Goal: Task Accomplishment & Management: Manage account settings

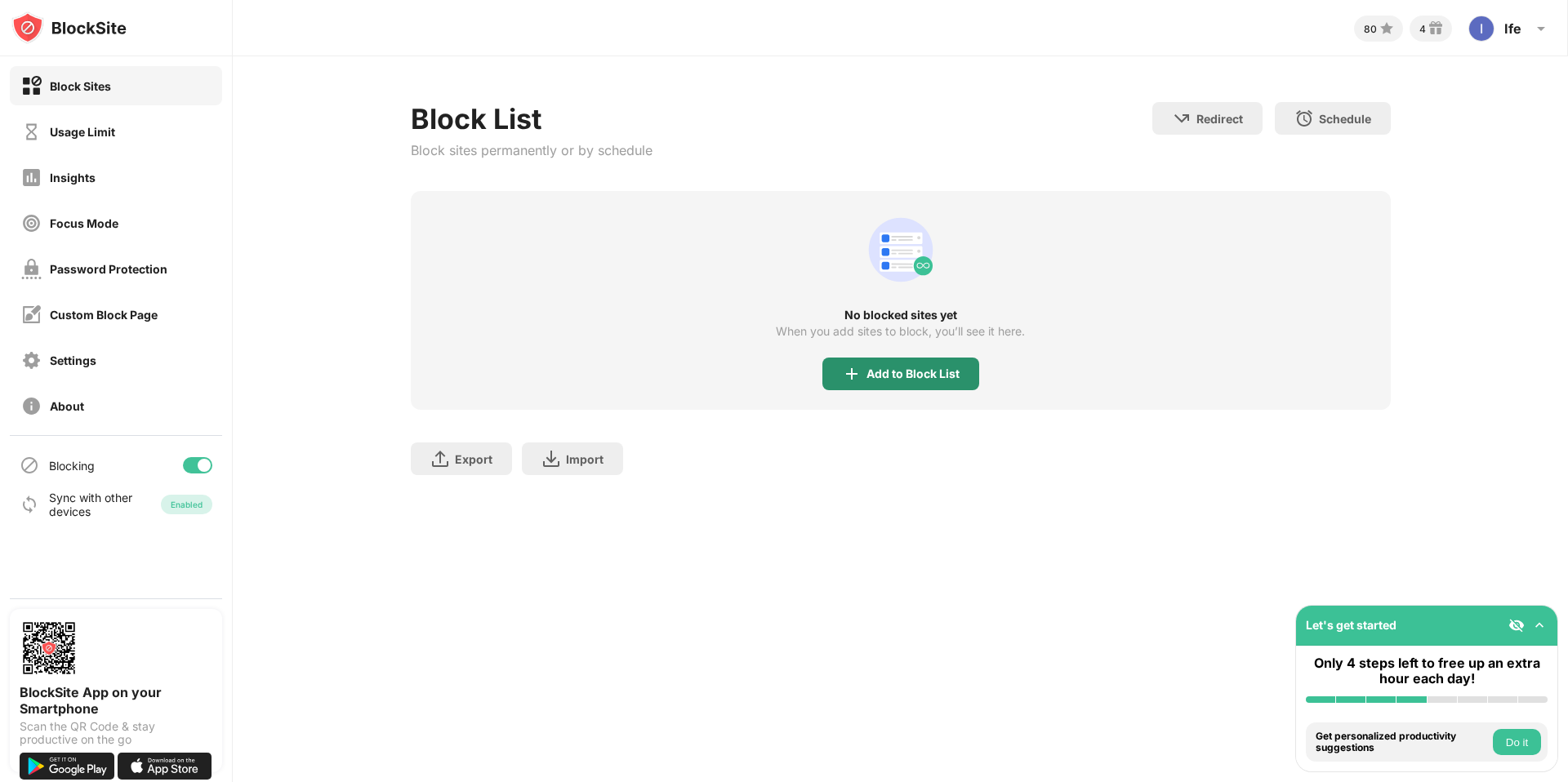
click at [899, 379] on div "Add to Block List" at bounding box center [913, 374] width 93 height 13
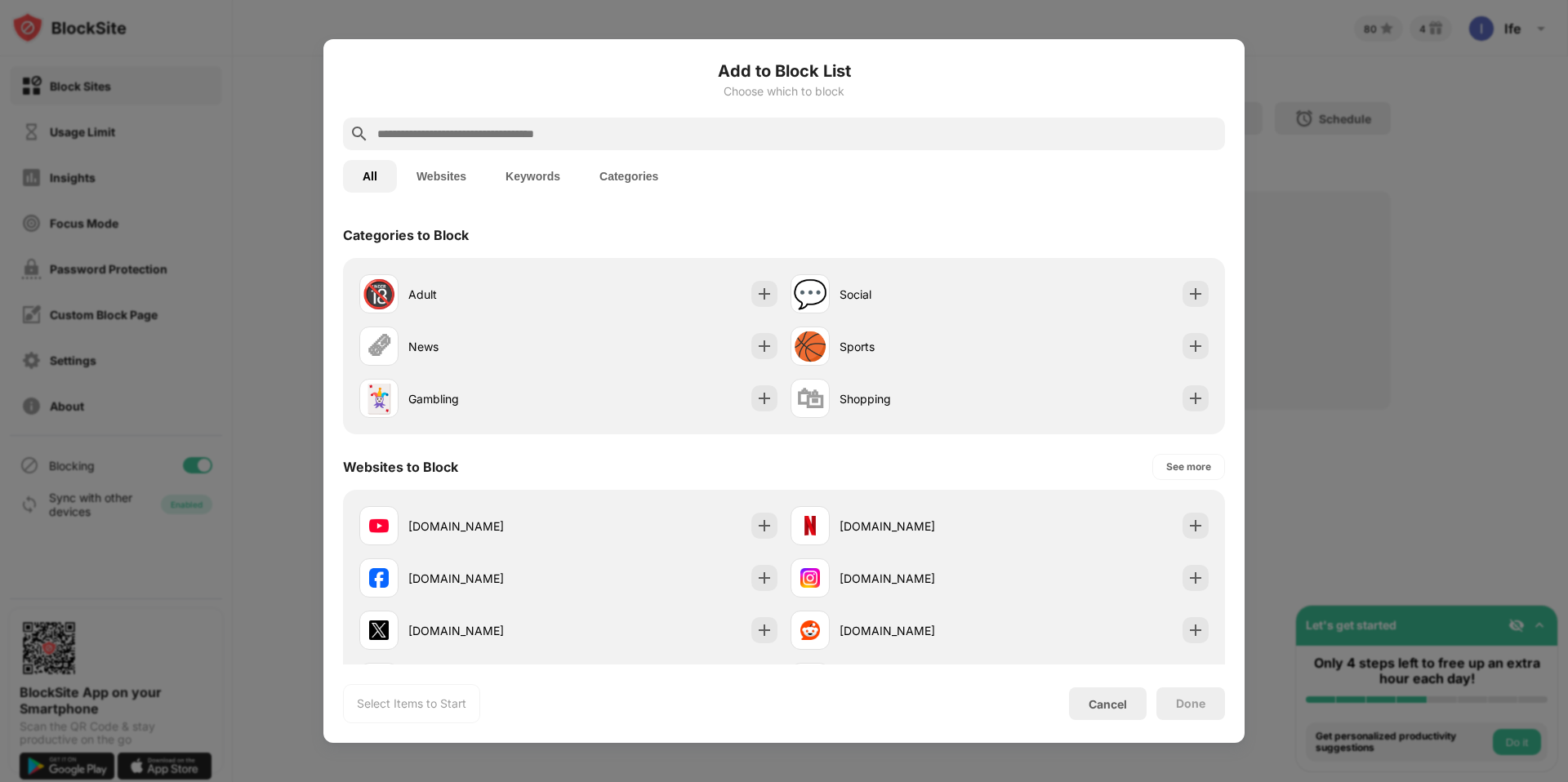
click at [512, 132] on input "text" at bounding box center [797, 134] width 843 height 20
click at [756, 345] on img at bounding box center [764, 346] width 17 height 17
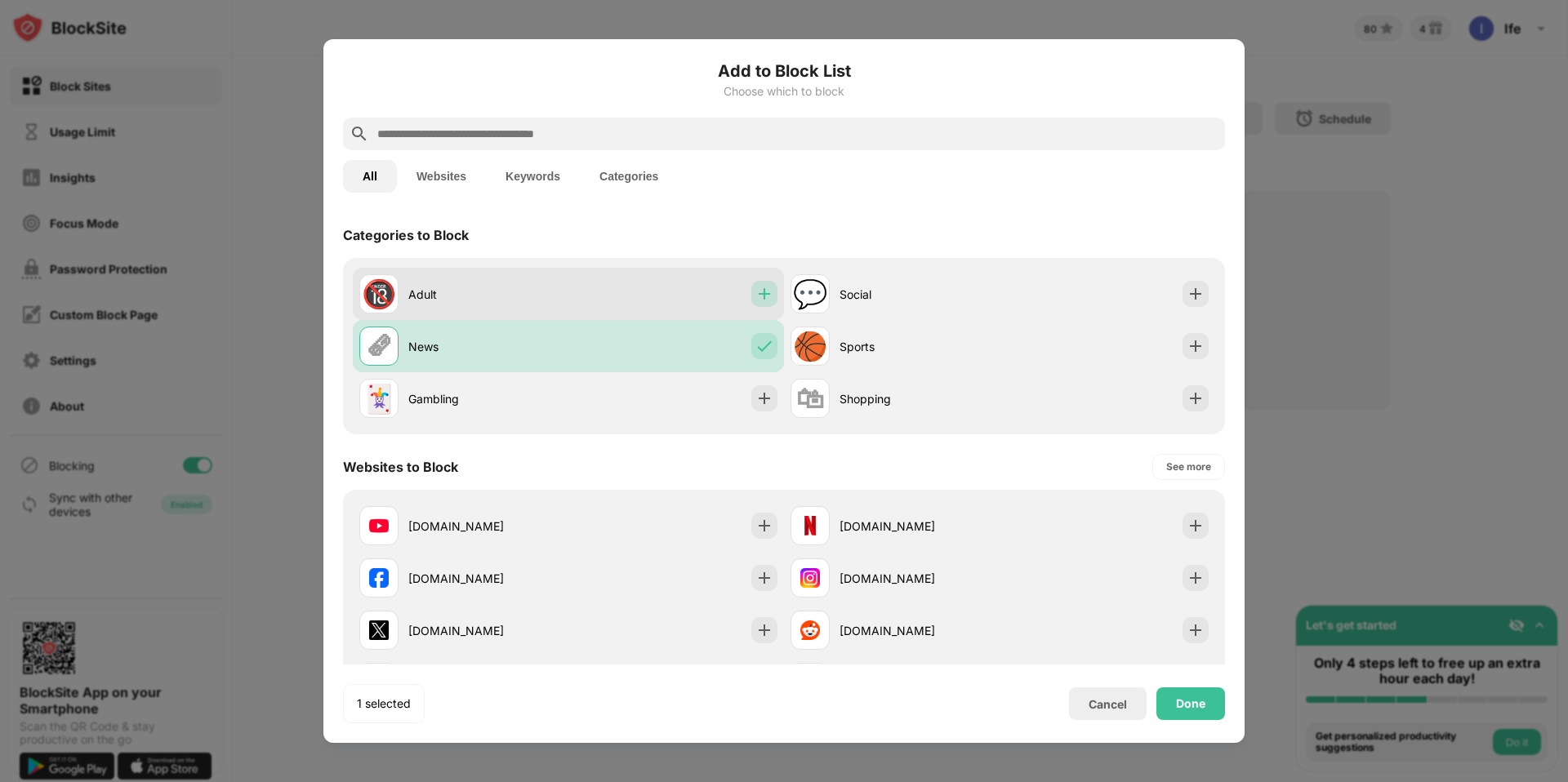
click at [769, 298] on img at bounding box center [764, 294] width 17 height 17
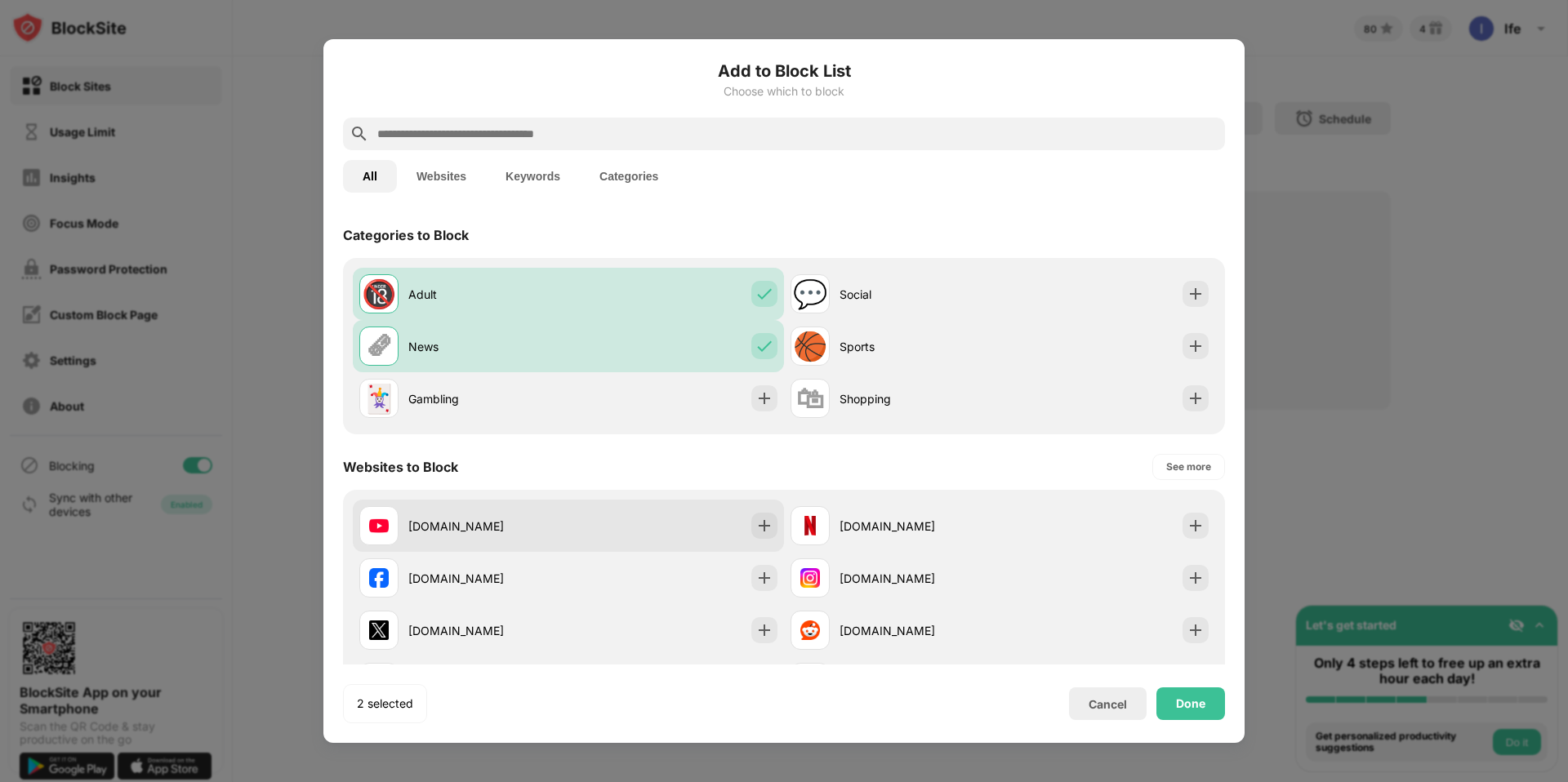
click at [771, 535] on div at bounding box center [764, 525] width 27 height 27
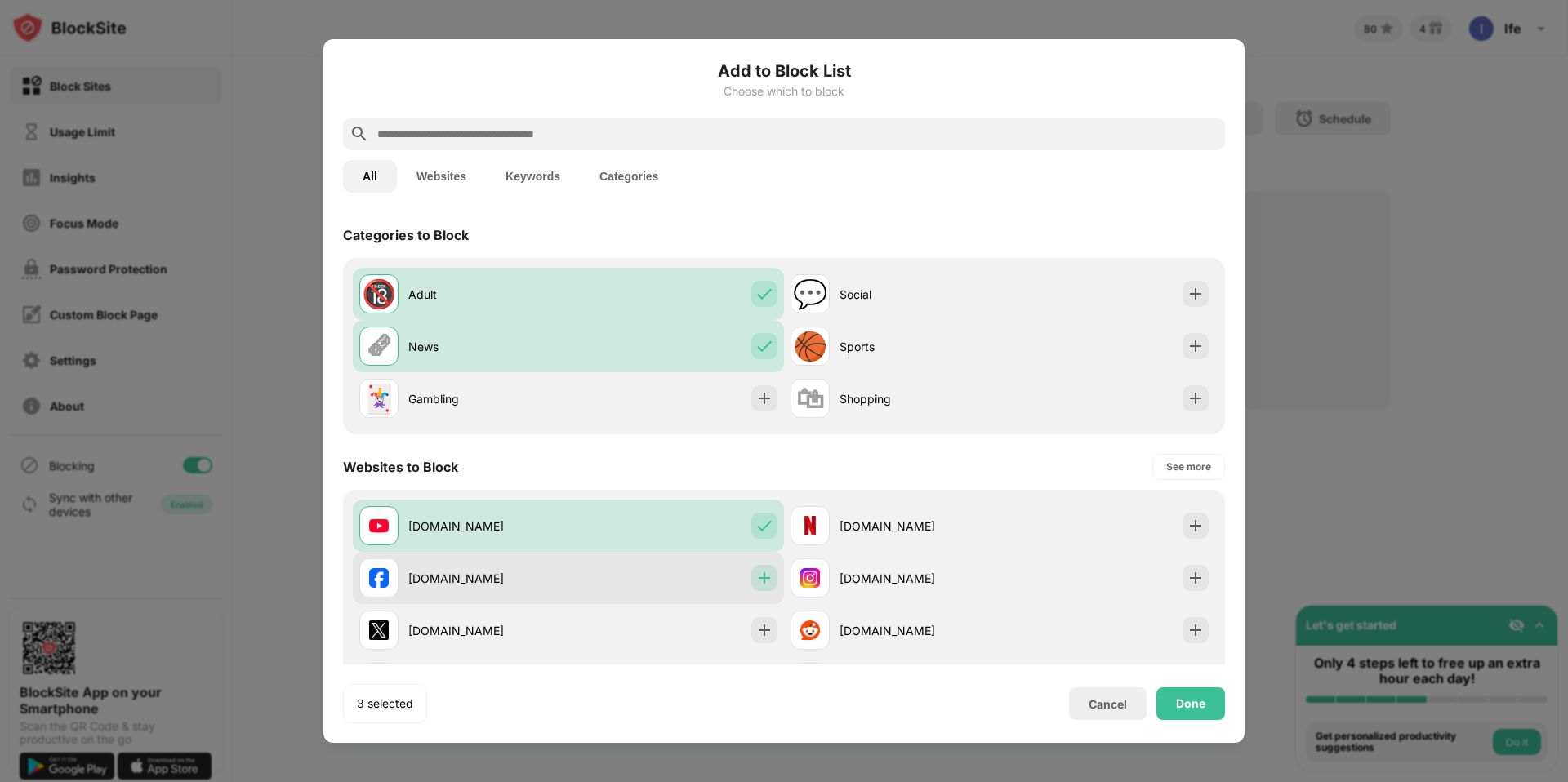
click at [766, 575] on img at bounding box center [764, 577] width 17 height 17
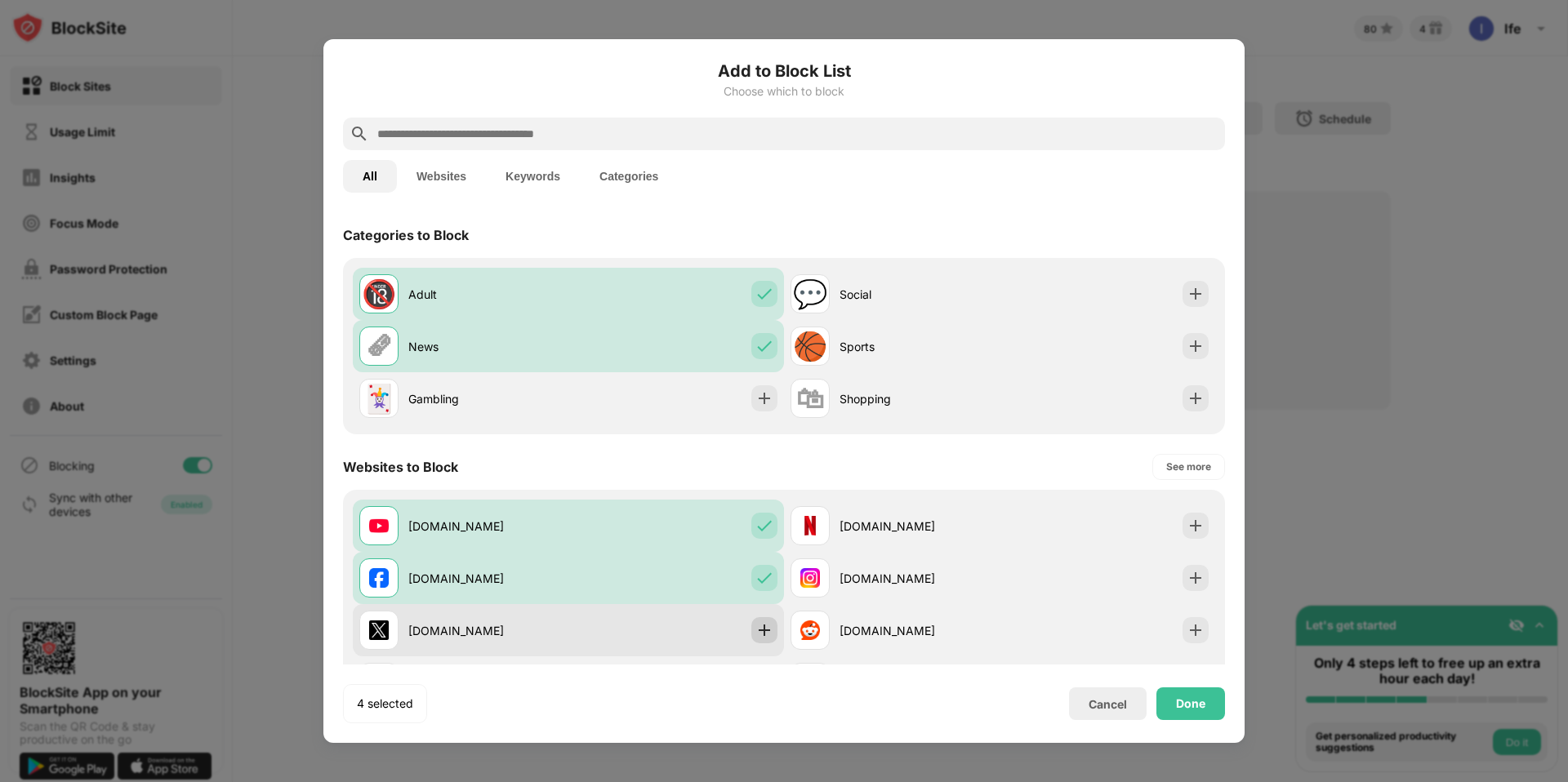
click at [763, 635] on img at bounding box center [764, 631] width 17 height 17
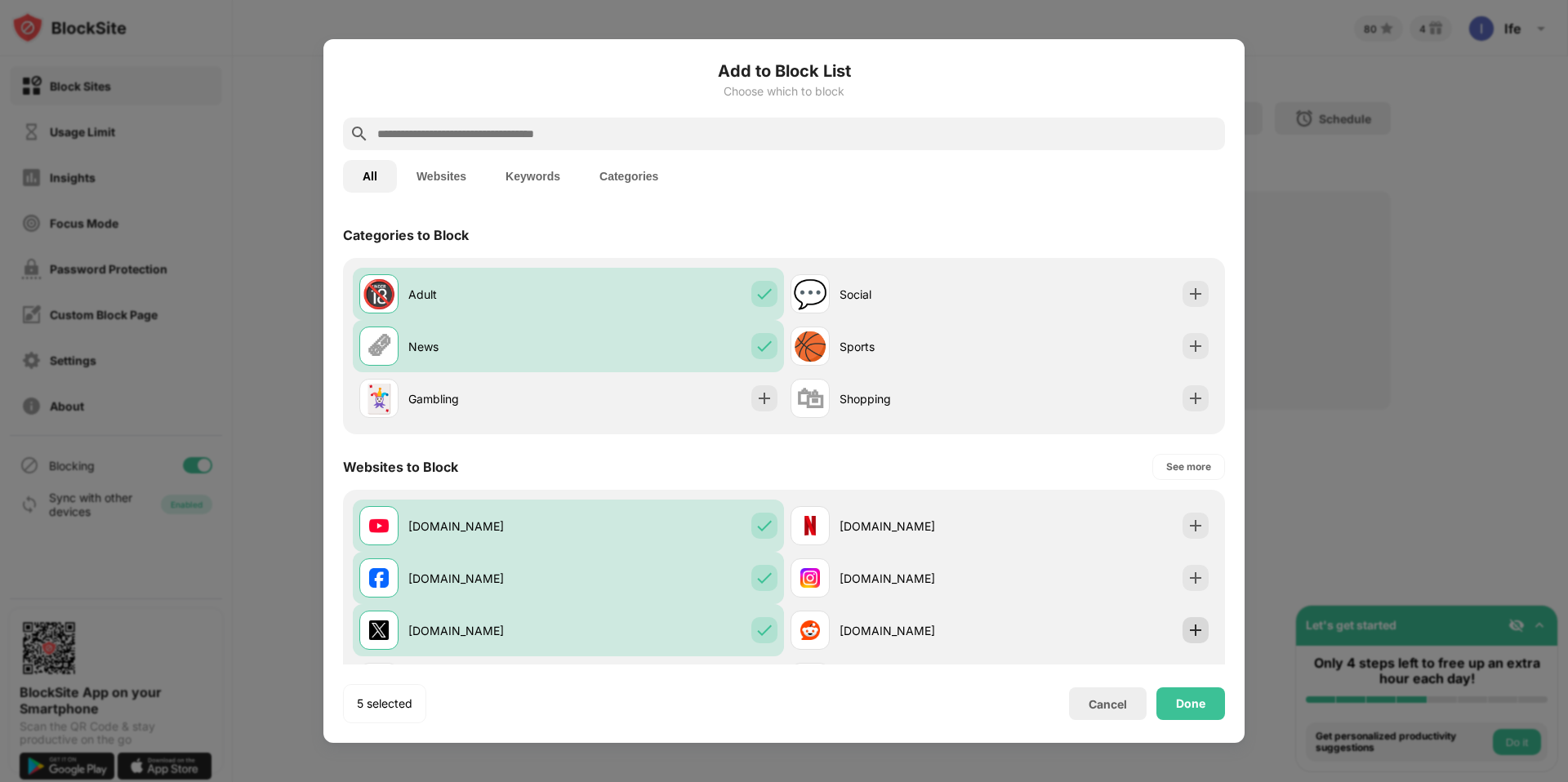
click at [1218, 636] on div "[DOMAIN_NAME] [DOMAIN_NAME] [DOMAIN_NAME] [DOMAIN_NAME] [DOMAIN_NAME] [DOMAIN_N…" at bounding box center [784, 631] width 881 height 281
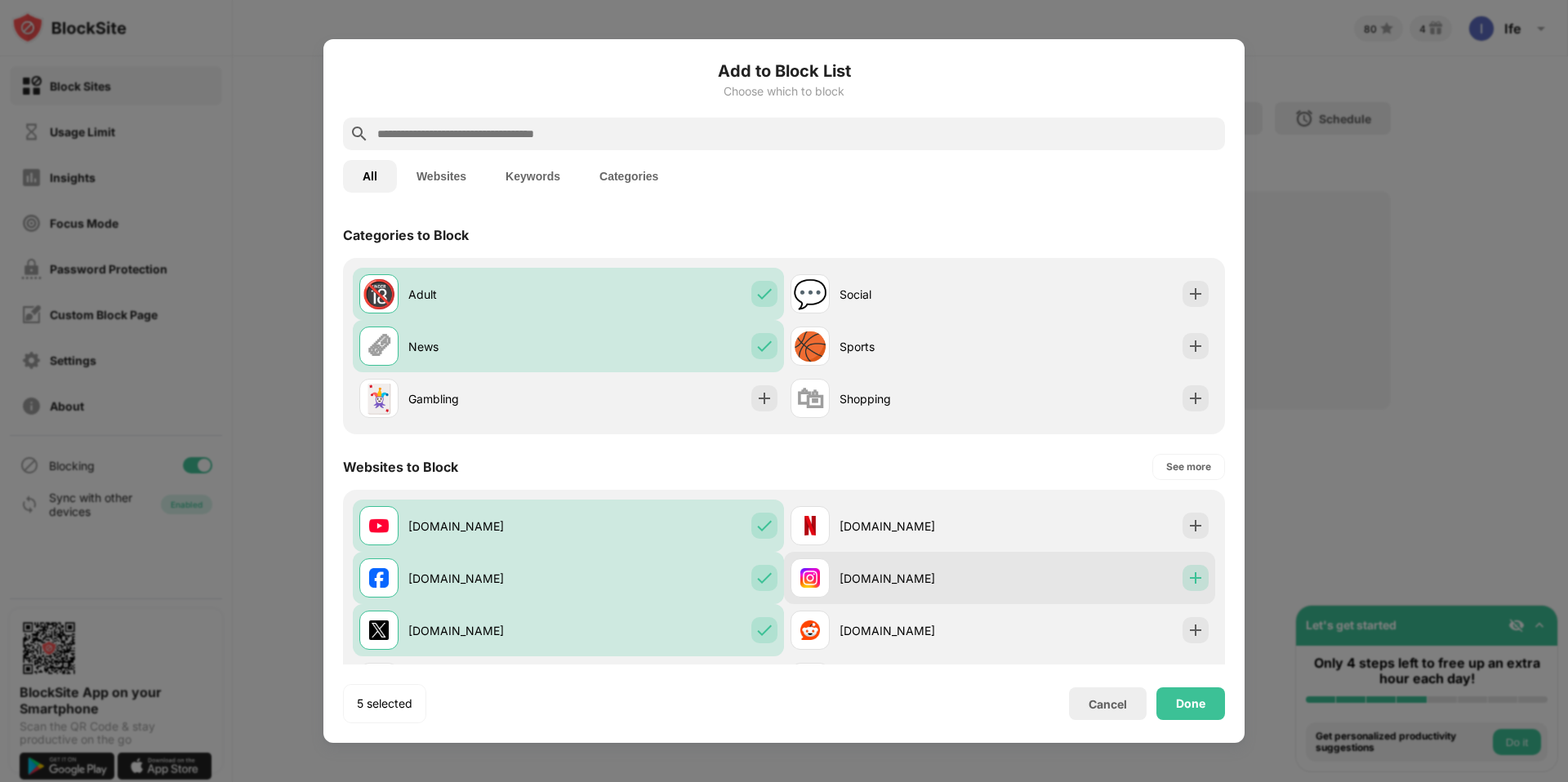
click at [1197, 588] on div at bounding box center [1195, 577] width 27 height 27
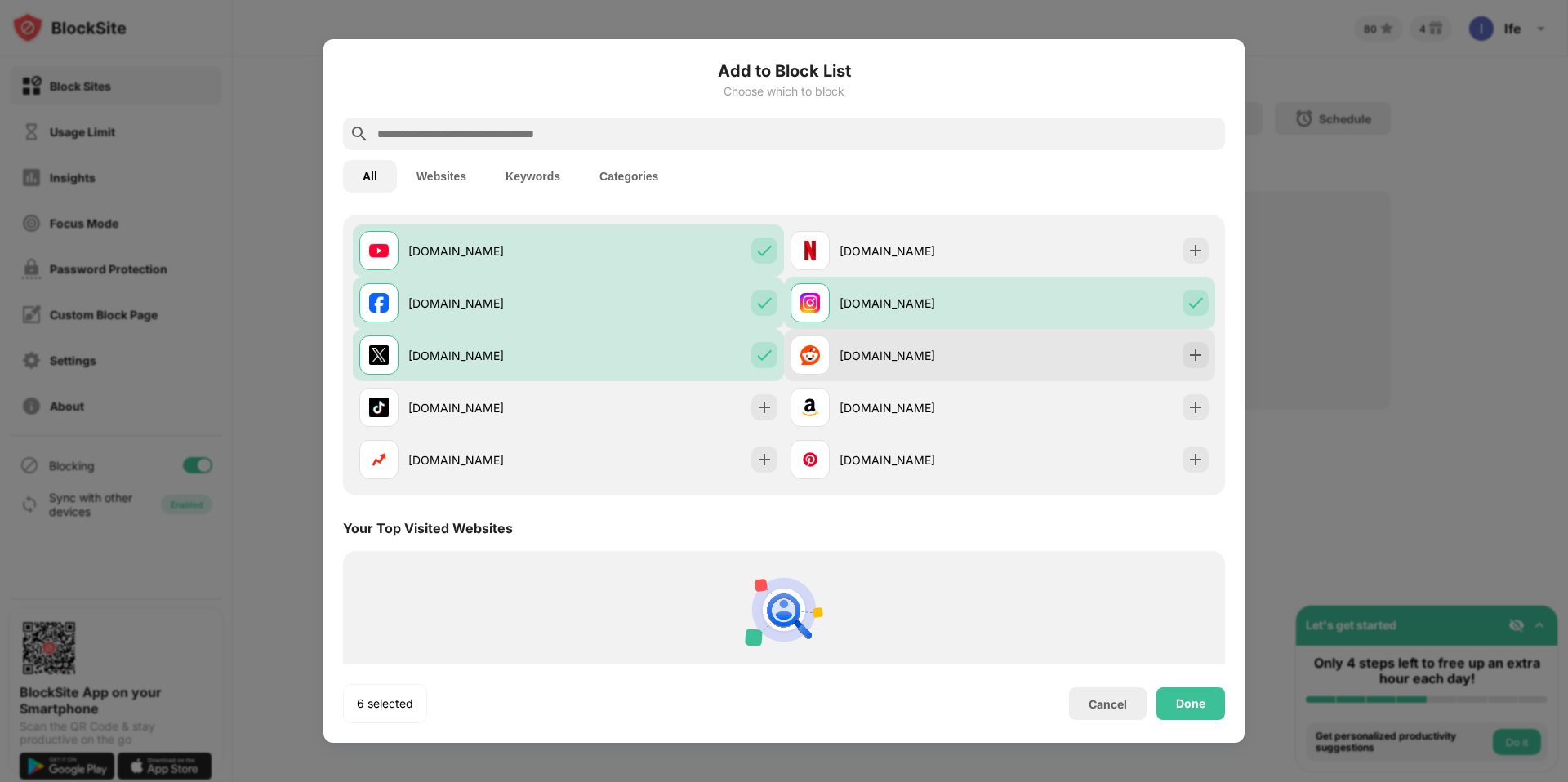
scroll to position [276, 0]
click at [1211, 350] on div "[DOMAIN_NAME]" at bounding box center [999, 354] width 431 height 52
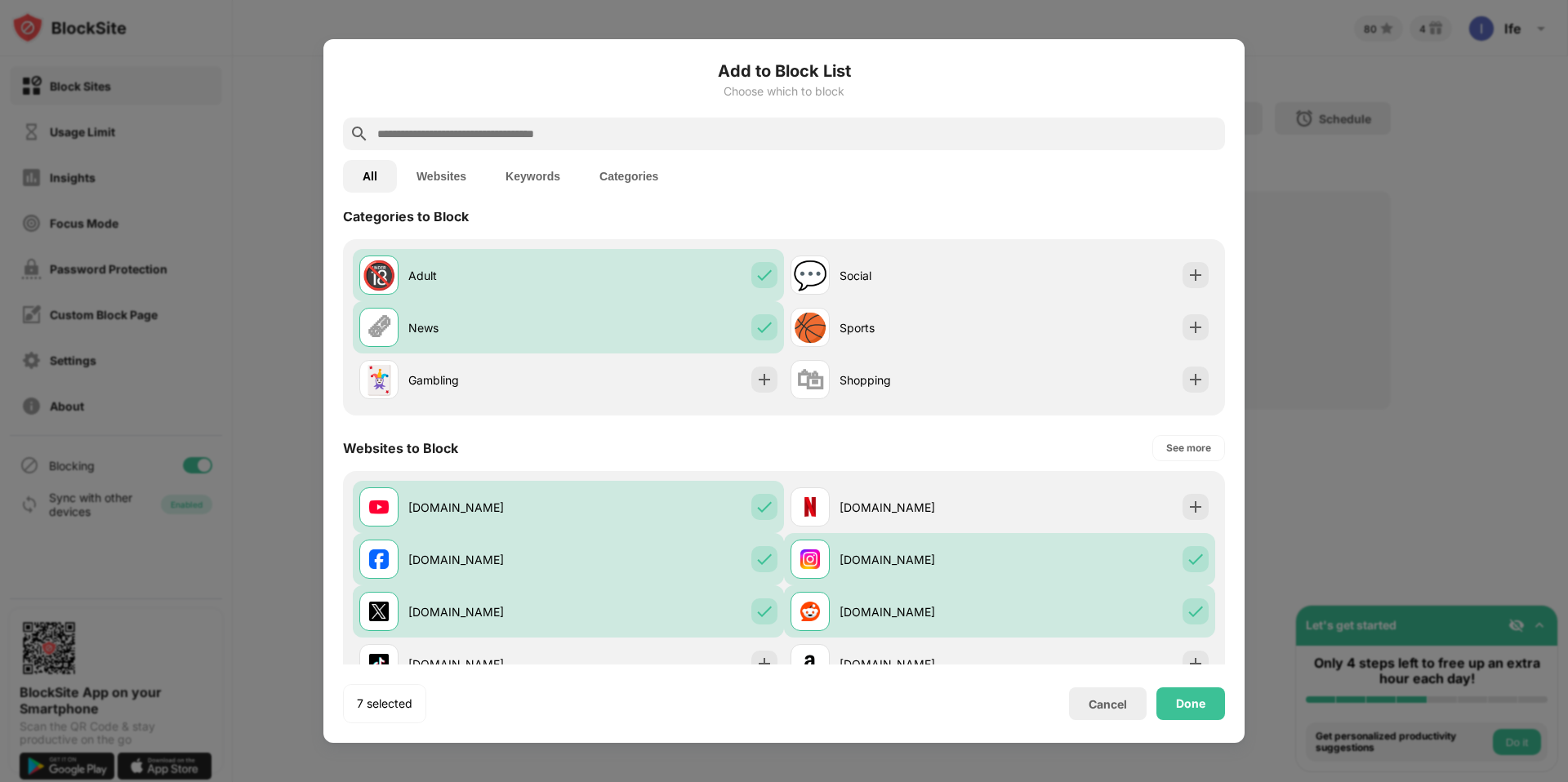
scroll to position [0, 0]
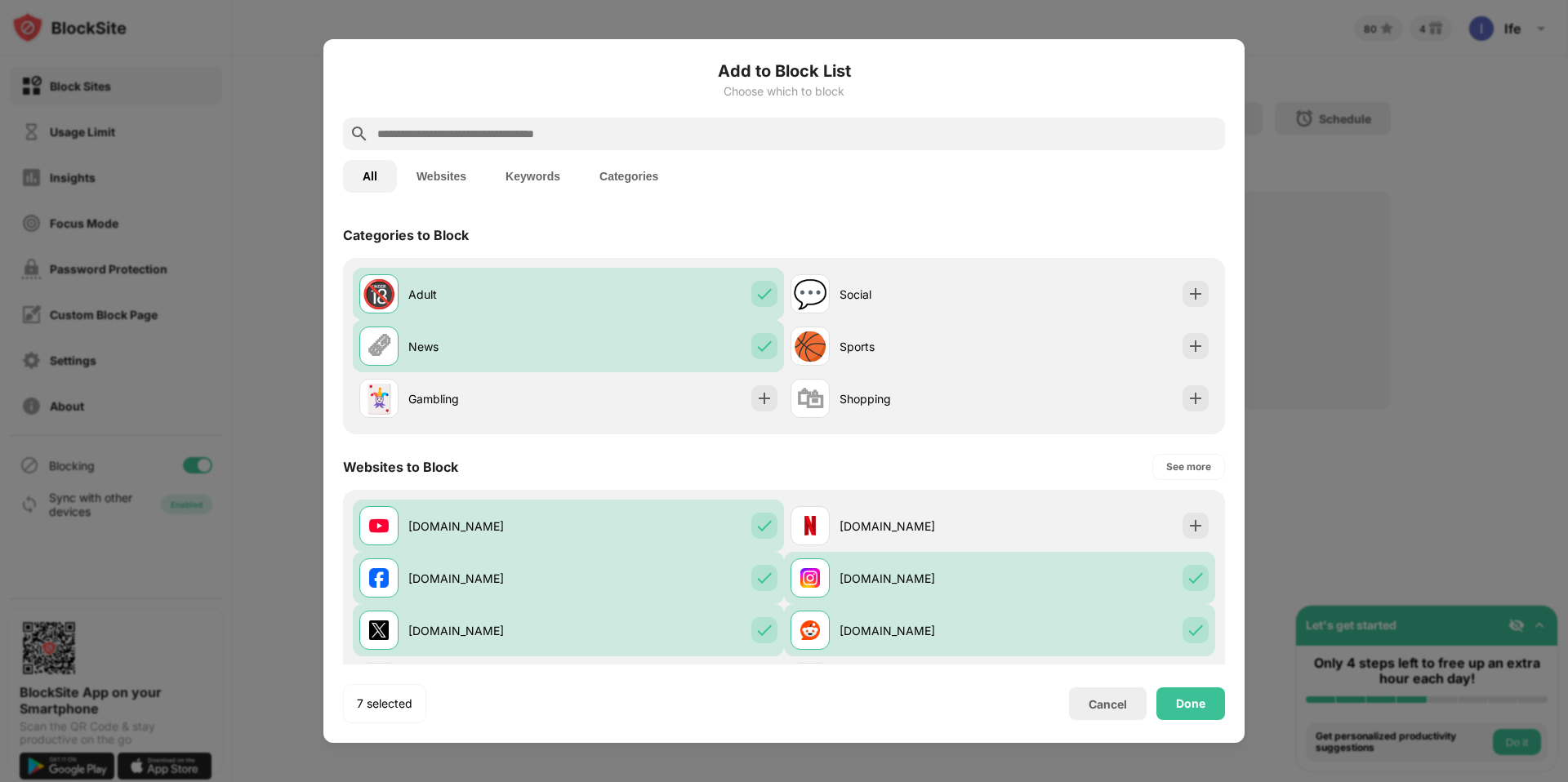
click at [532, 171] on button "Keywords" at bounding box center [532, 176] width 93 height 32
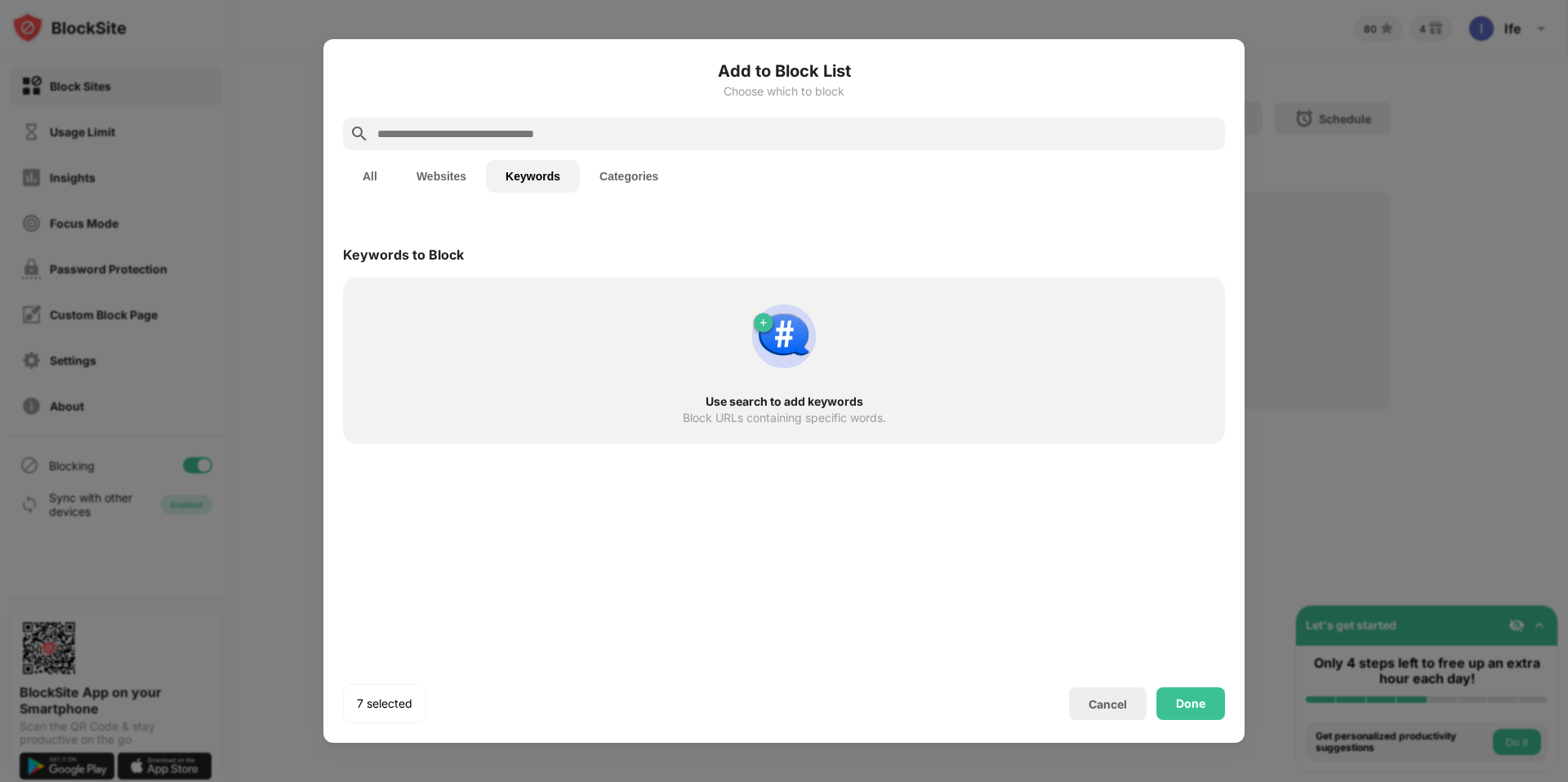
click at [470, 135] on input "text" at bounding box center [797, 134] width 843 height 20
click at [478, 358] on div "Use search to add keywords Block URLs containing specific words." at bounding box center [784, 360] width 863 height 147
click at [430, 135] on input "text" at bounding box center [797, 134] width 843 height 20
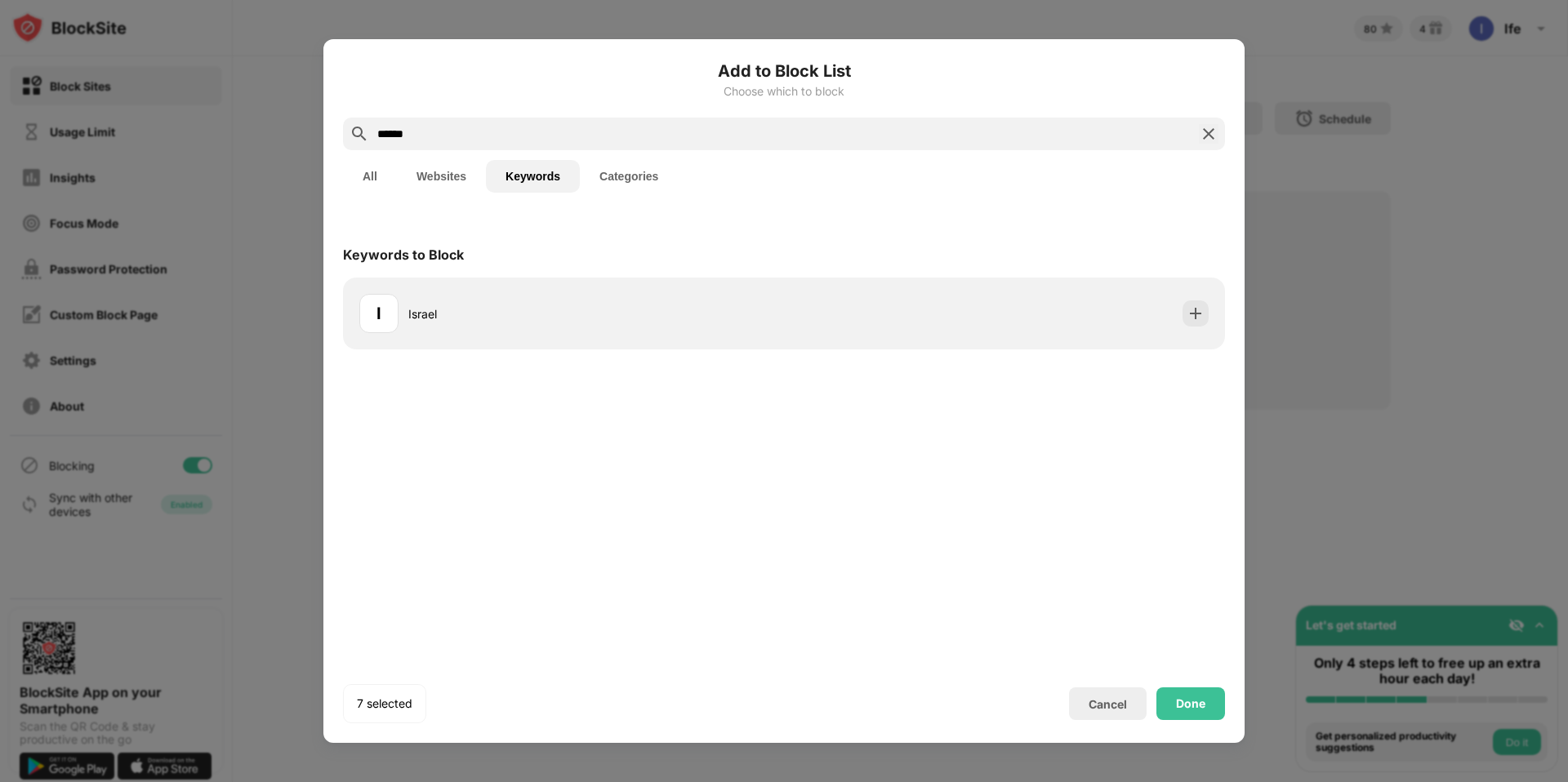
type input "******"
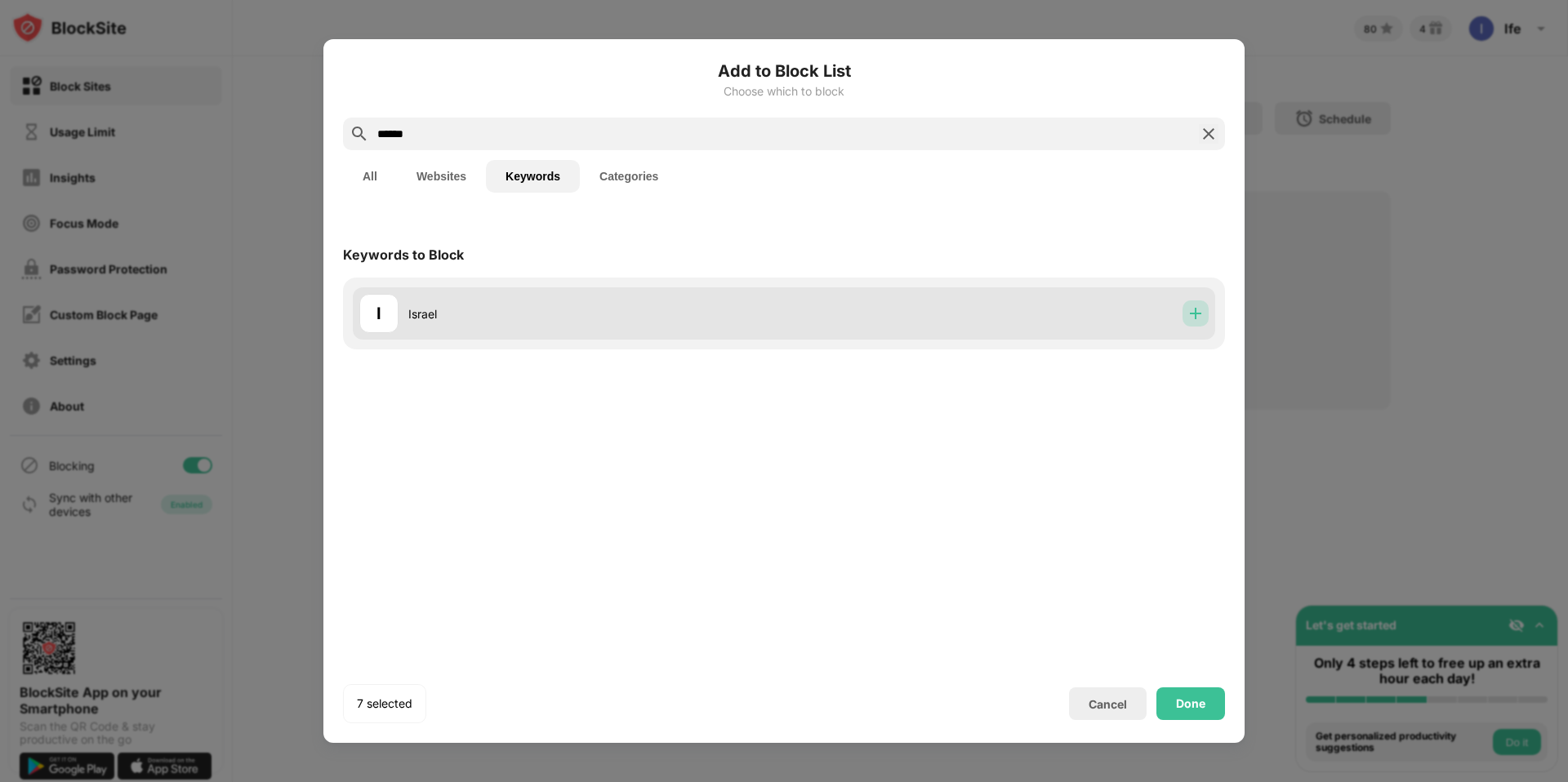
click at [1187, 320] on img at bounding box center [1195, 313] width 17 height 17
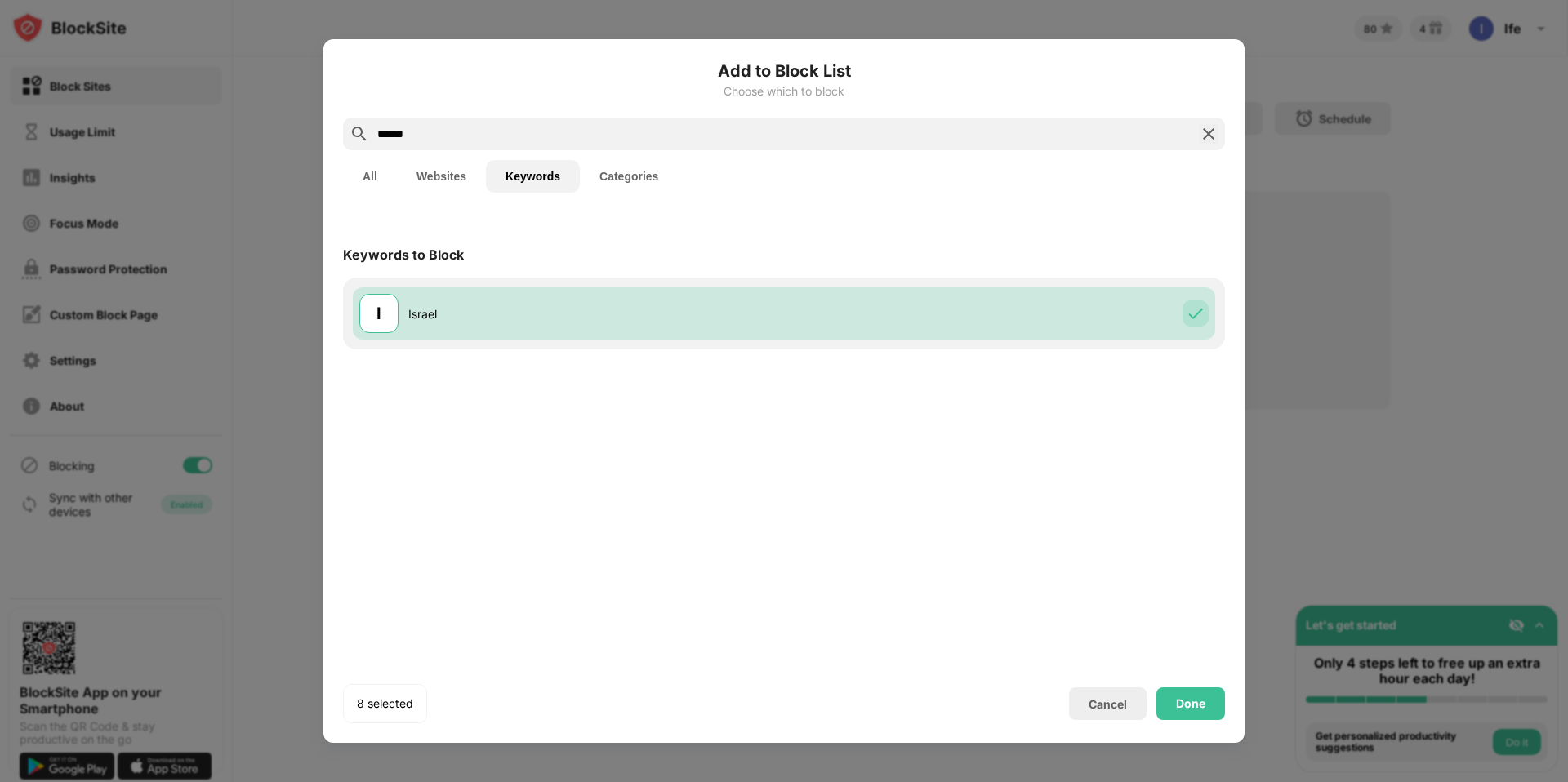
click at [1206, 126] on img at bounding box center [1209, 134] width 20 height 20
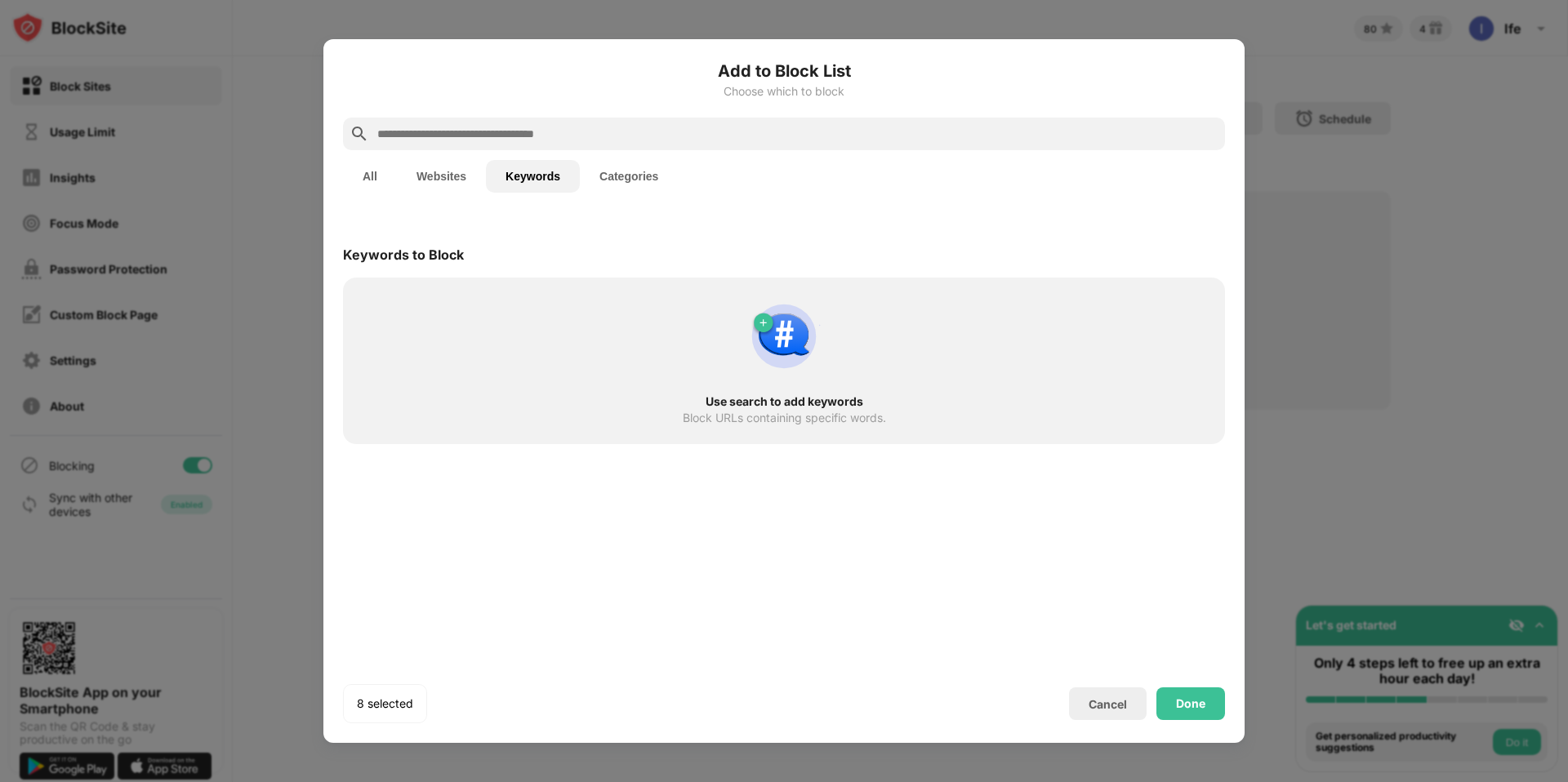
click at [379, 177] on button "All" at bounding box center [370, 176] width 54 height 32
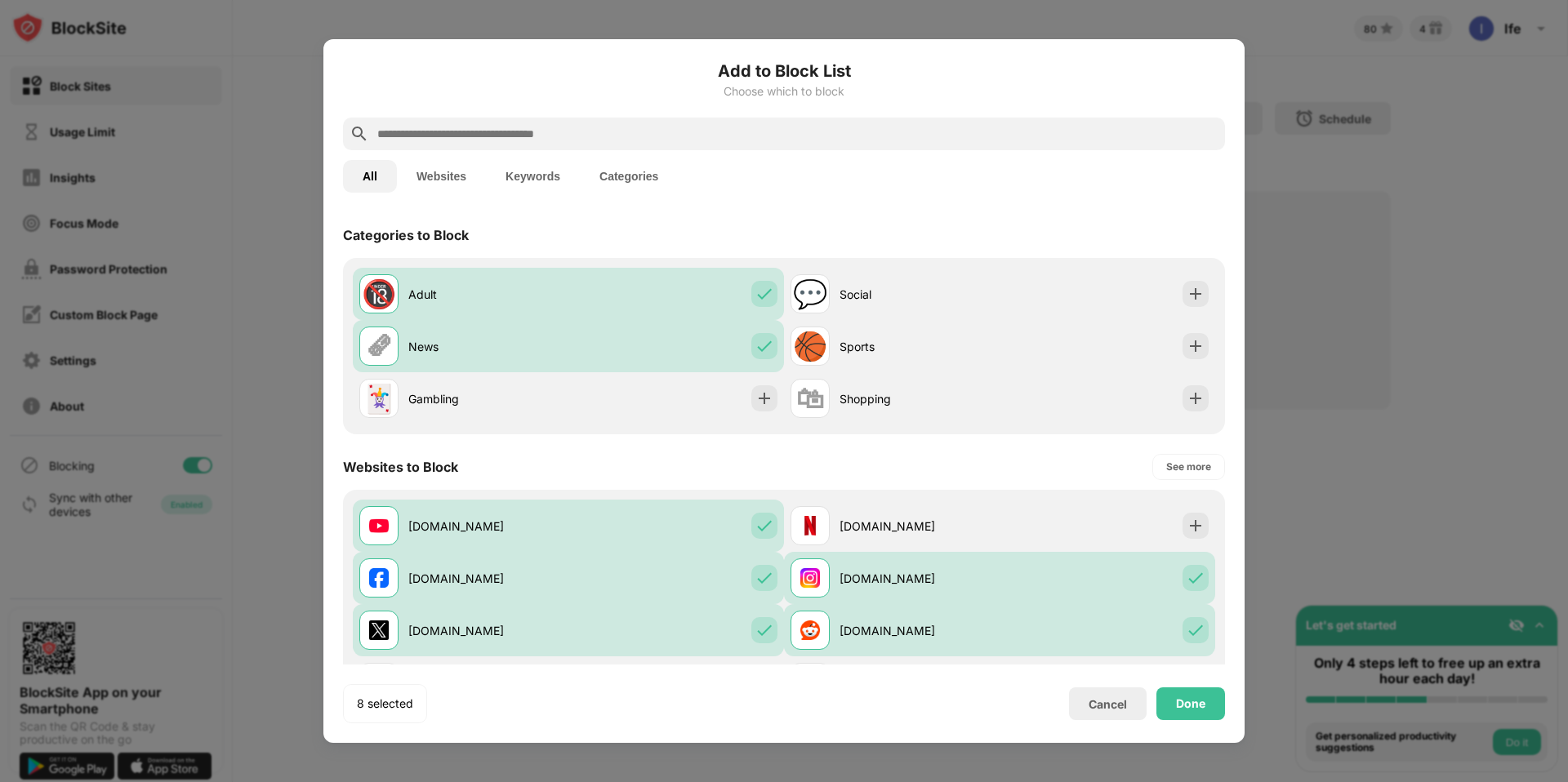
click at [529, 160] on button "Keywords" at bounding box center [532, 176] width 93 height 32
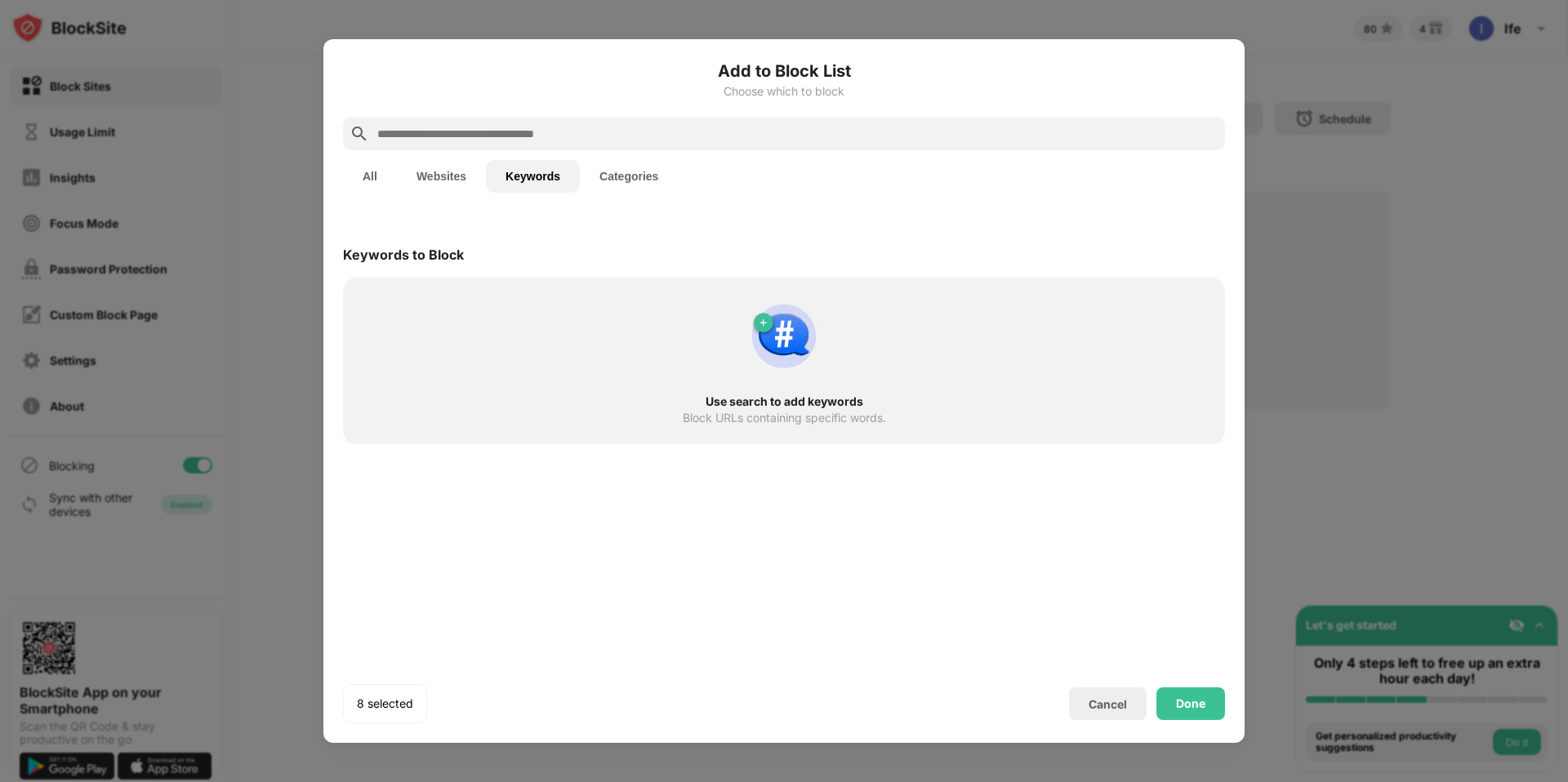
click at [467, 118] on div at bounding box center [784, 134] width 881 height 32
click at [452, 132] on input "text" at bounding box center [797, 134] width 843 height 20
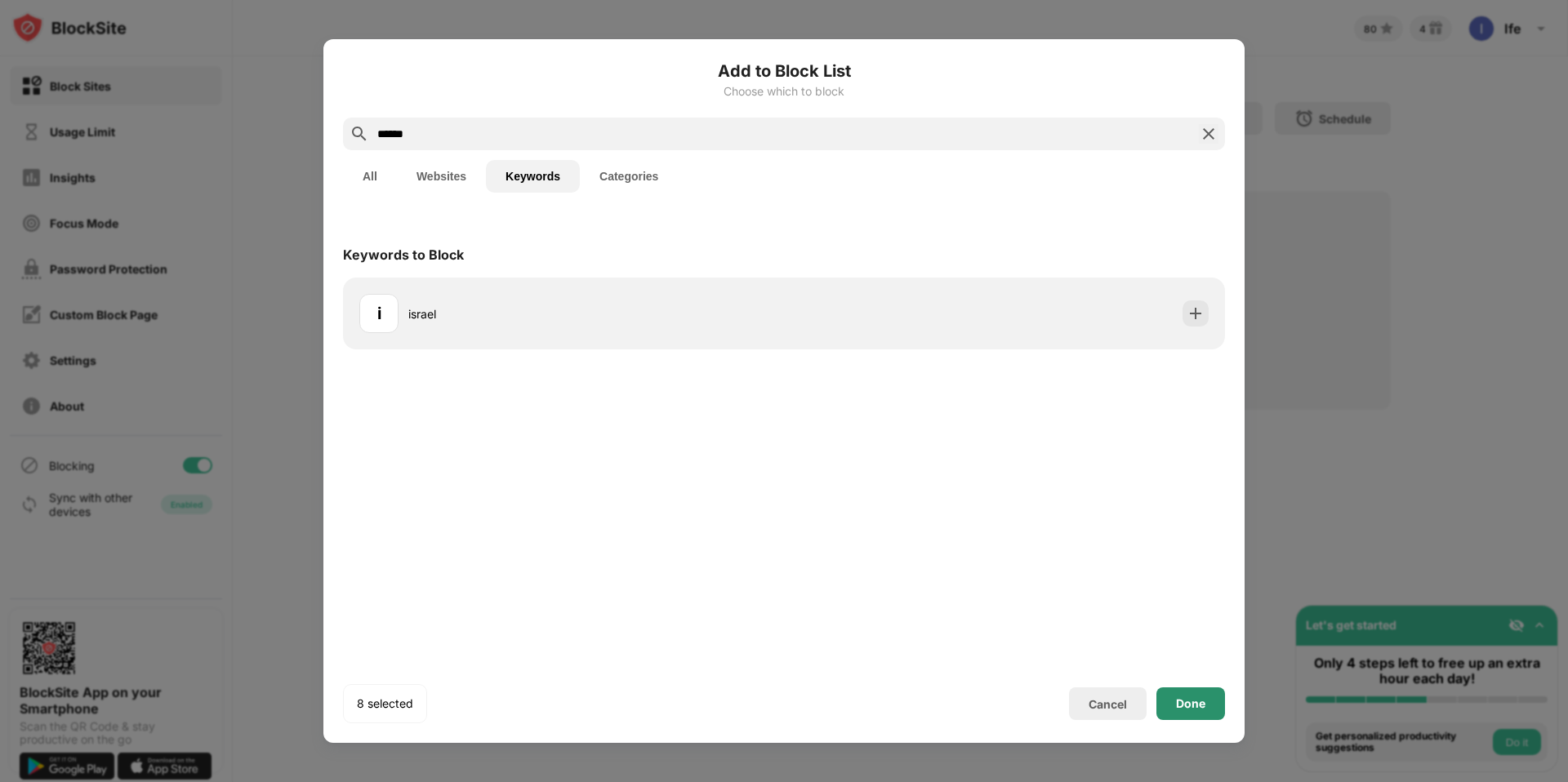
type input "******"
click at [1205, 706] on div "Done" at bounding box center [1190, 703] width 69 height 32
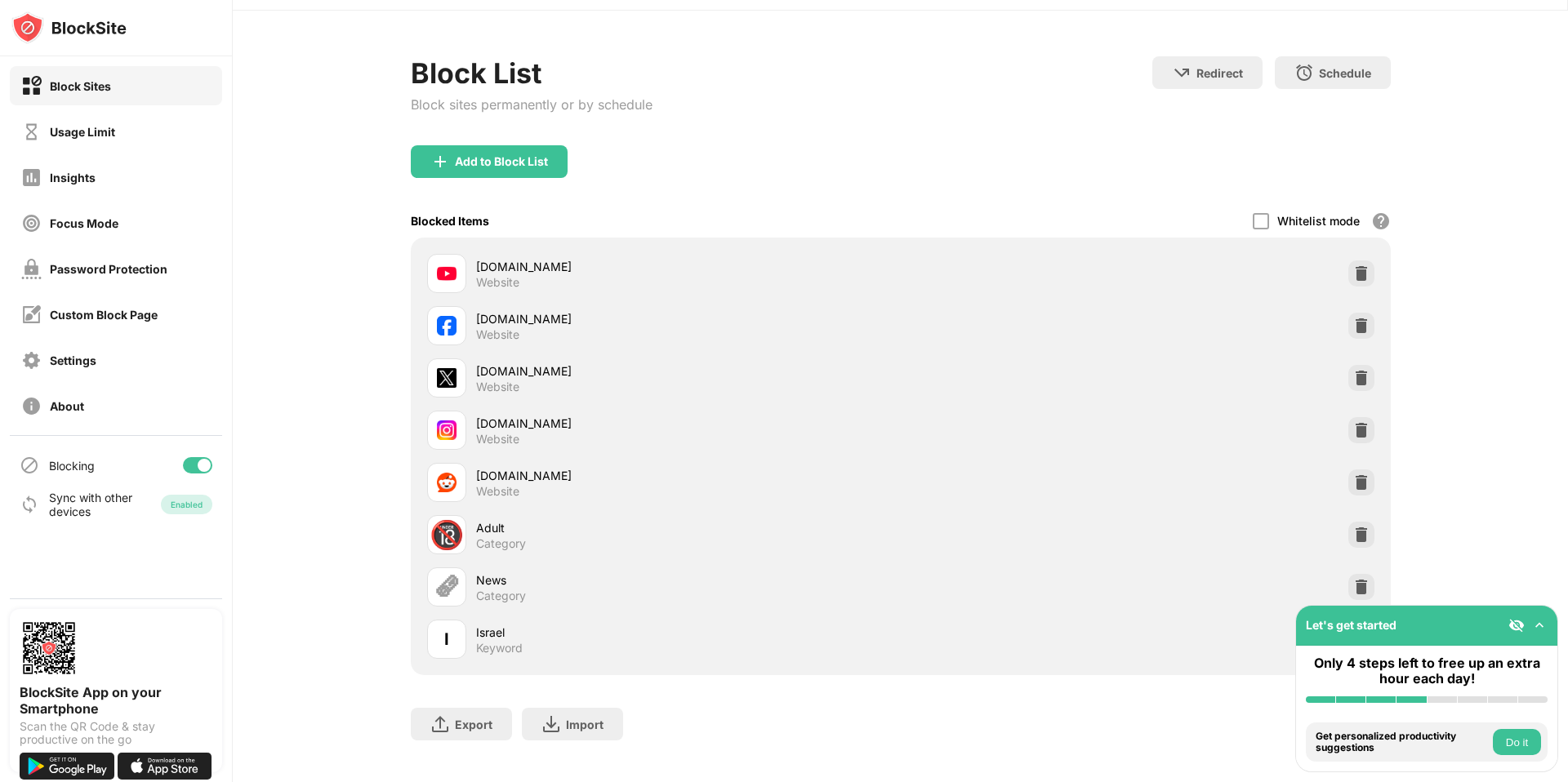
scroll to position [47, 0]
click at [513, 162] on div "Add to Block List" at bounding box center [501, 159] width 93 height 13
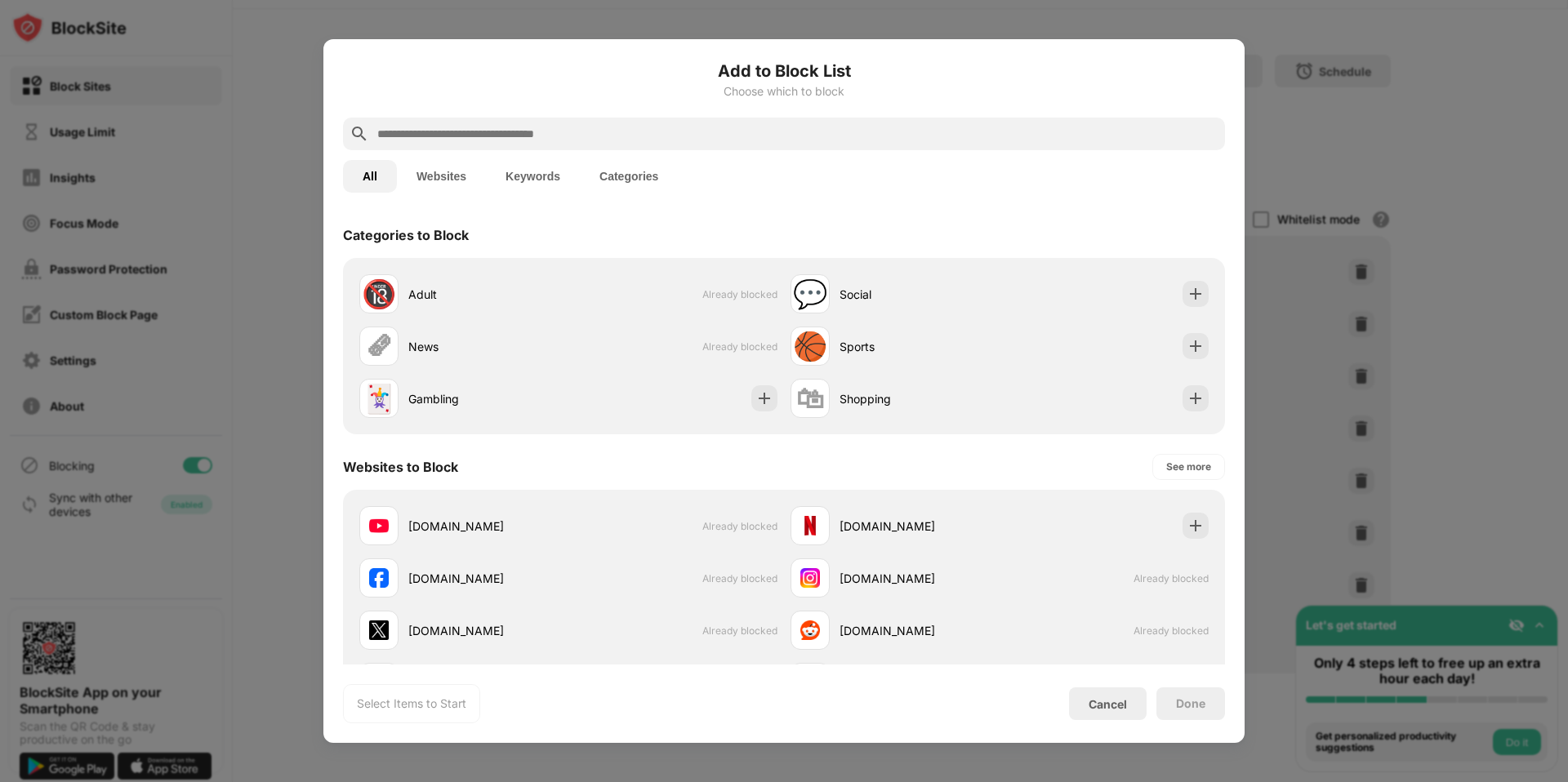
click at [512, 127] on input "text" at bounding box center [797, 134] width 843 height 20
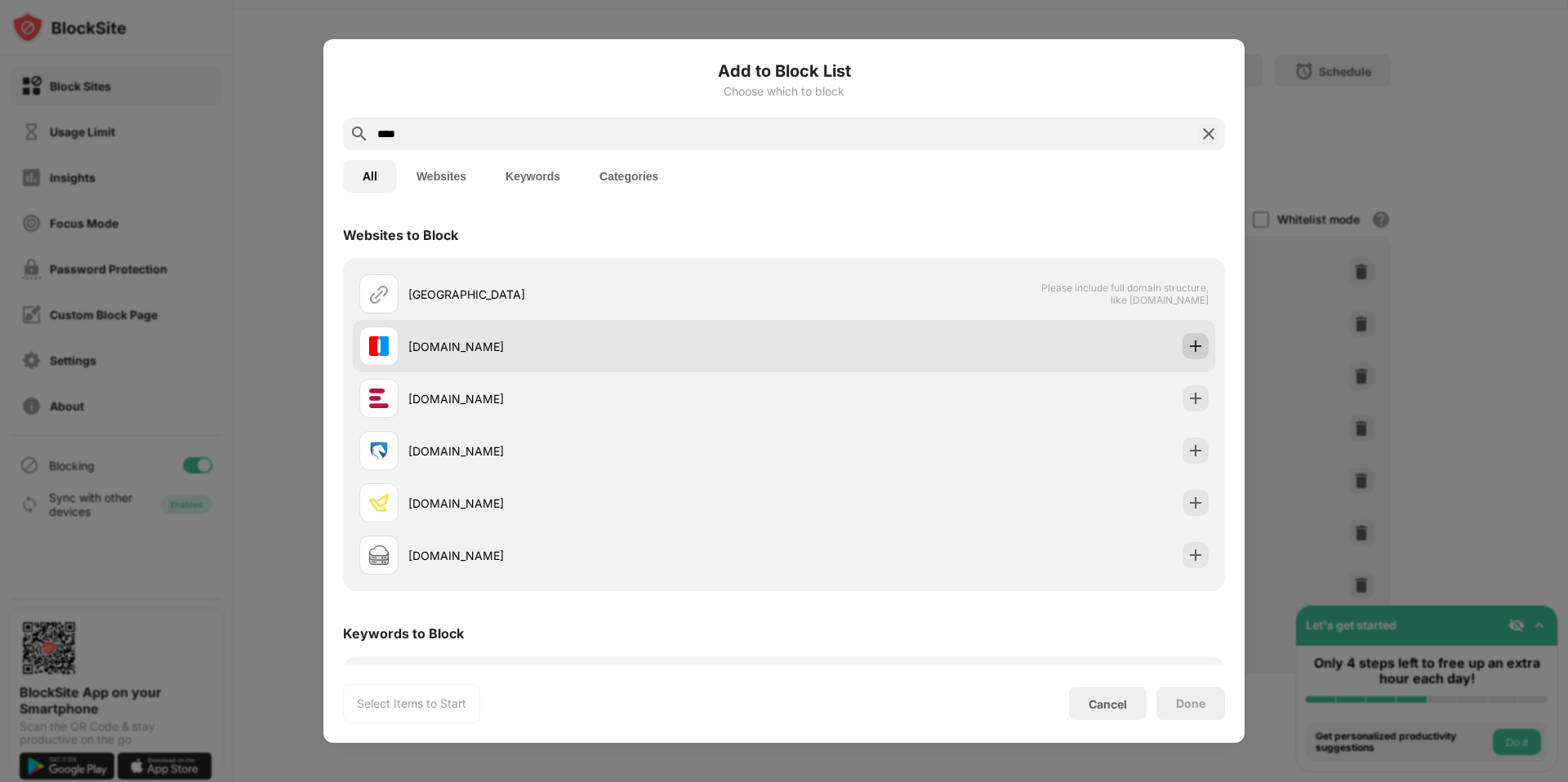
type input "****"
click at [1199, 343] on img at bounding box center [1195, 346] width 17 height 17
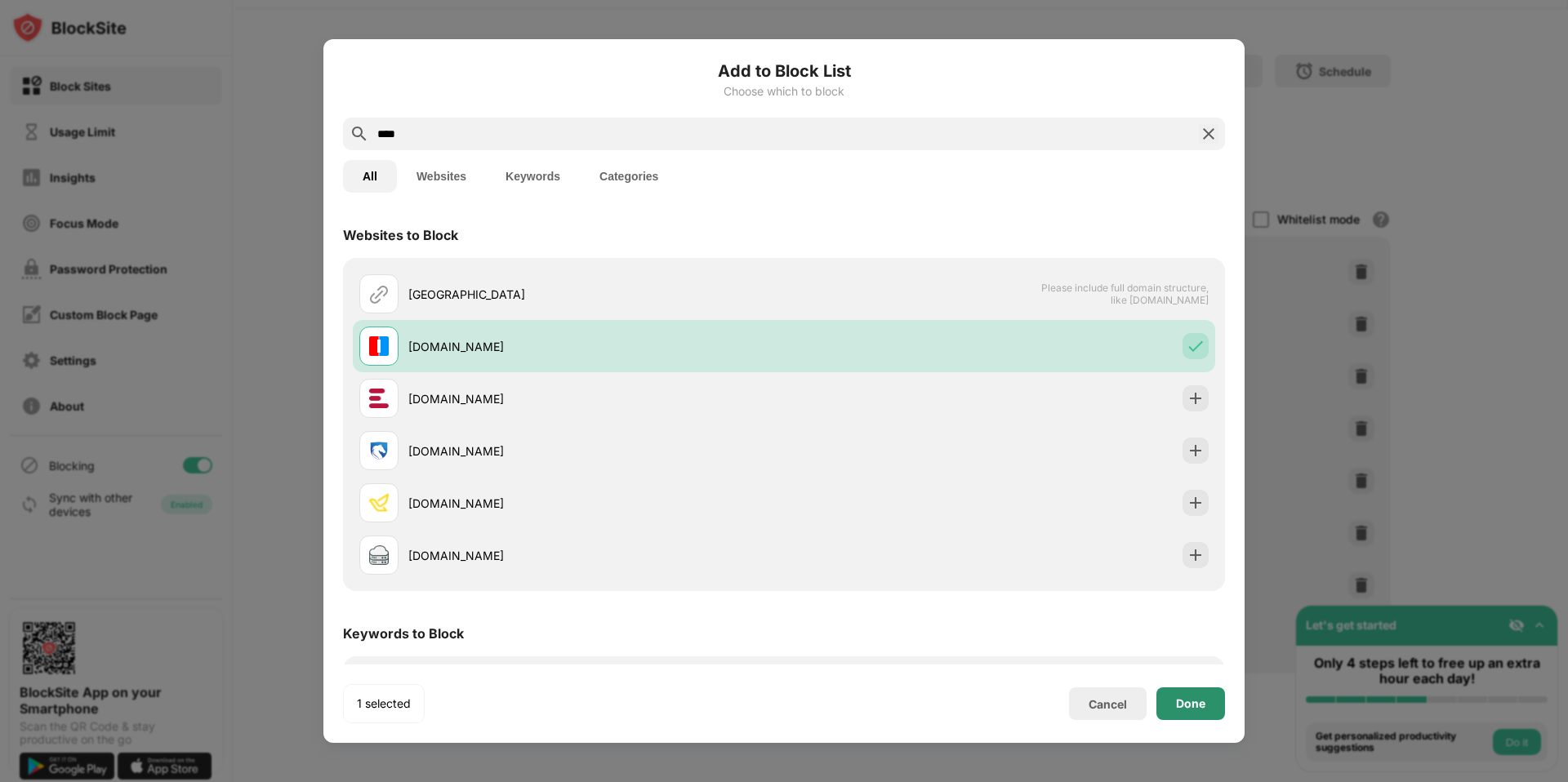
click at [1191, 698] on div "Done" at bounding box center [1190, 703] width 30 height 13
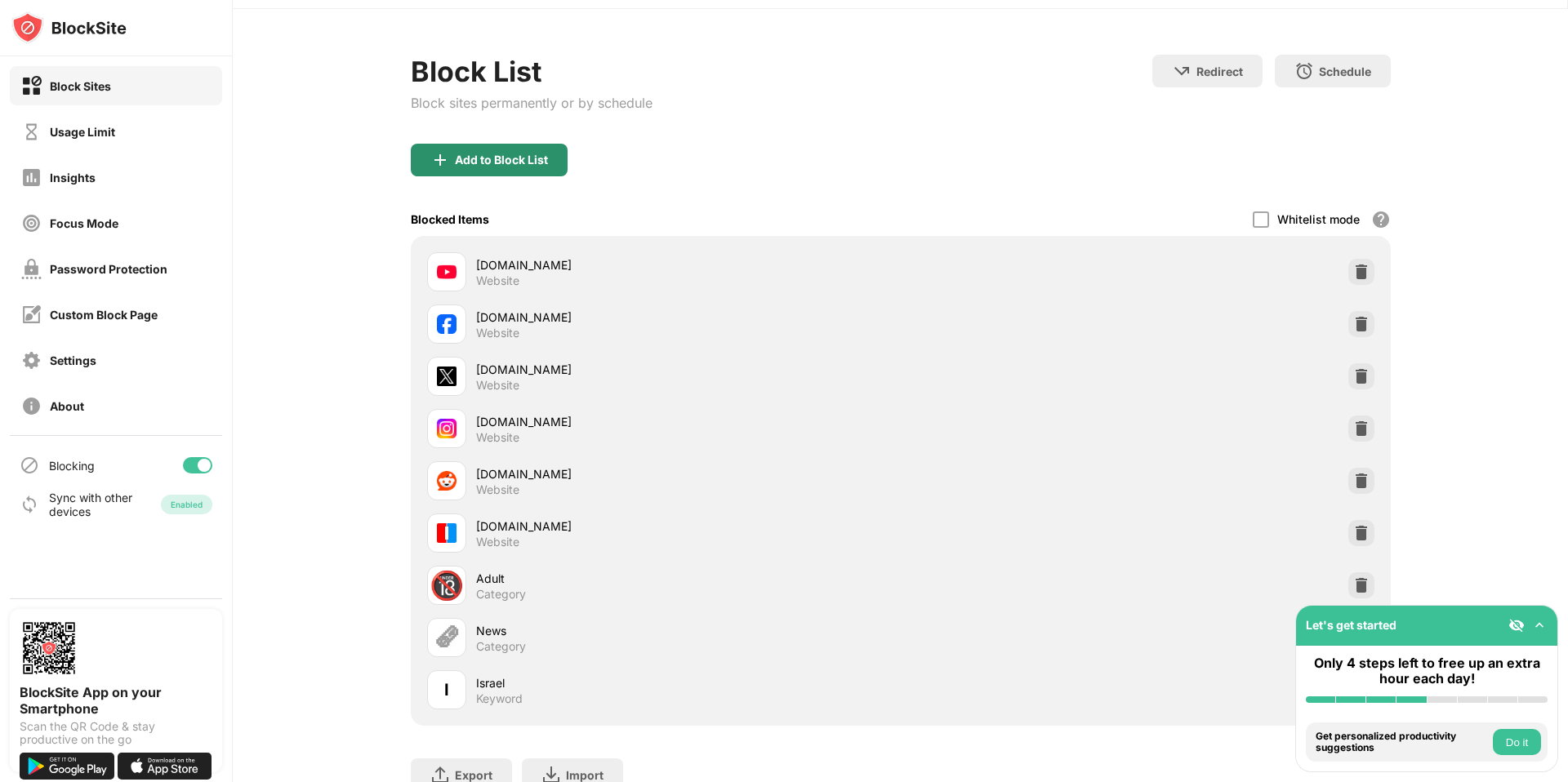
click at [527, 163] on div "Add to Block List" at bounding box center [501, 159] width 93 height 13
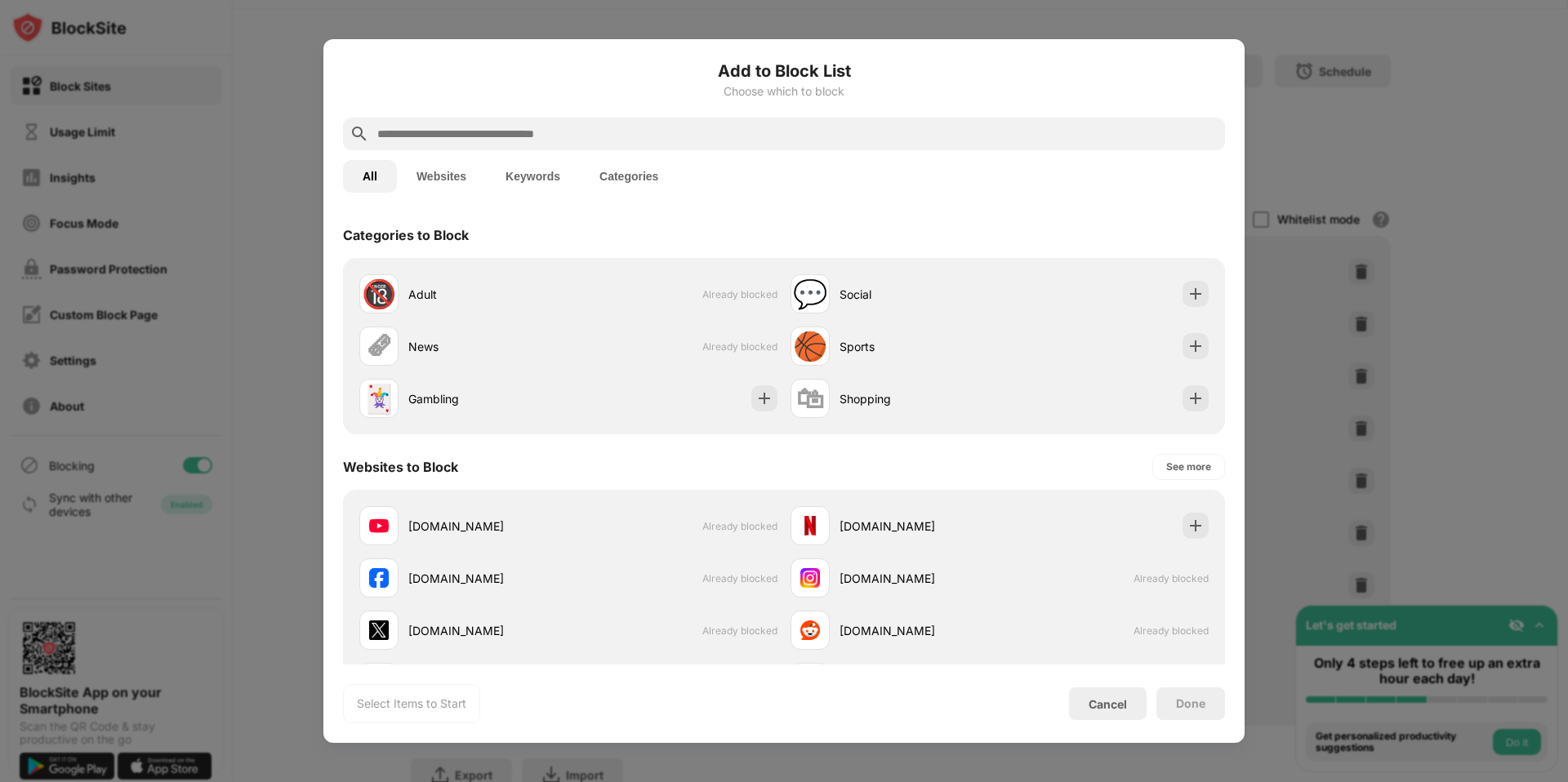
click at [527, 143] on input "text" at bounding box center [797, 134] width 843 height 20
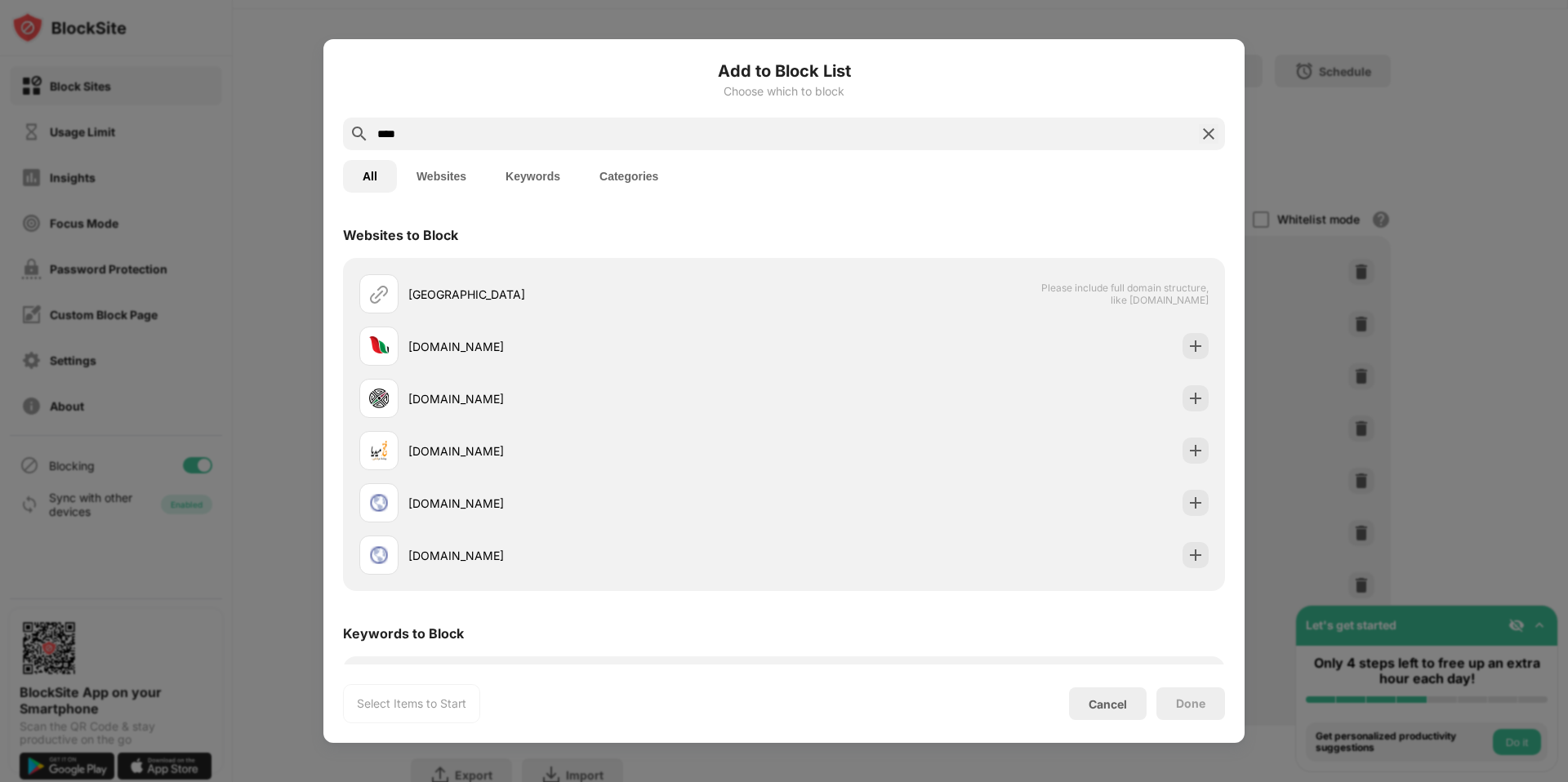
type input "****"
click at [543, 172] on button "Keywords" at bounding box center [532, 176] width 93 height 32
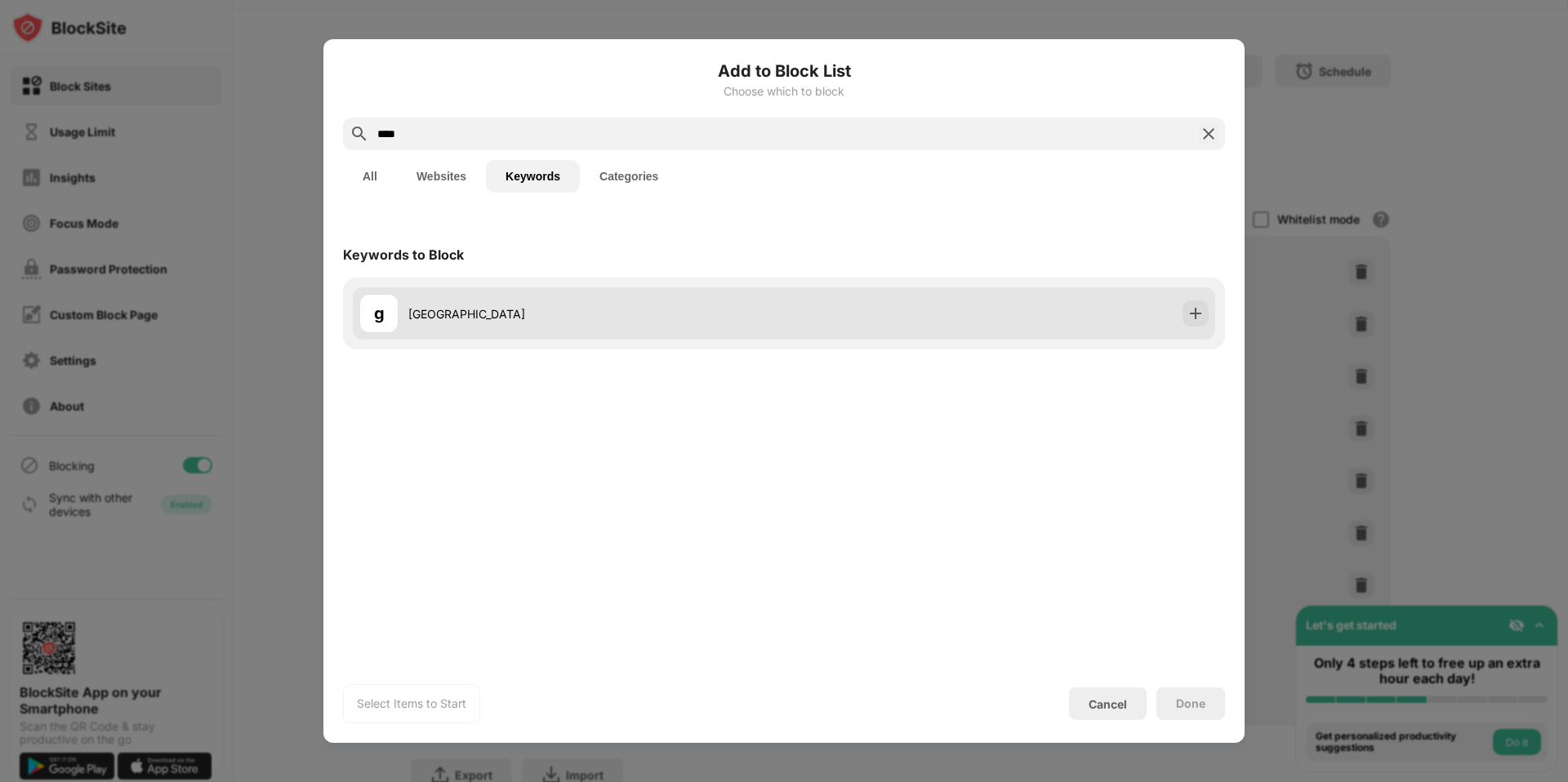
click at [1196, 320] on img at bounding box center [1195, 313] width 17 height 17
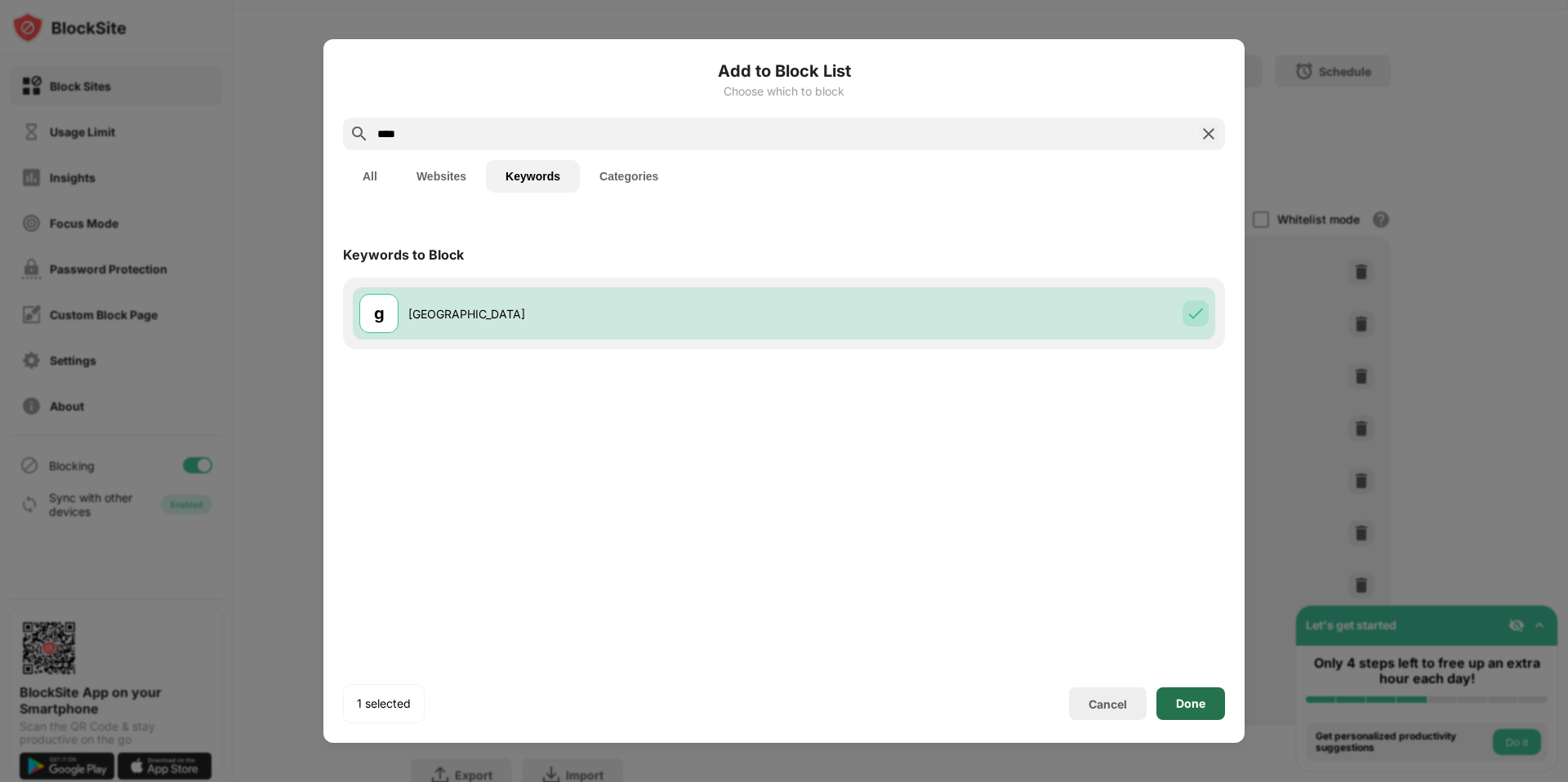
click at [1197, 707] on div "Done" at bounding box center [1190, 703] width 30 height 13
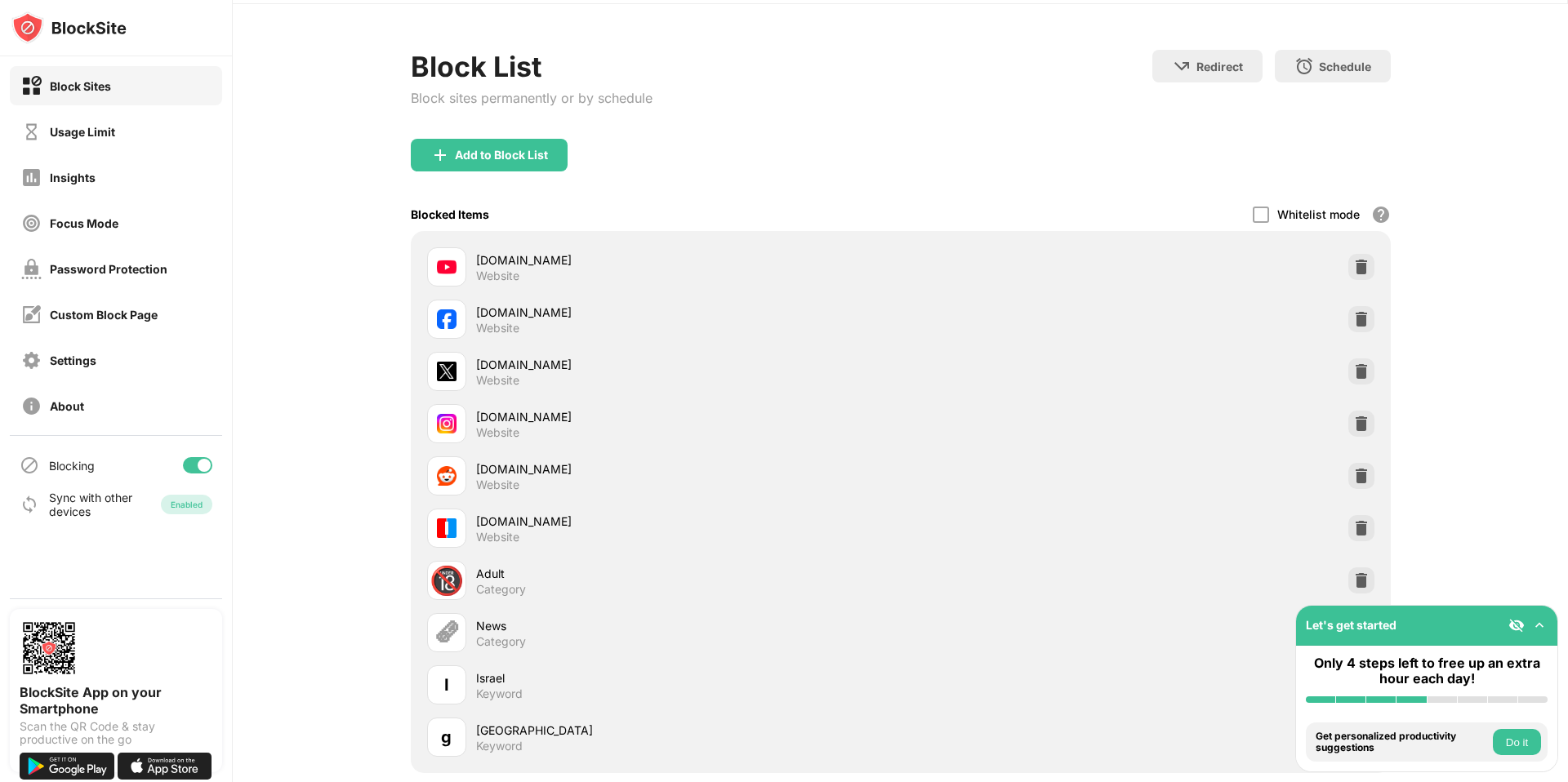
scroll to position [53, 0]
click at [1356, 527] on img at bounding box center [1360, 527] width 17 height 17
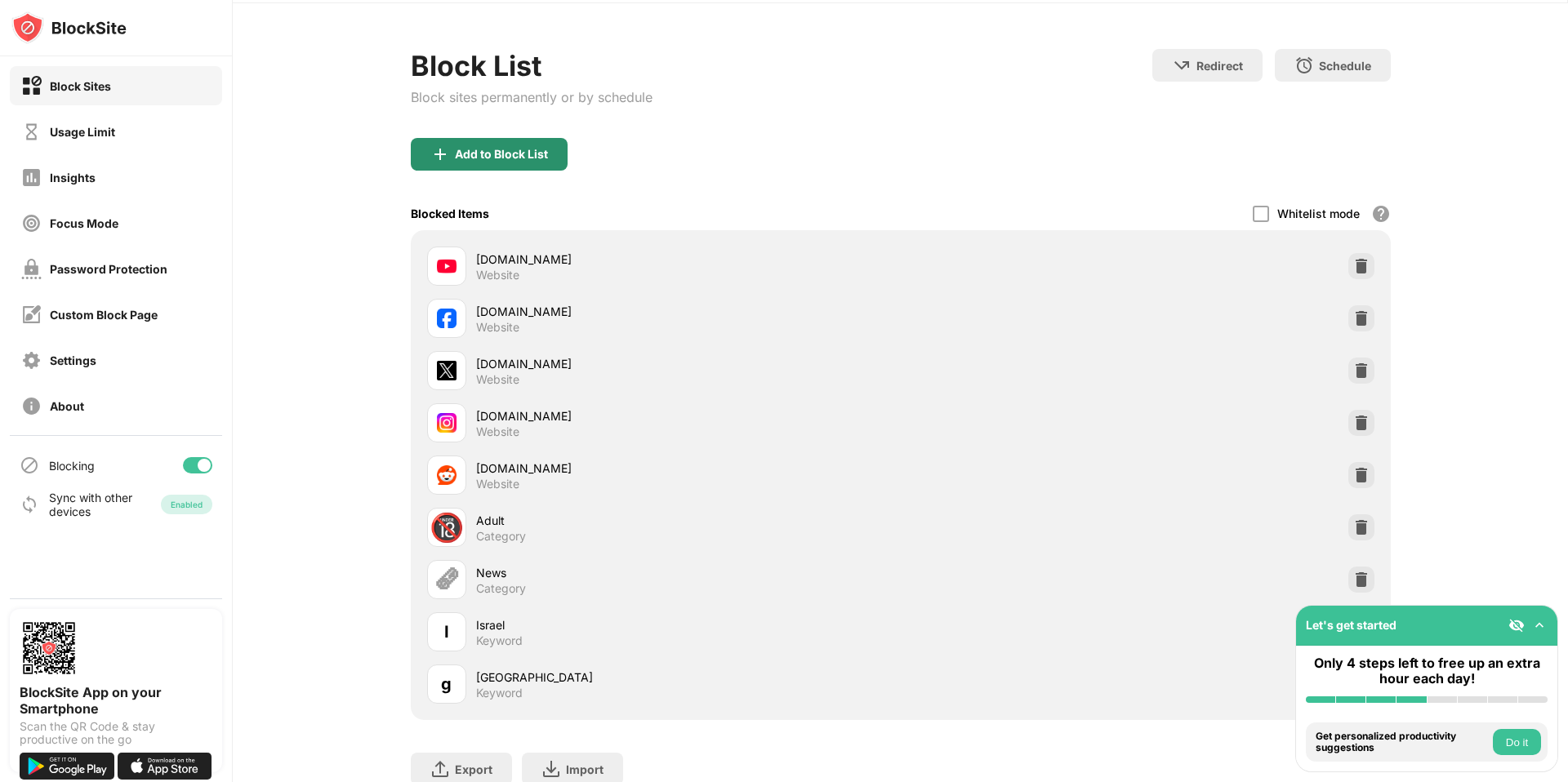
click at [526, 162] on div "Add to Block List" at bounding box center [489, 153] width 156 height 32
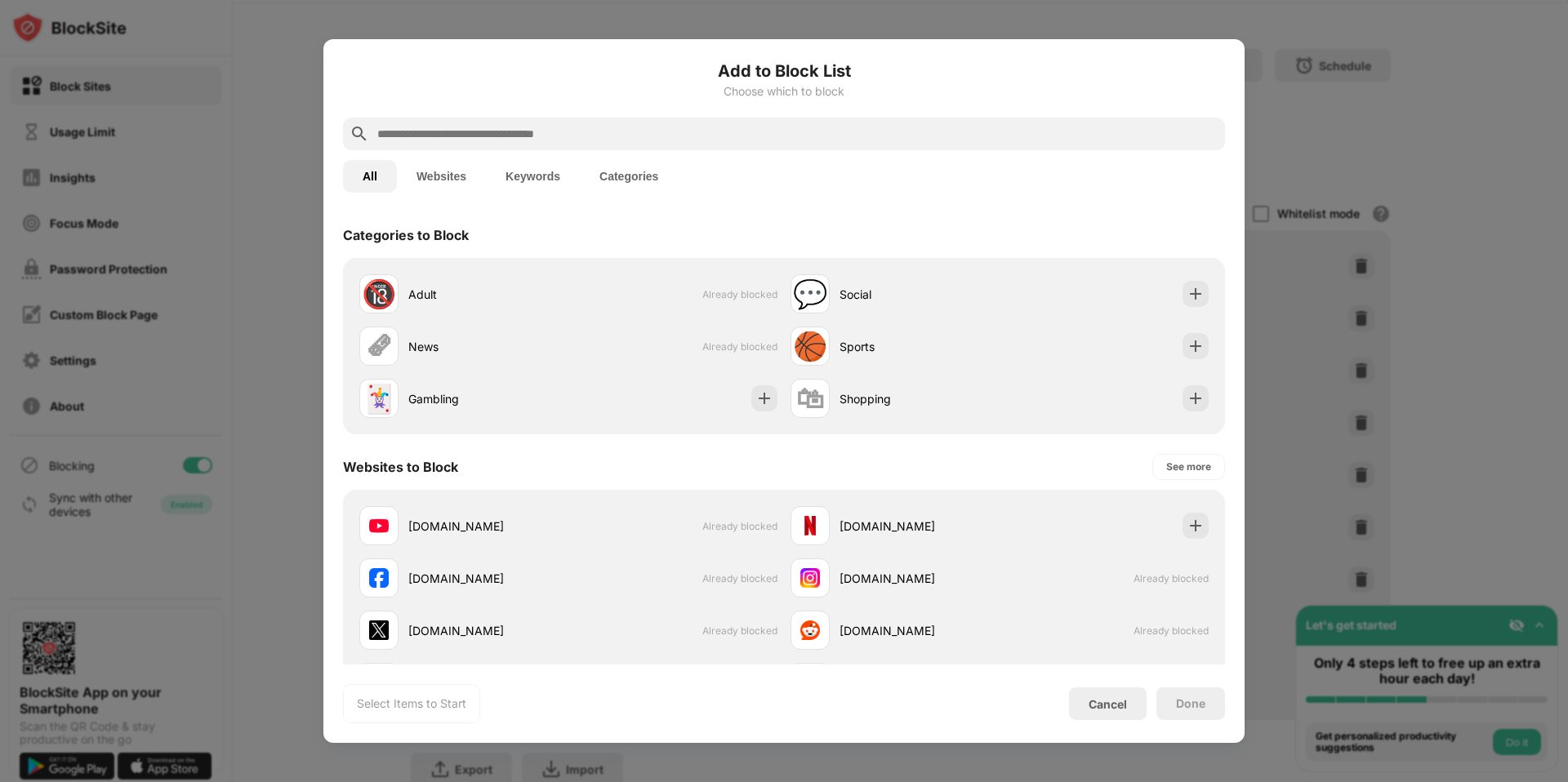
click at [550, 174] on button "Keywords" at bounding box center [532, 176] width 93 height 32
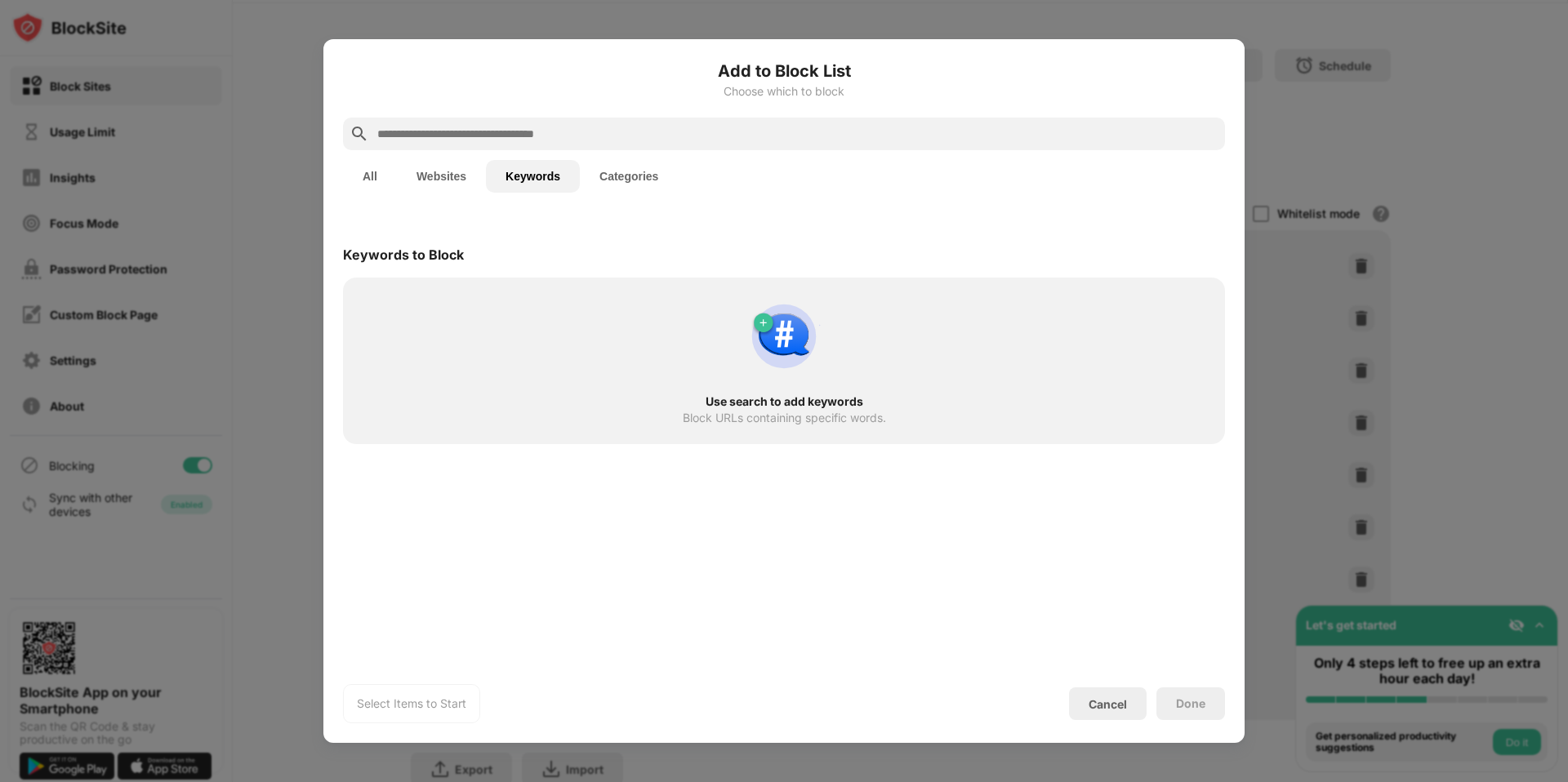
click at [544, 126] on input "text" at bounding box center [797, 134] width 843 height 20
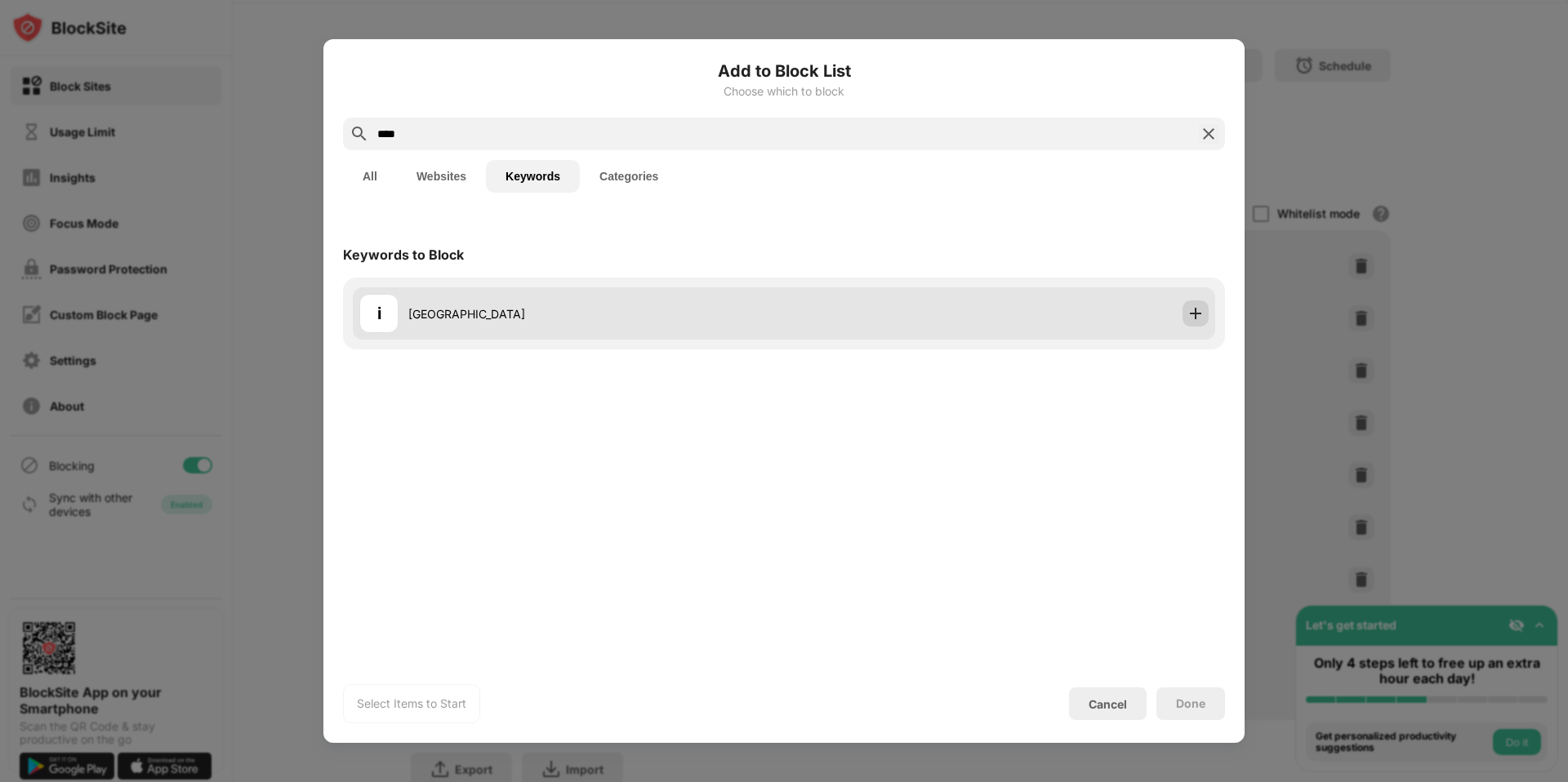
type input "****"
click at [1192, 314] on img at bounding box center [1195, 313] width 17 height 17
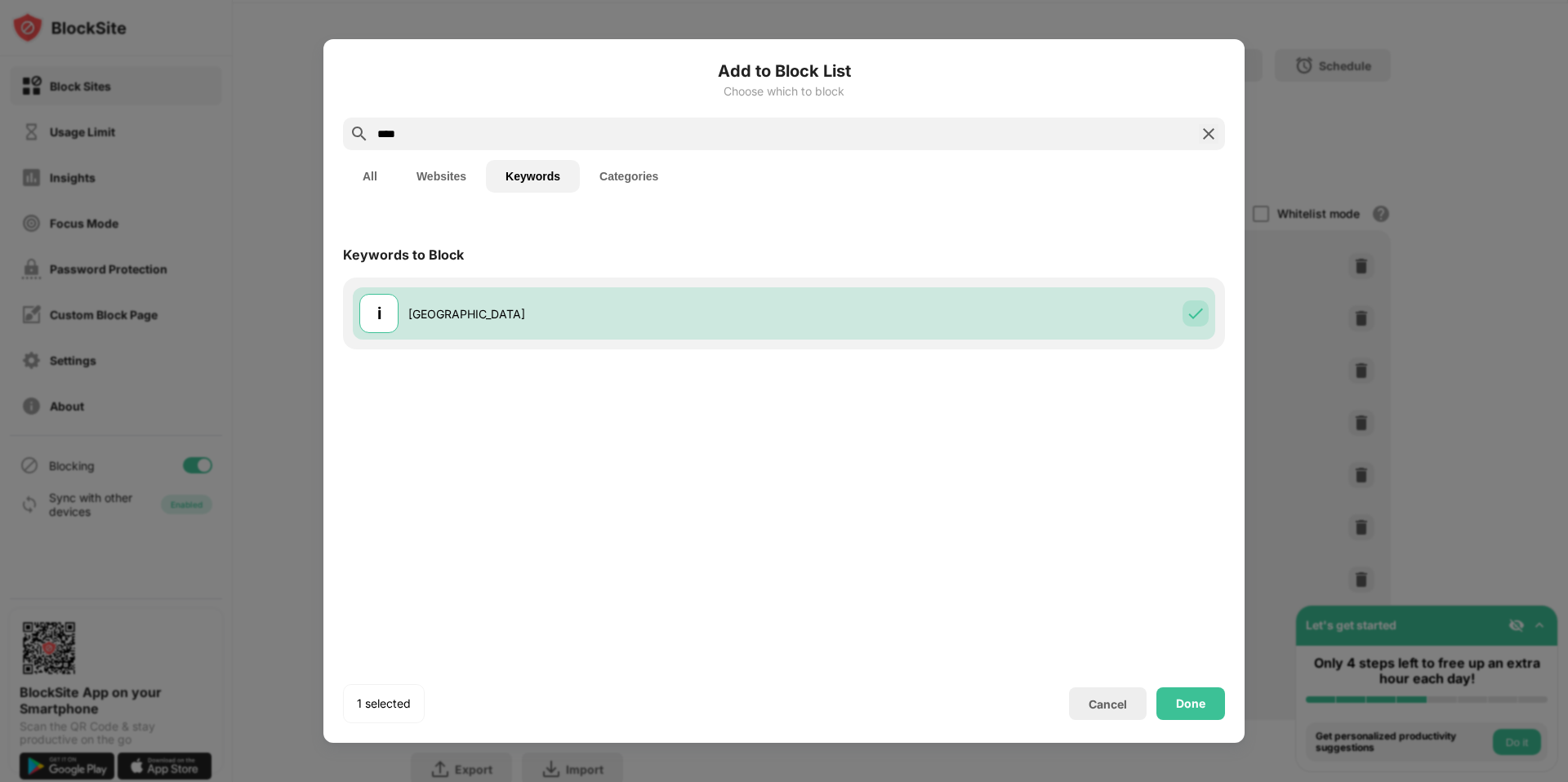
click at [383, 191] on button "All" at bounding box center [370, 176] width 54 height 32
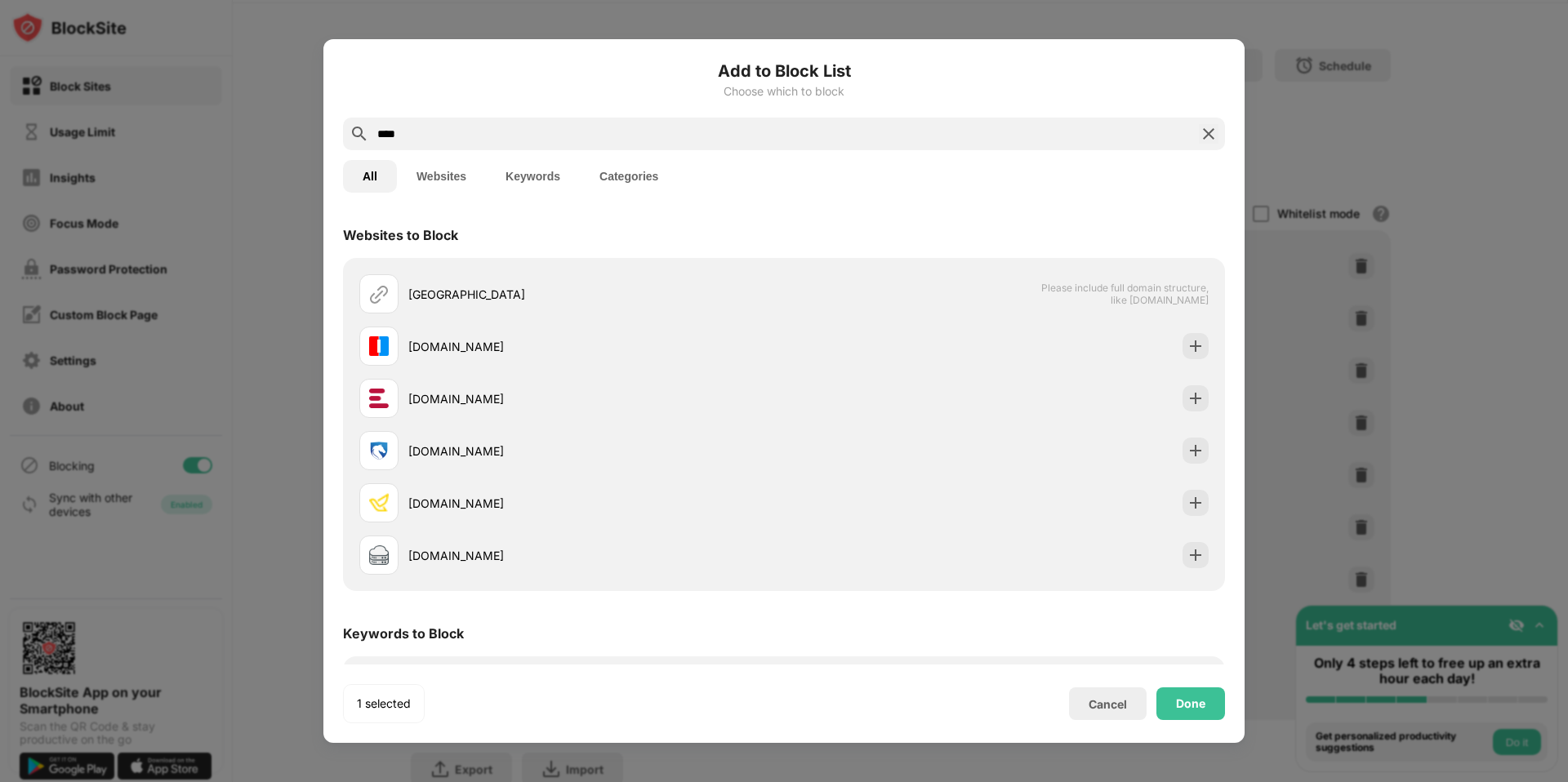
click at [513, 184] on button "Keywords" at bounding box center [532, 176] width 93 height 32
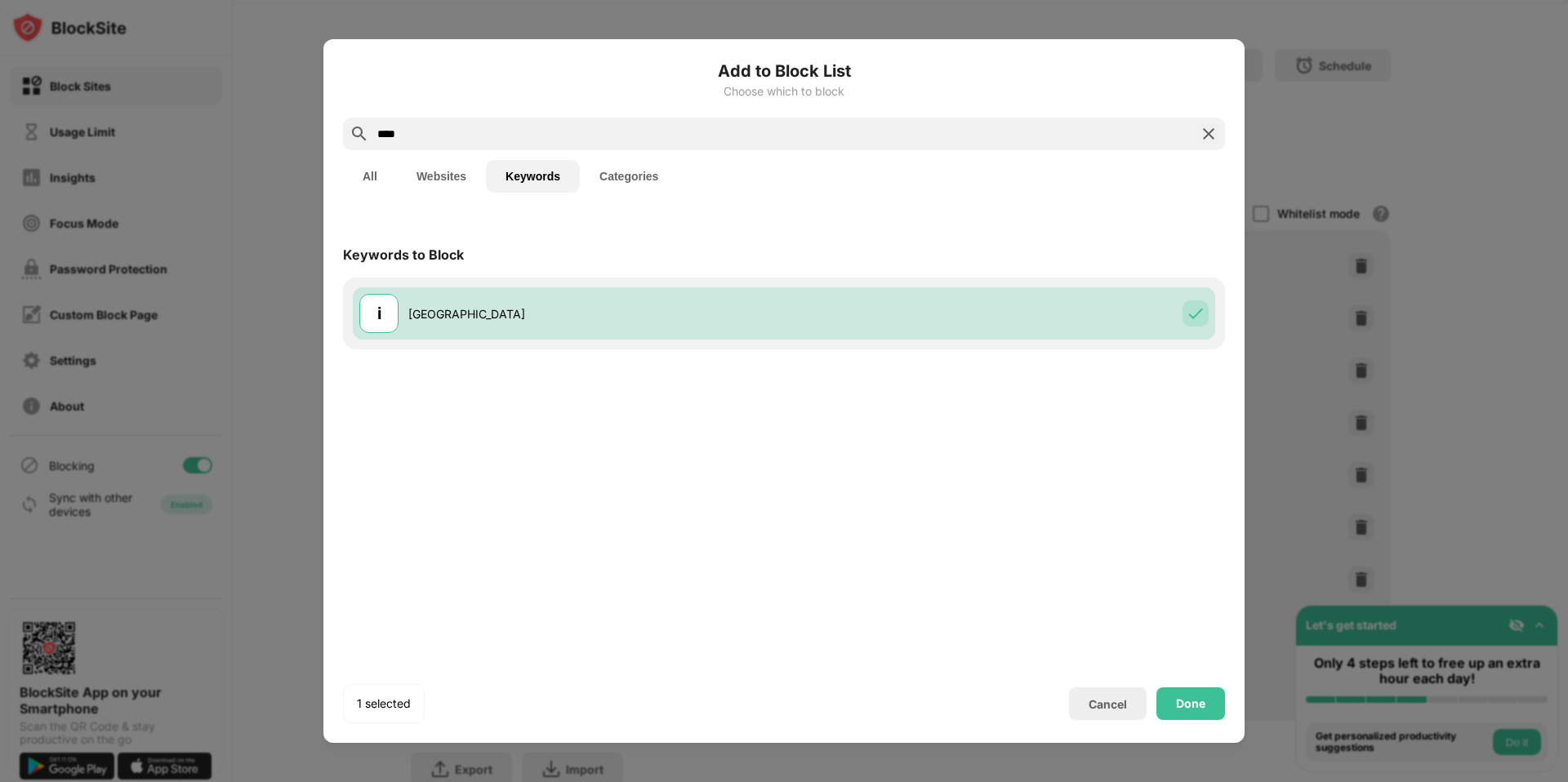
click at [1194, 697] on div "Done" at bounding box center [1190, 703] width 30 height 13
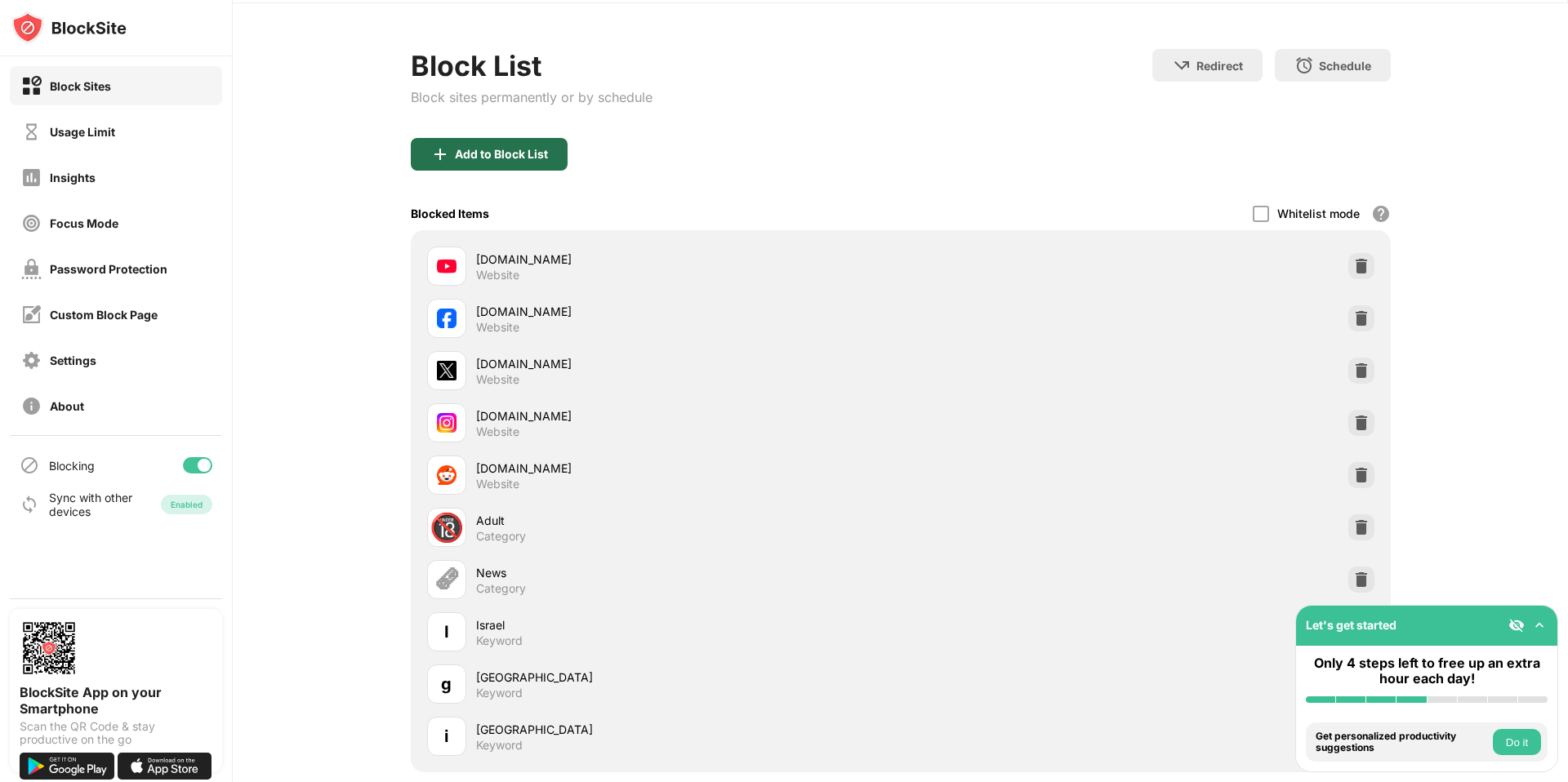
click at [482, 146] on div "Add to Block List" at bounding box center [489, 153] width 156 height 32
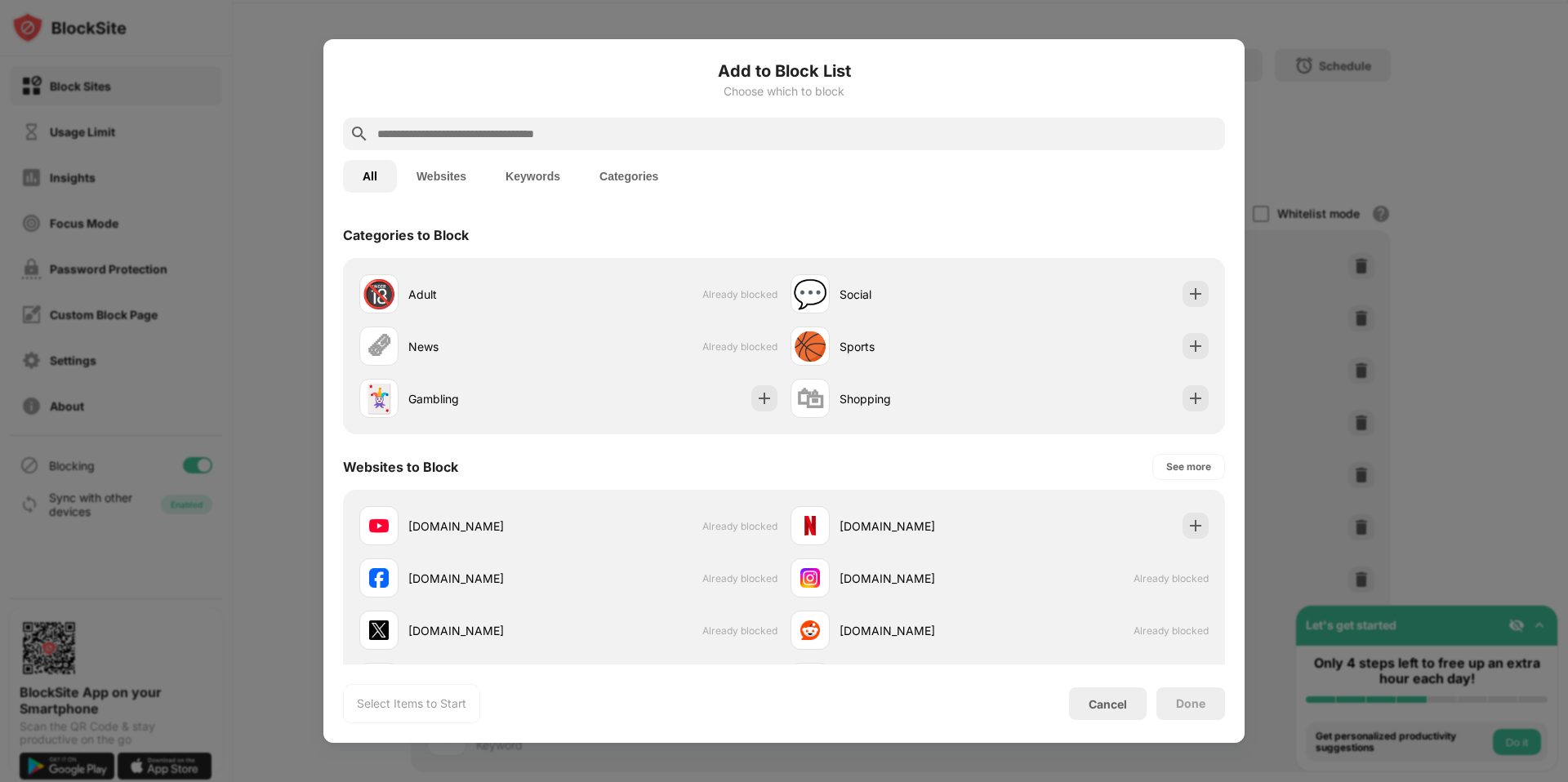
click at [556, 173] on button "Keywords" at bounding box center [532, 176] width 93 height 32
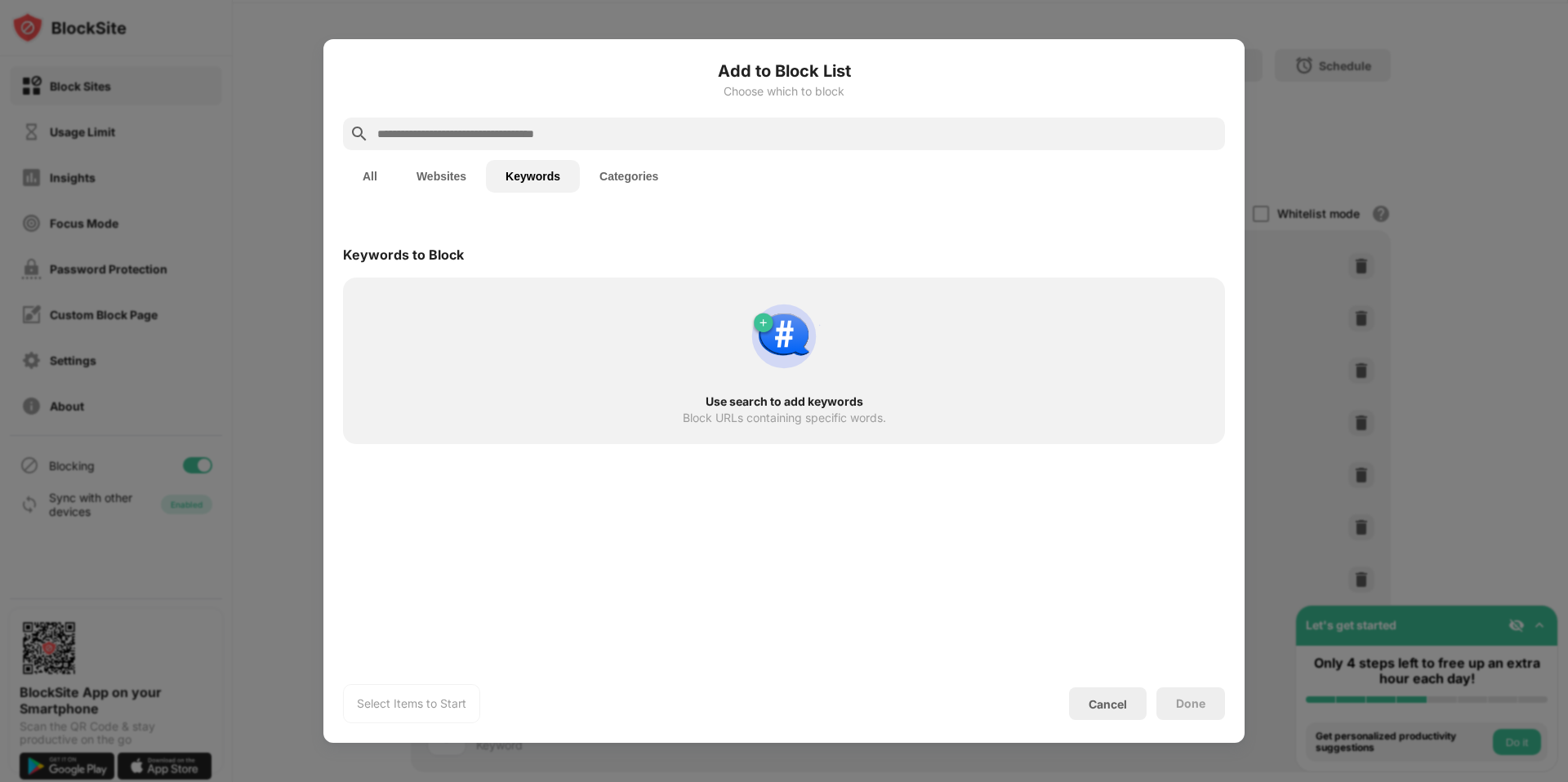
click at [579, 131] on input "text" at bounding box center [797, 134] width 843 height 20
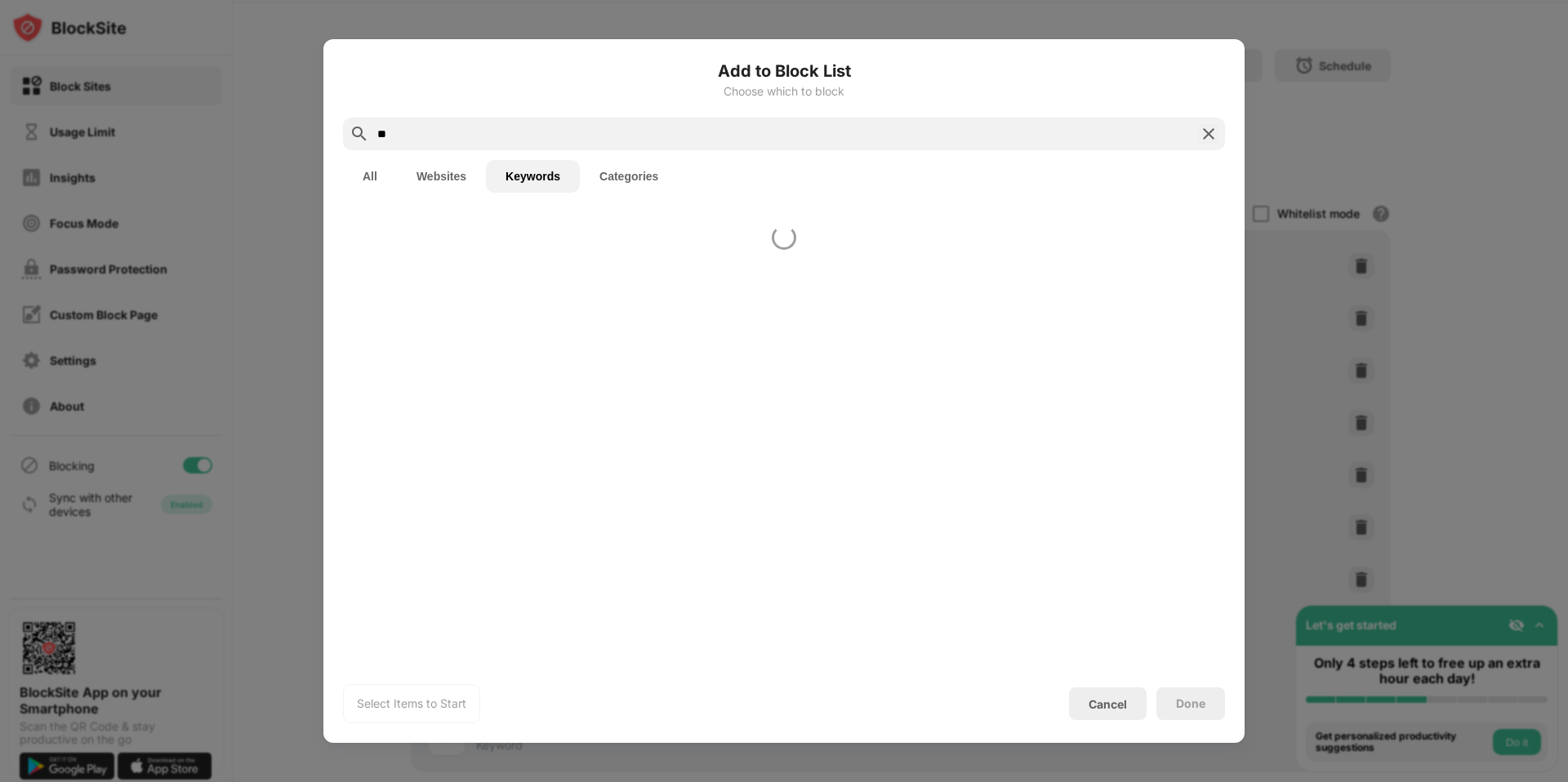
type input "*"
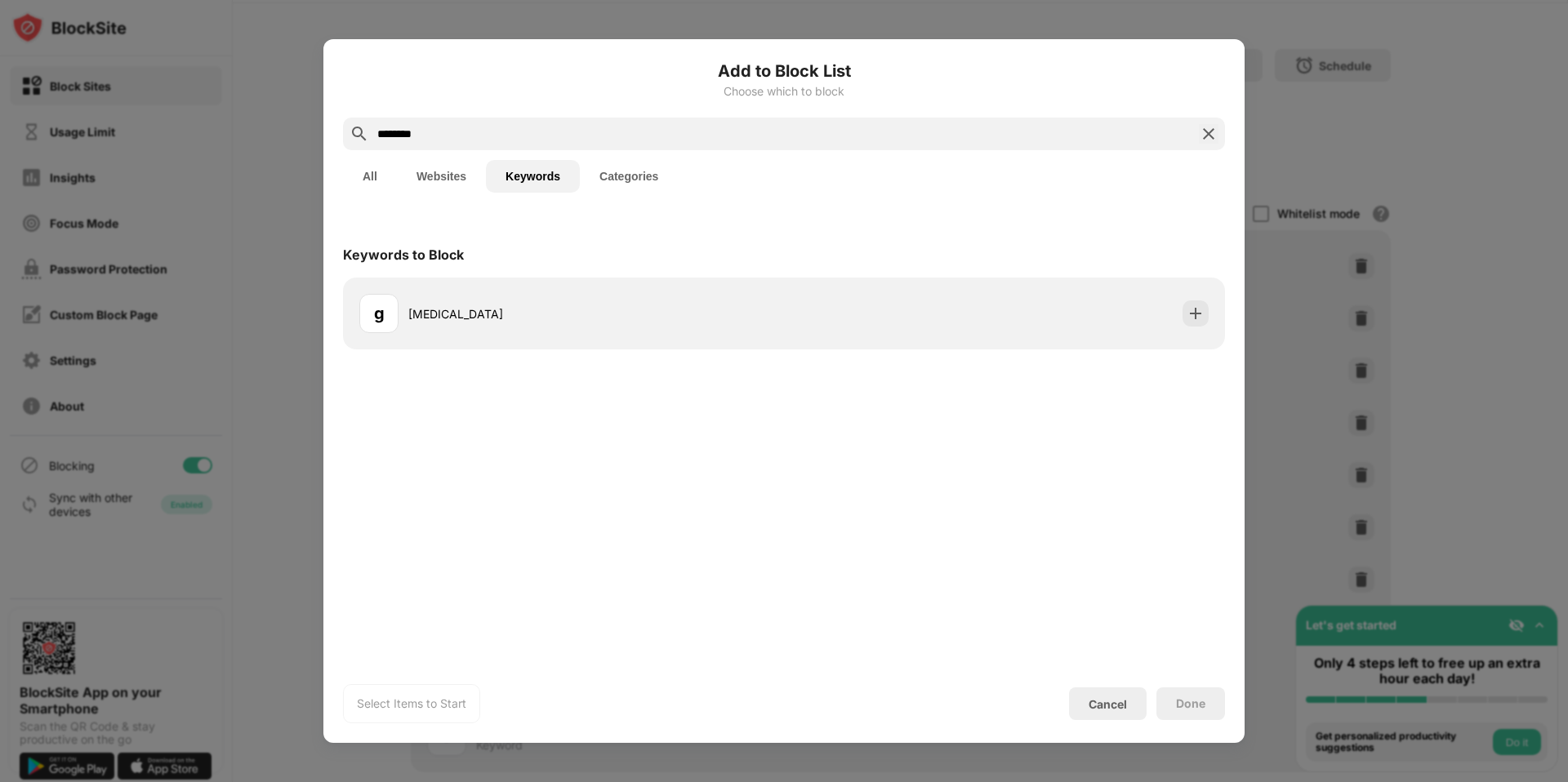
type input "********"
click at [1187, 698] on div "Done" at bounding box center [1190, 703] width 30 height 13
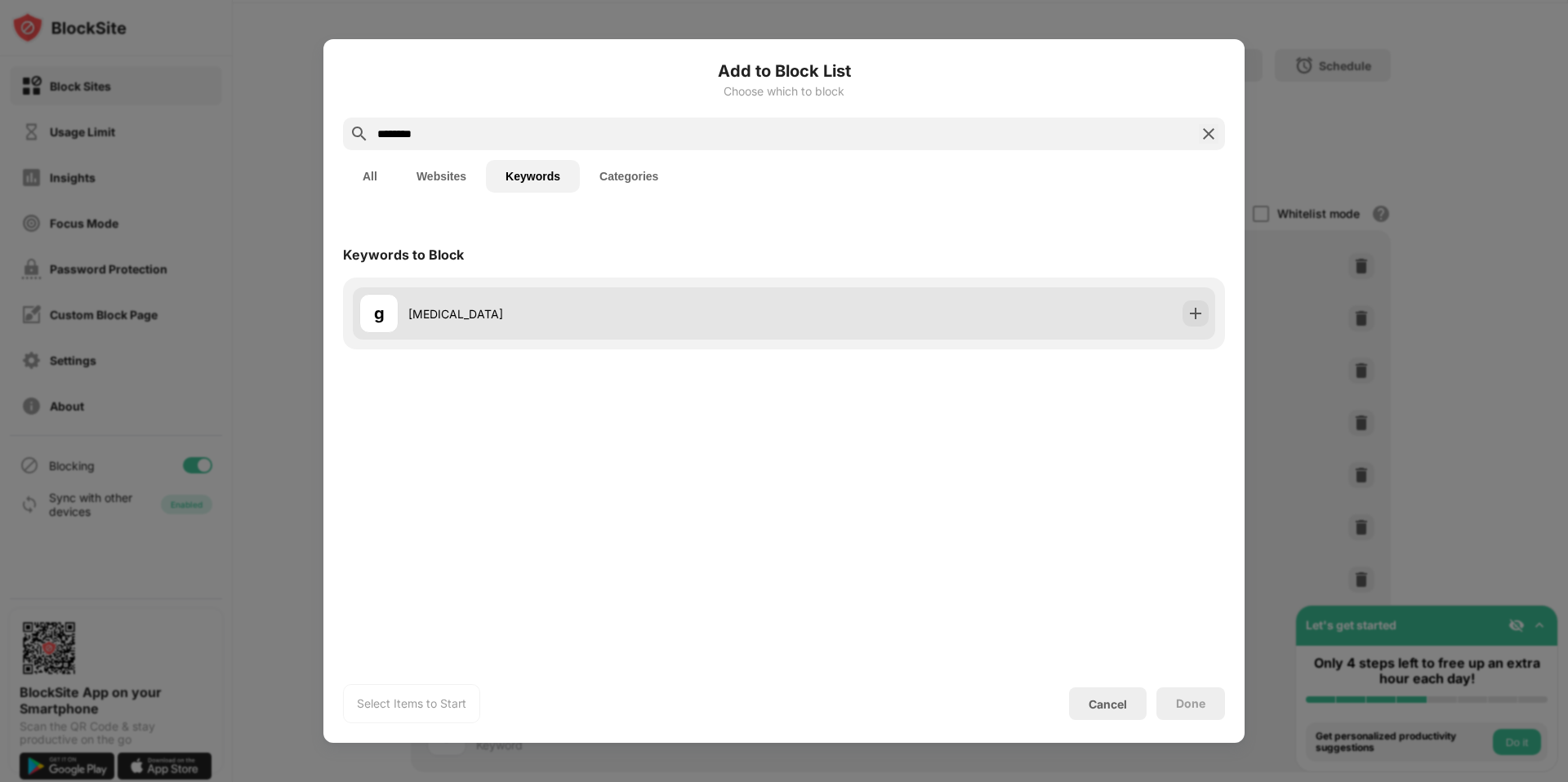
click at [391, 320] on div "g" at bounding box center [379, 314] width 39 height 39
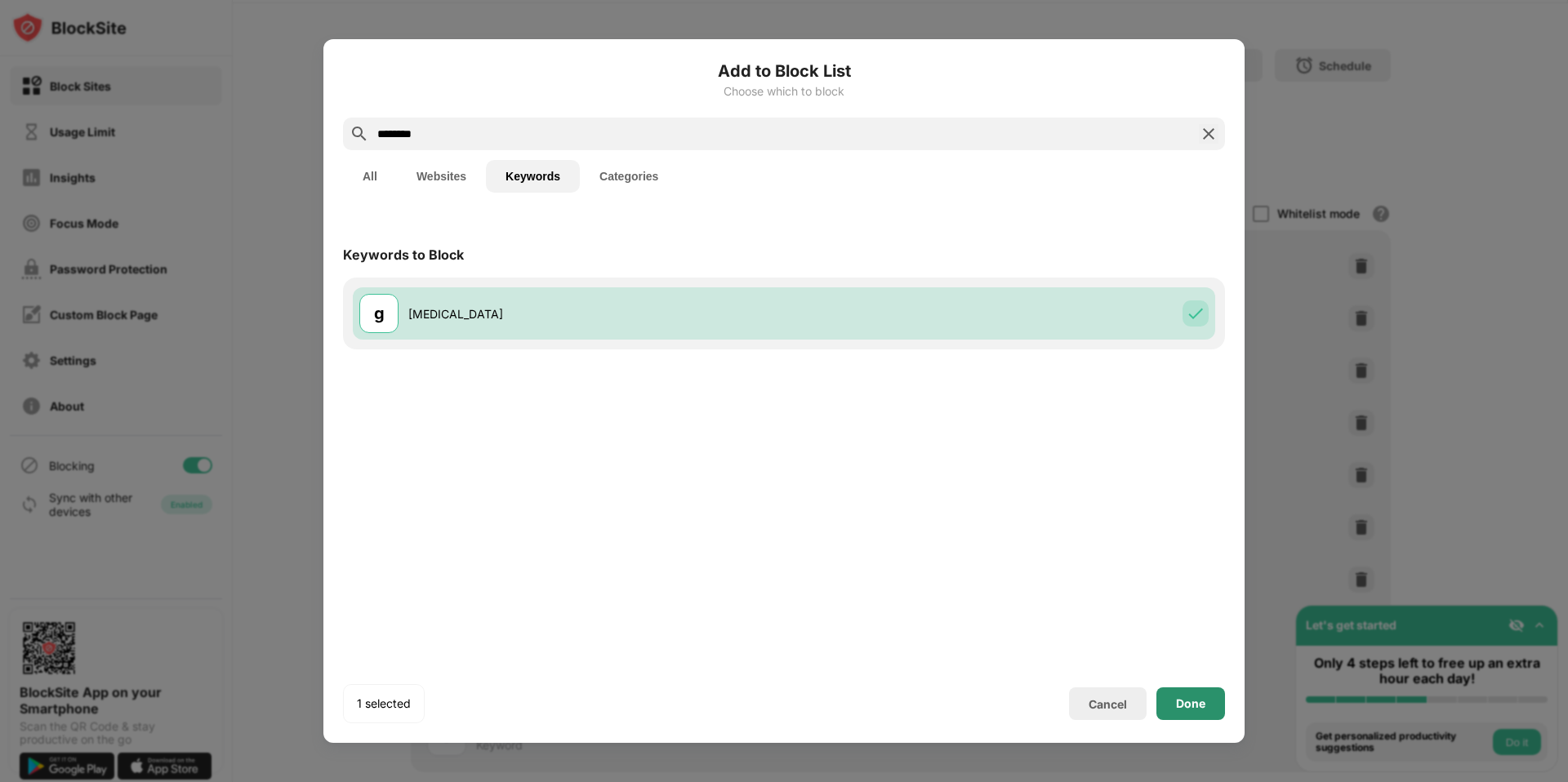
click at [1198, 706] on div "Done" at bounding box center [1190, 703] width 30 height 13
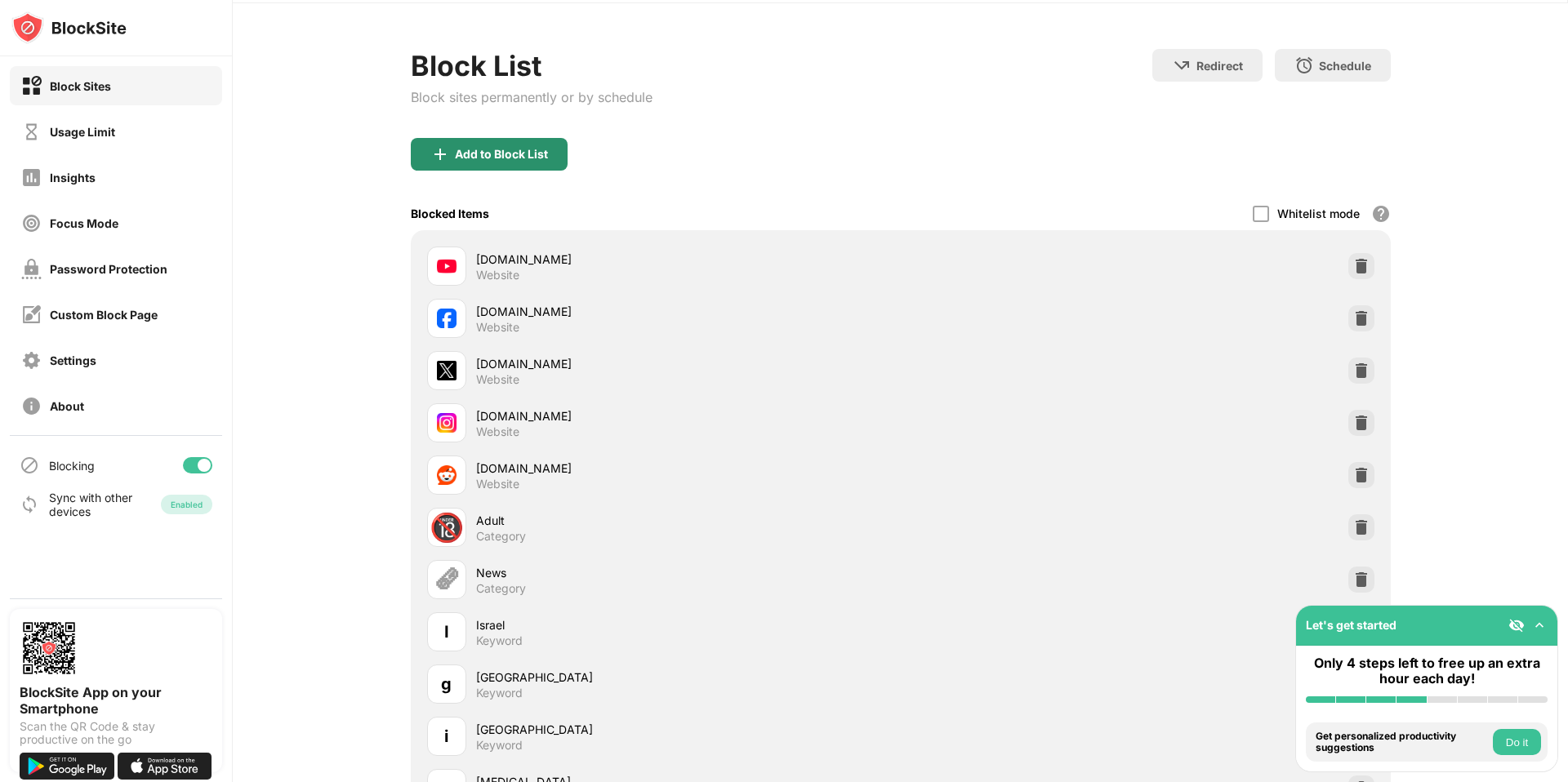
click at [511, 164] on div "Add to Block List" at bounding box center [489, 153] width 156 height 32
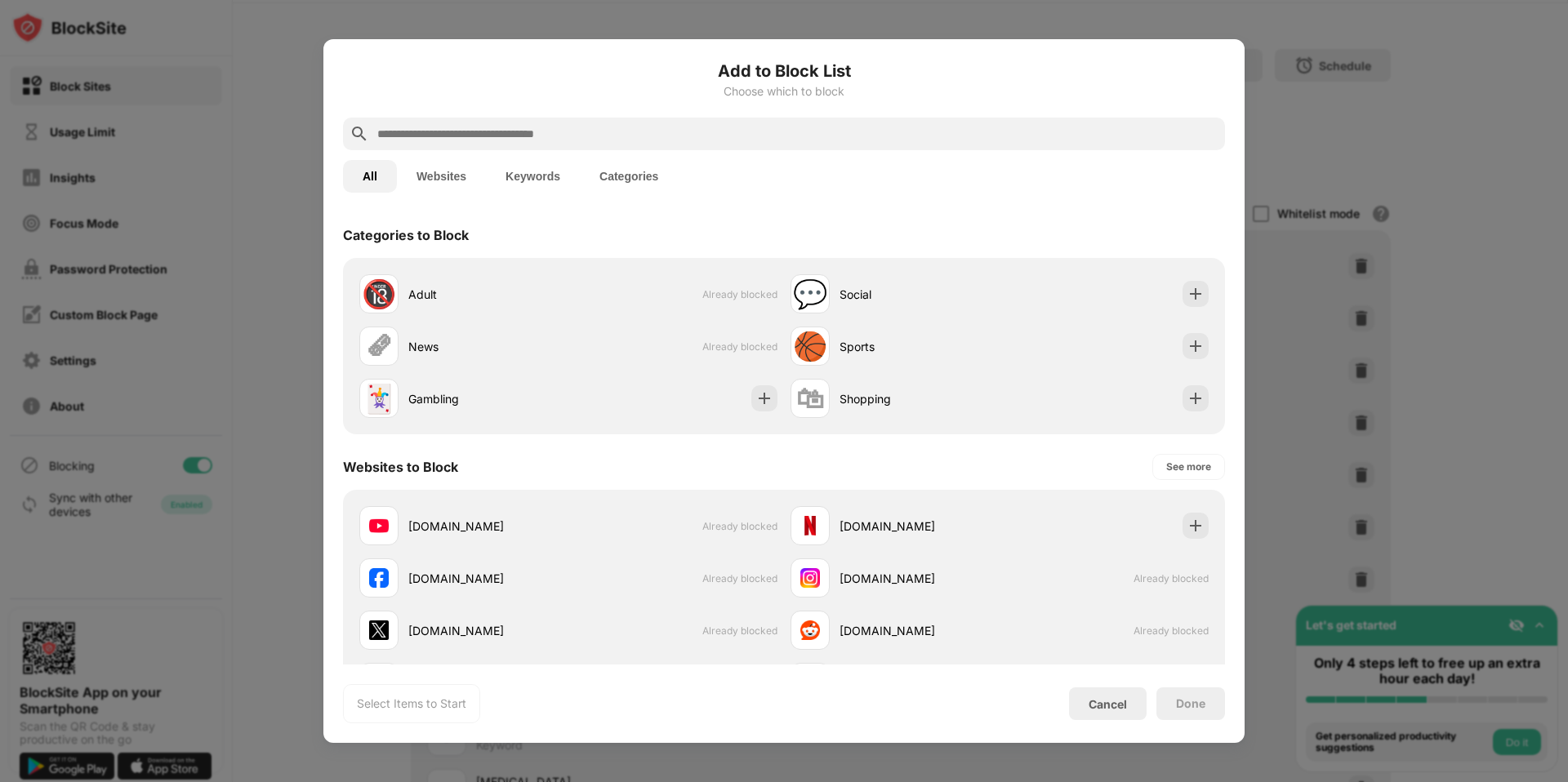
click at [518, 173] on button "Keywords" at bounding box center [532, 176] width 93 height 32
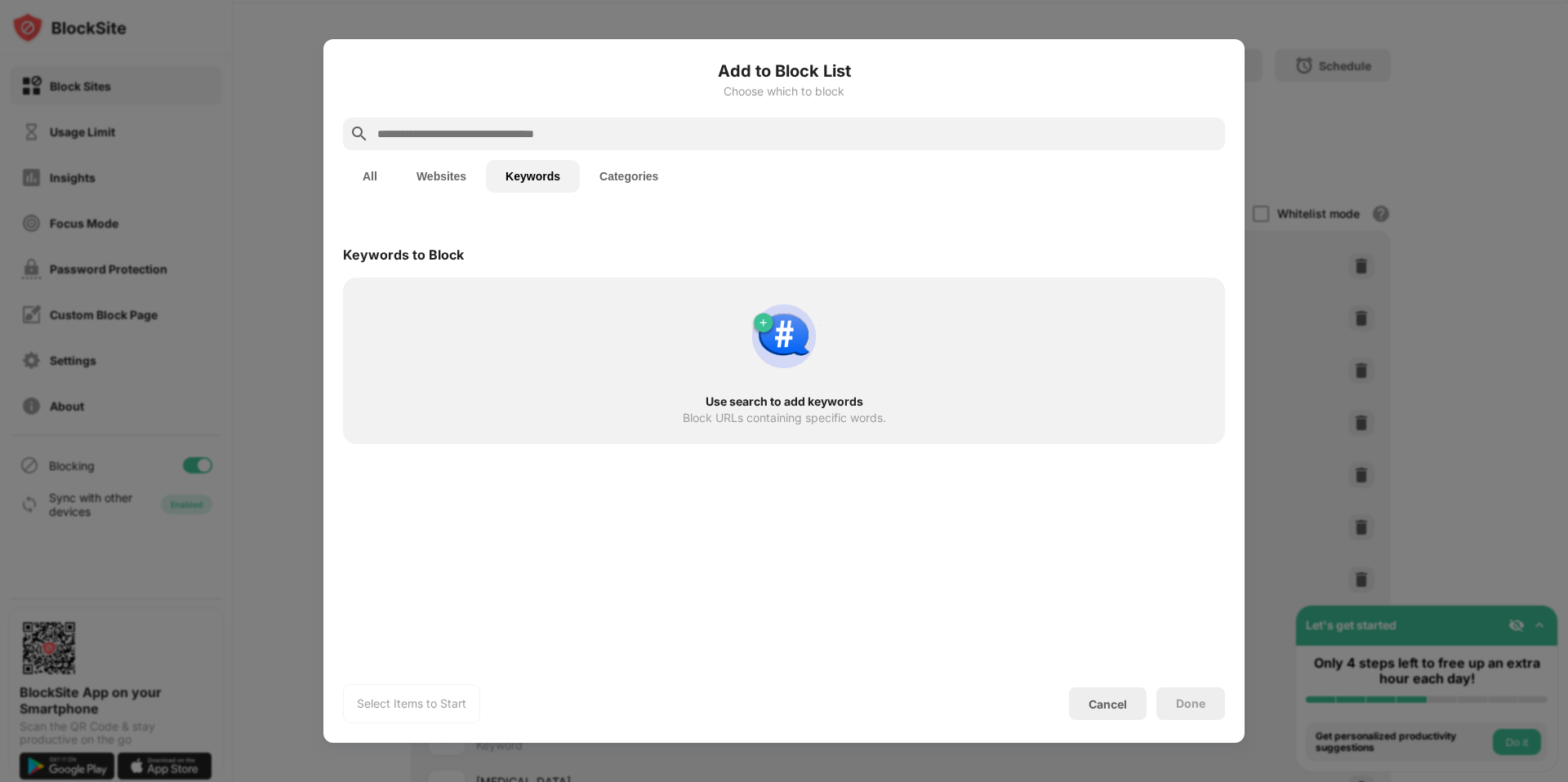
click at [372, 177] on button "All" at bounding box center [370, 176] width 54 height 32
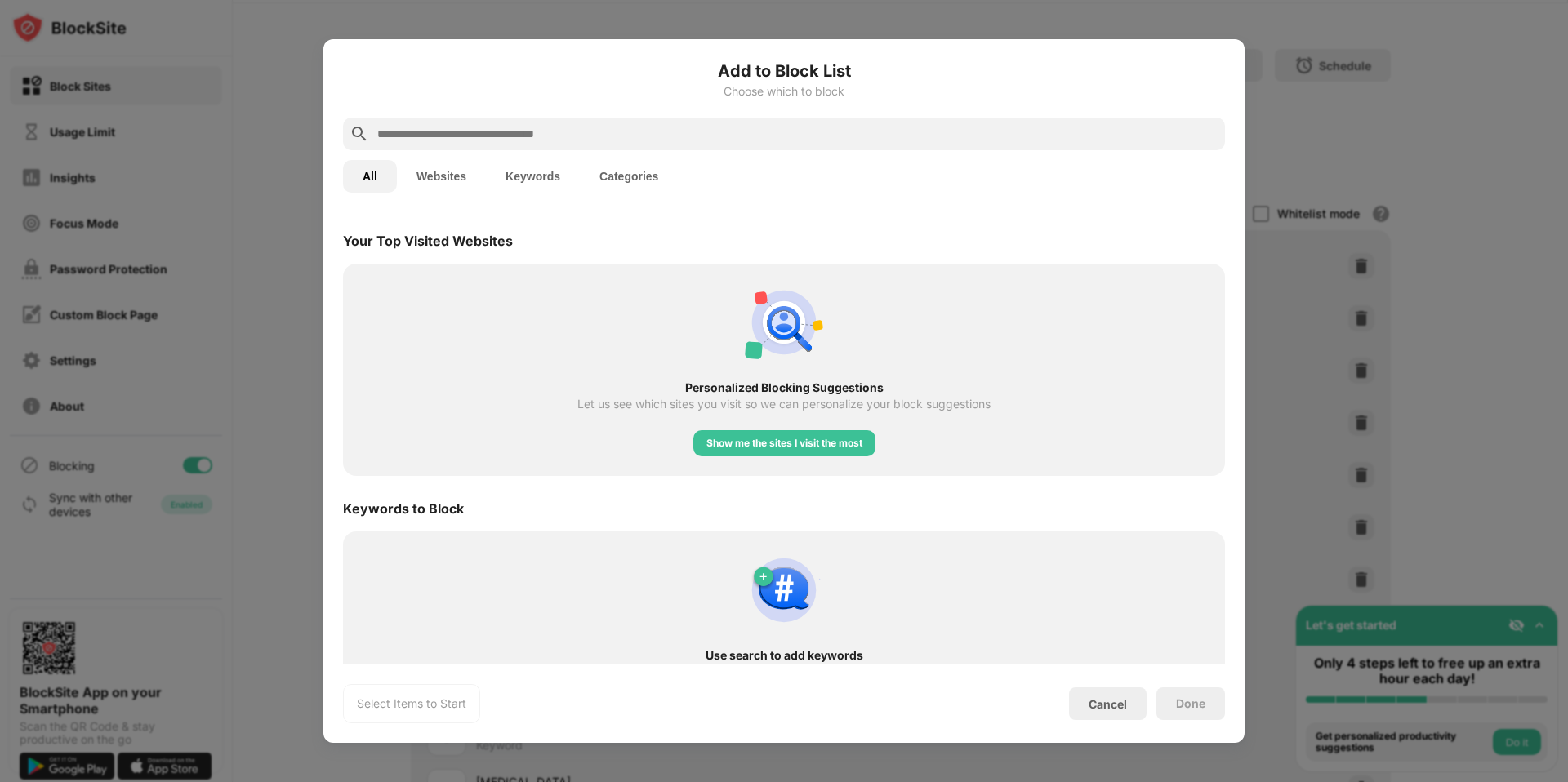
scroll to position [596, 0]
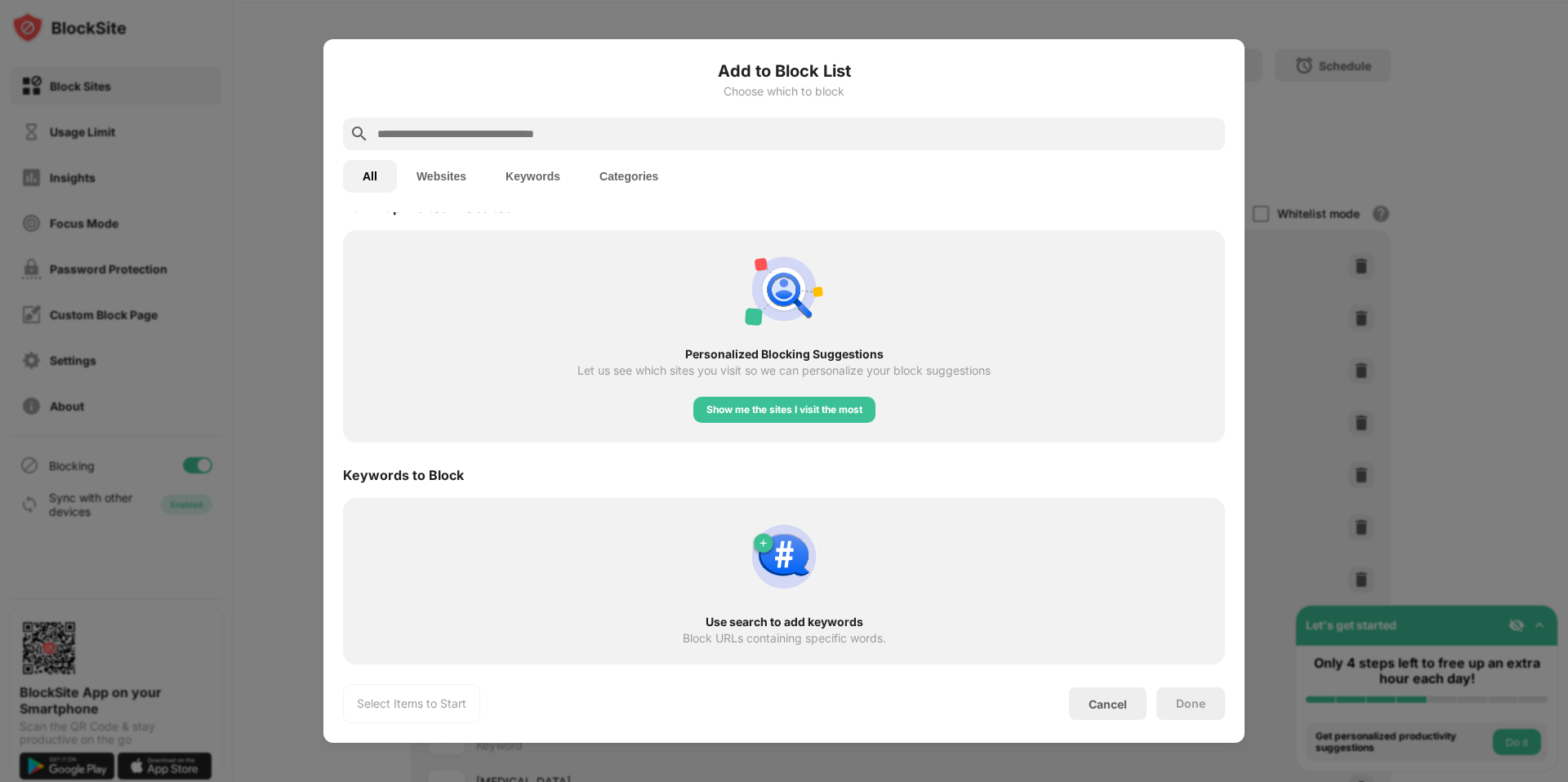
click at [1113, 706] on div "Cancel" at bounding box center [1107, 704] width 38 height 14
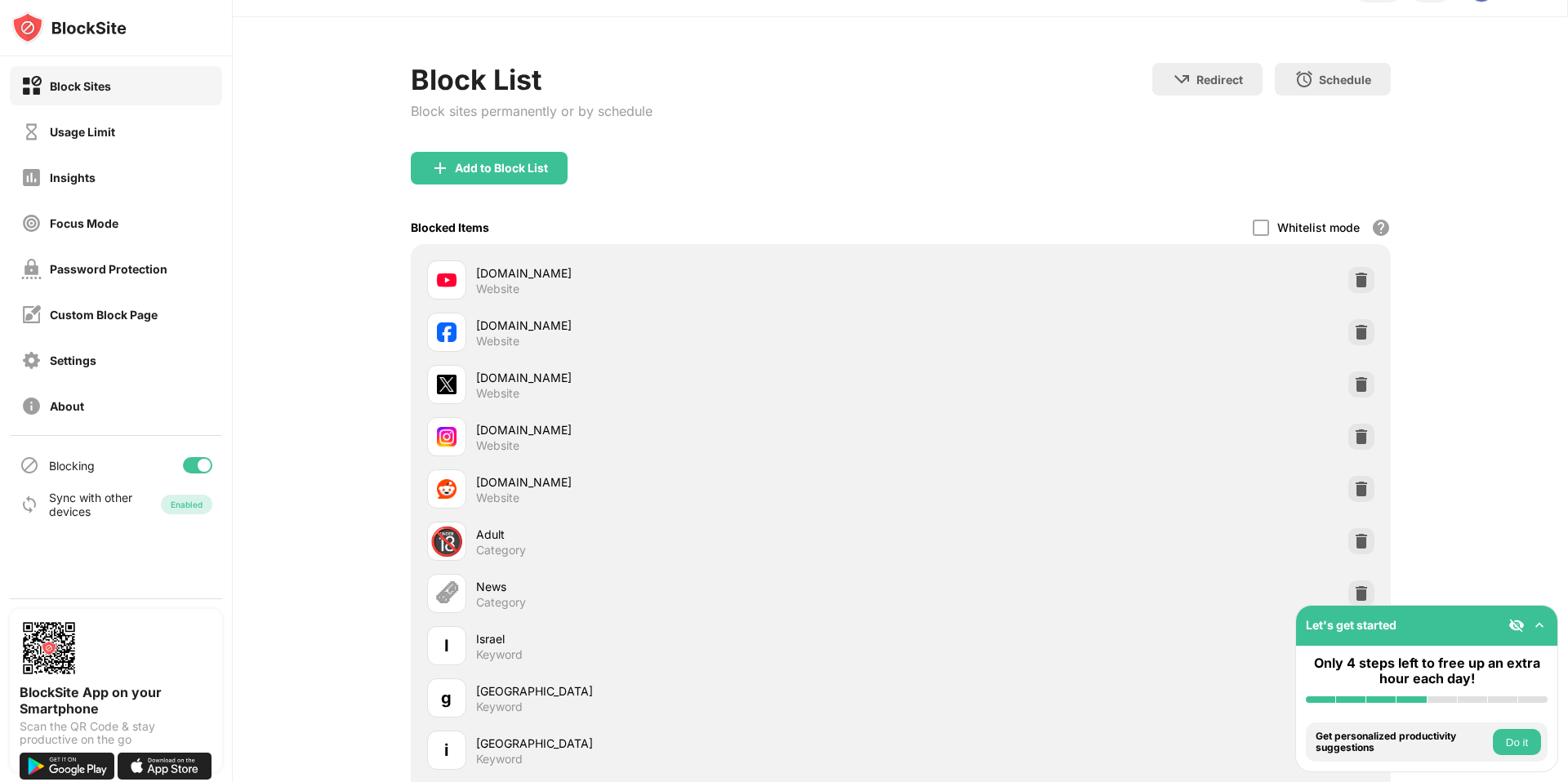
scroll to position [0, 0]
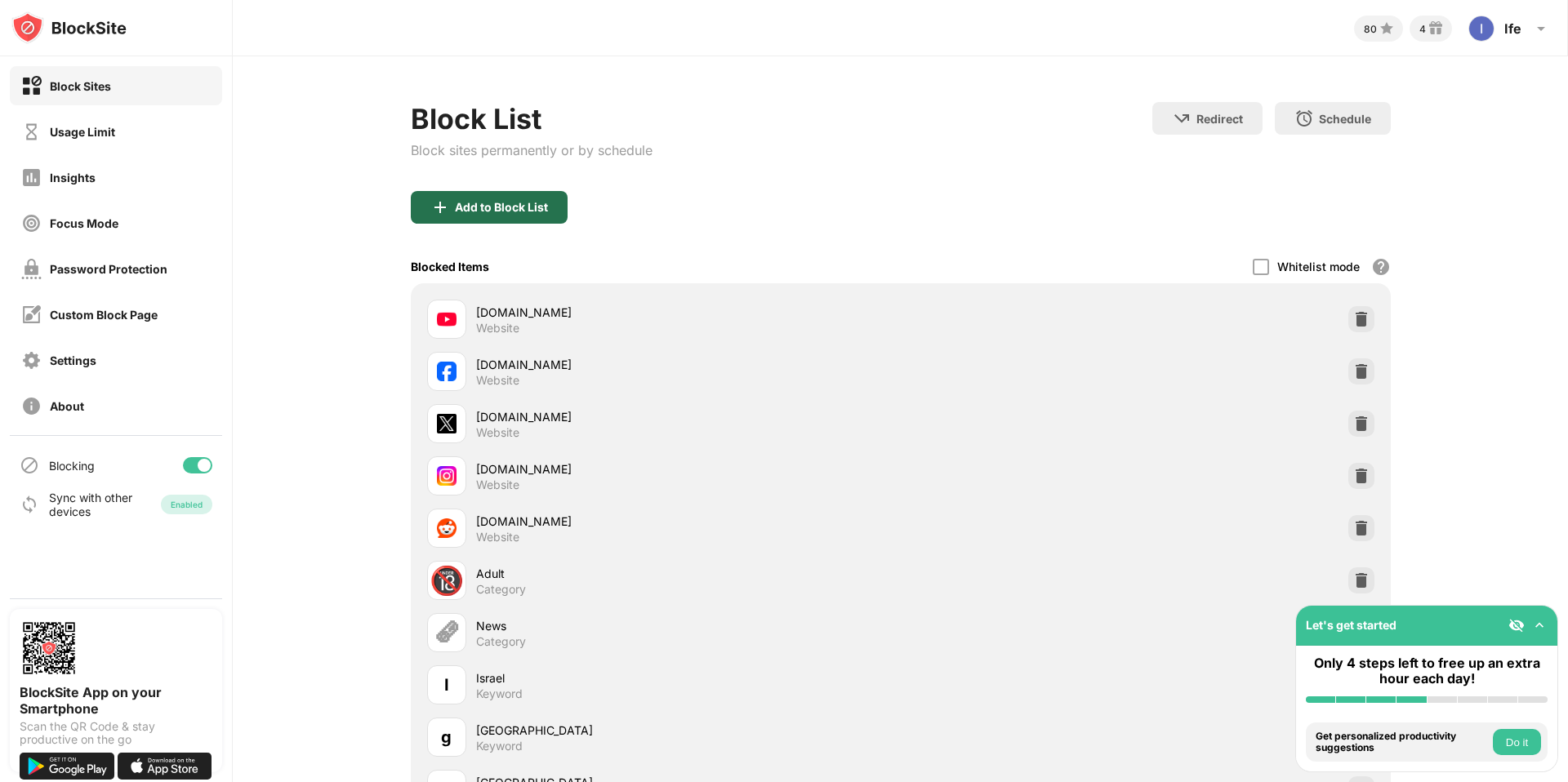
click at [519, 214] on div "Add to Block List" at bounding box center [489, 207] width 156 height 32
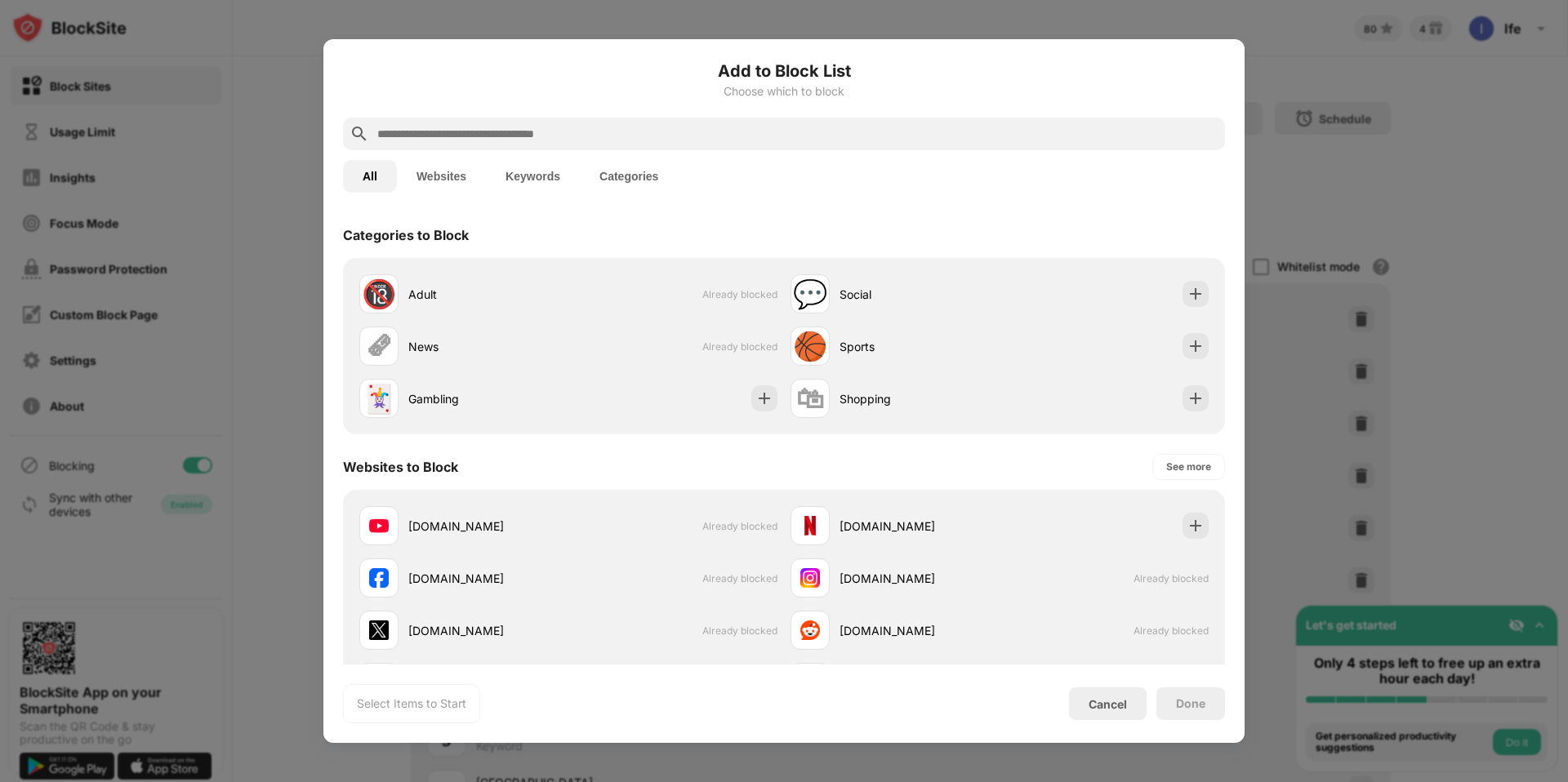
click at [545, 176] on button "Keywords" at bounding box center [532, 176] width 93 height 32
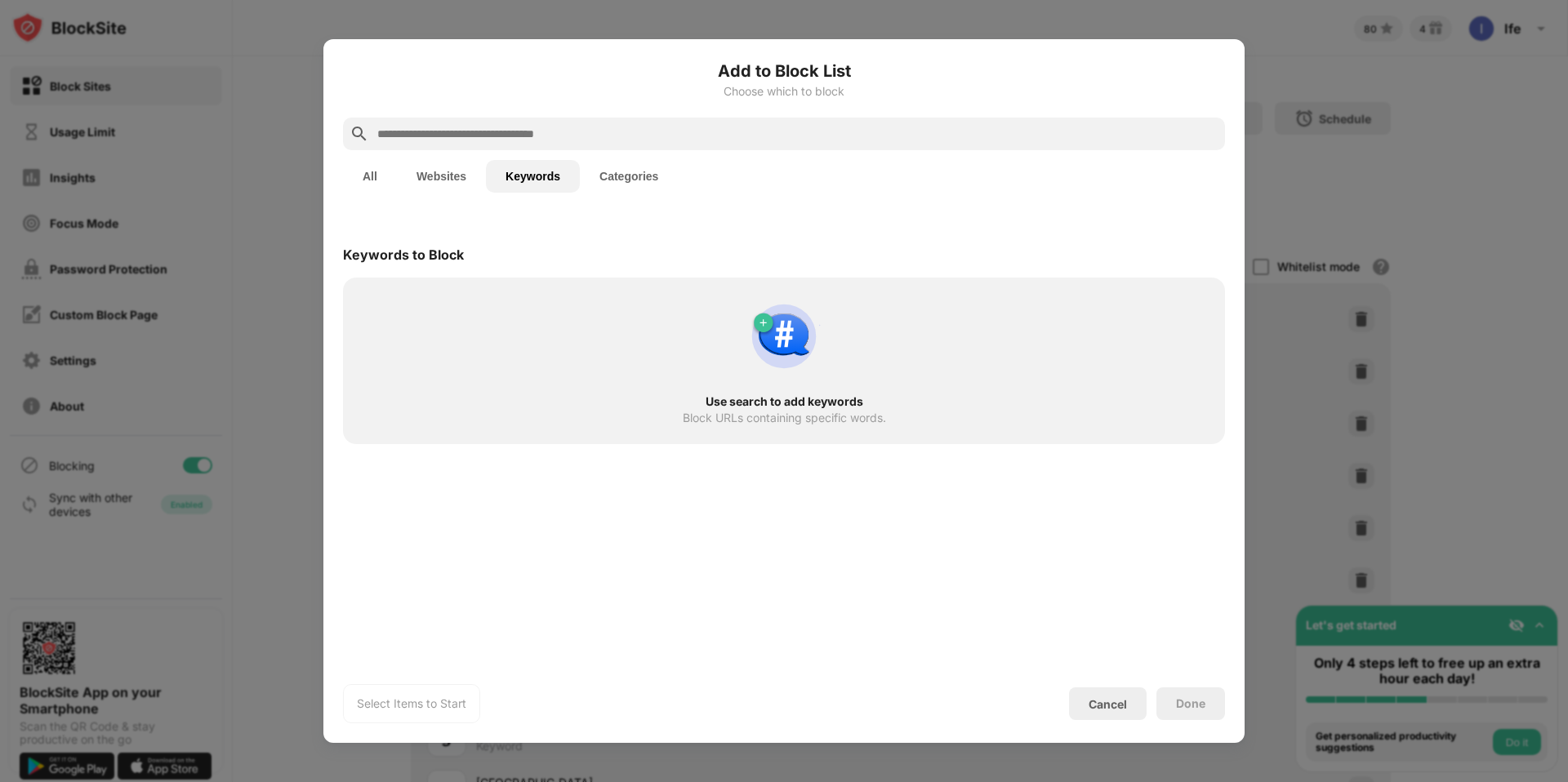
click at [550, 139] on input "text" at bounding box center [797, 134] width 843 height 20
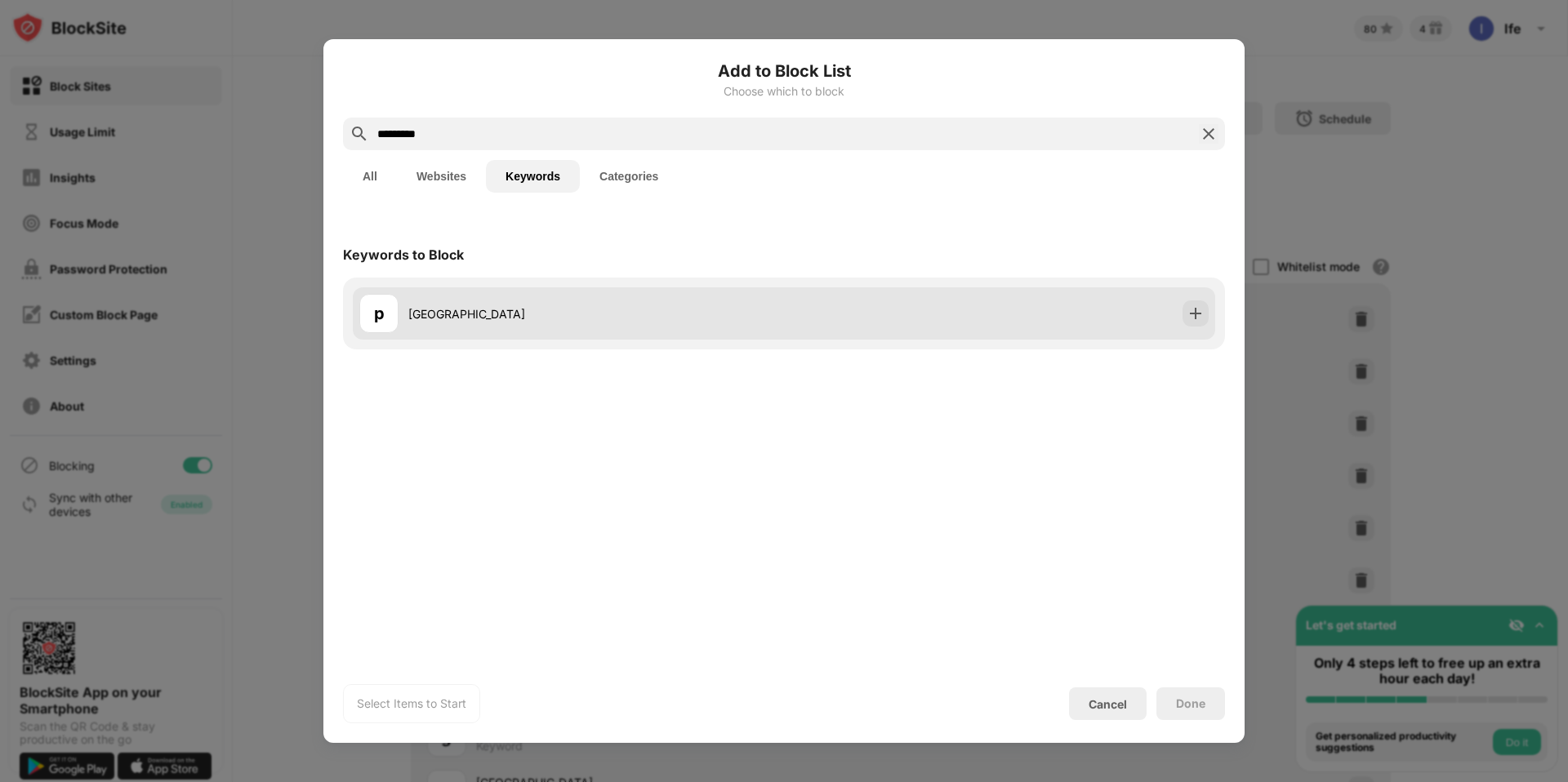
type input "*********"
click at [386, 313] on div "p" at bounding box center [379, 314] width 39 height 39
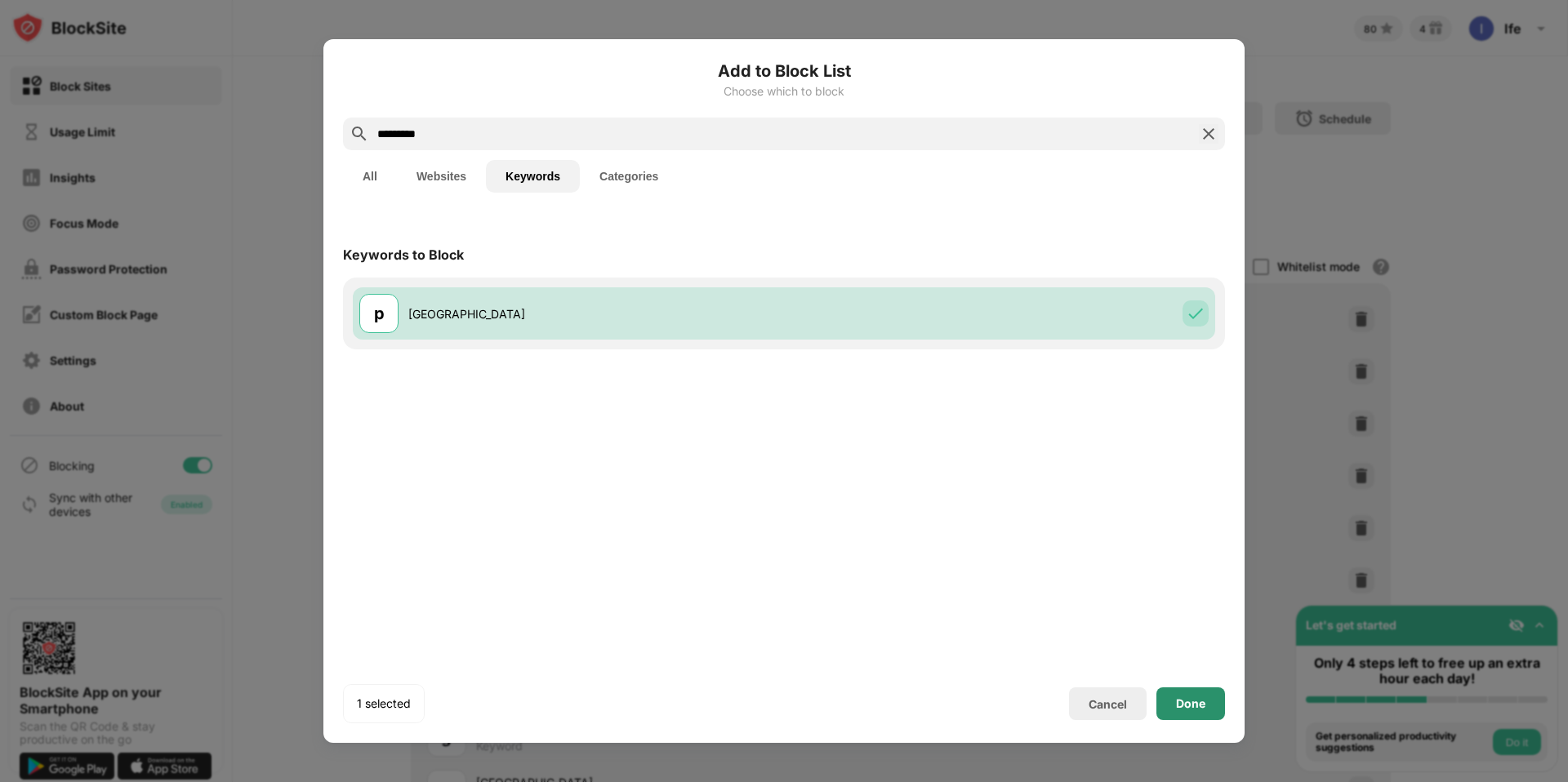
click at [1199, 699] on div "Done" at bounding box center [1190, 703] width 30 height 13
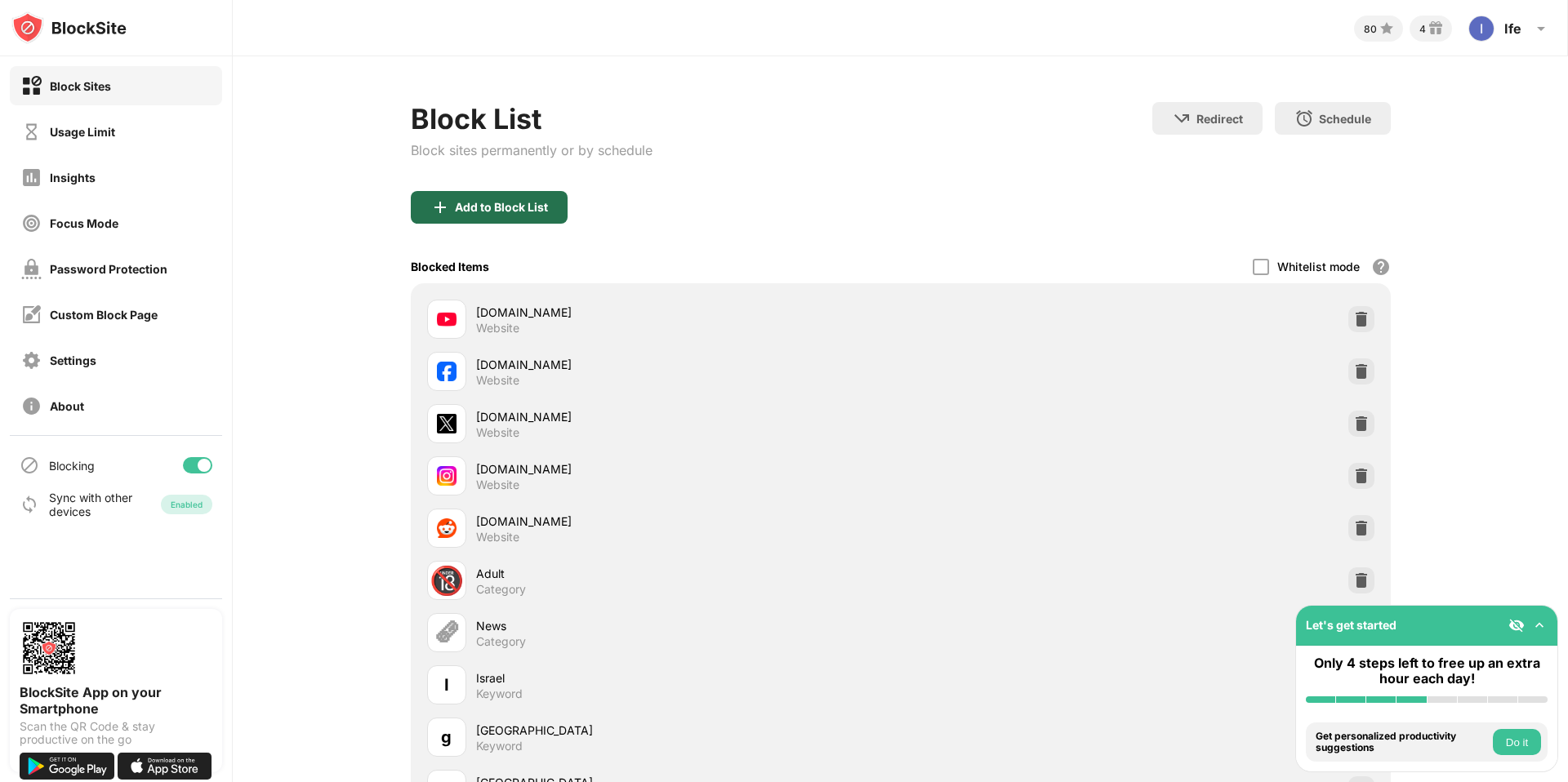
click at [521, 211] on div "Add to Block List" at bounding box center [501, 207] width 93 height 13
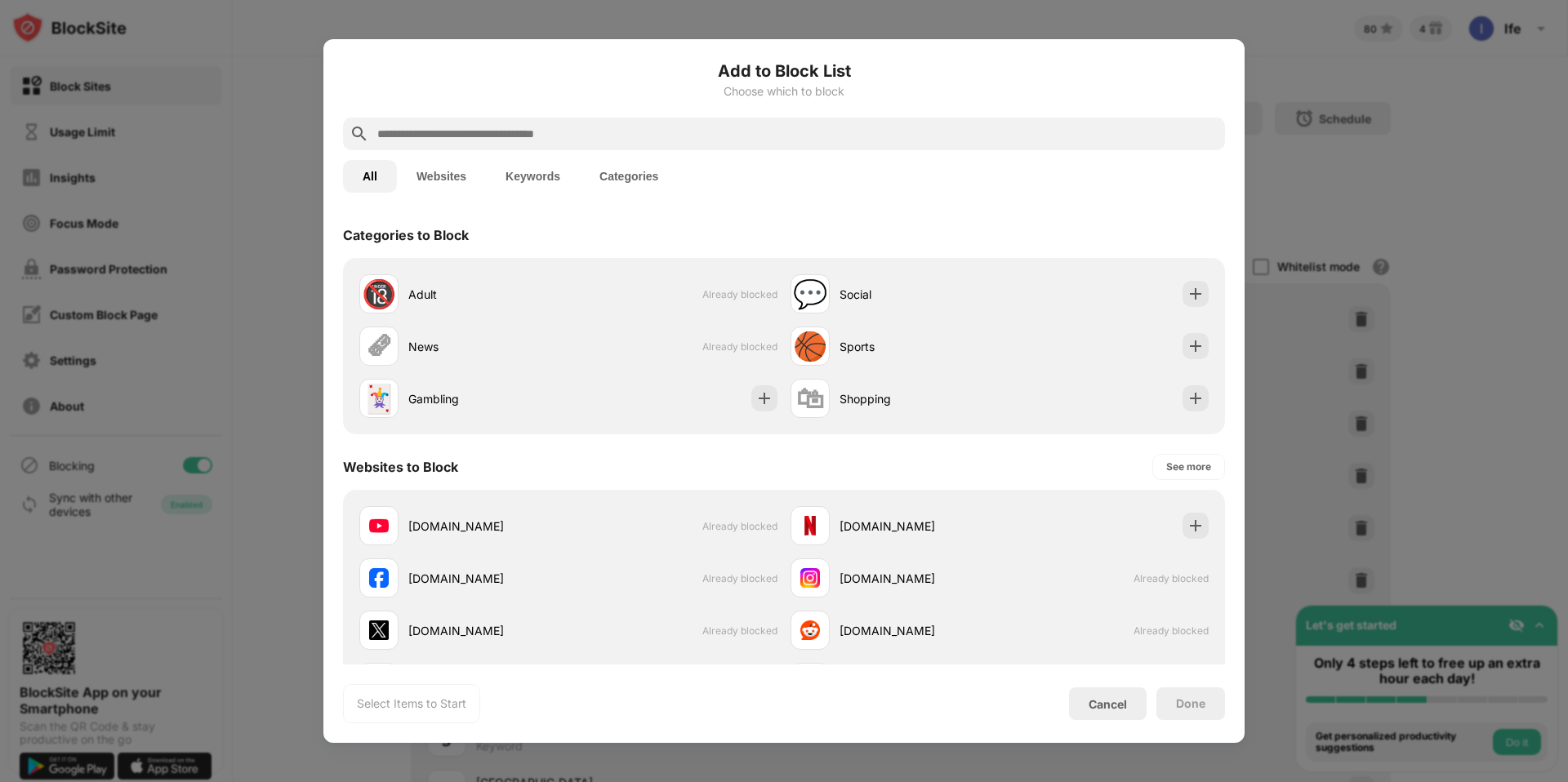
click at [516, 137] on input "text" at bounding box center [797, 134] width 843 height 20
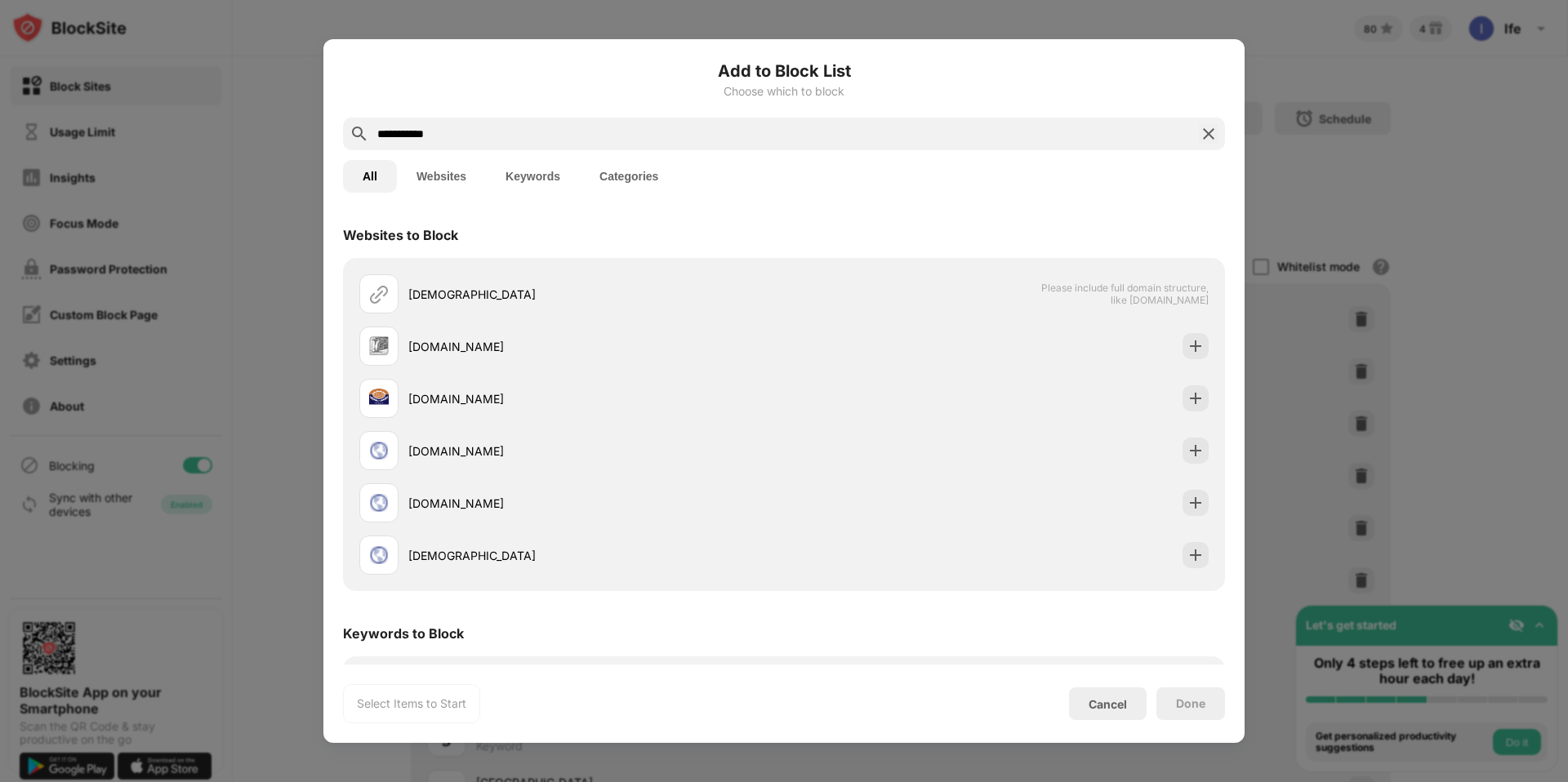
type input "**********"
click at [537, 173] on button "Keywords" at bounding box center [532, 176] width 93 height 32
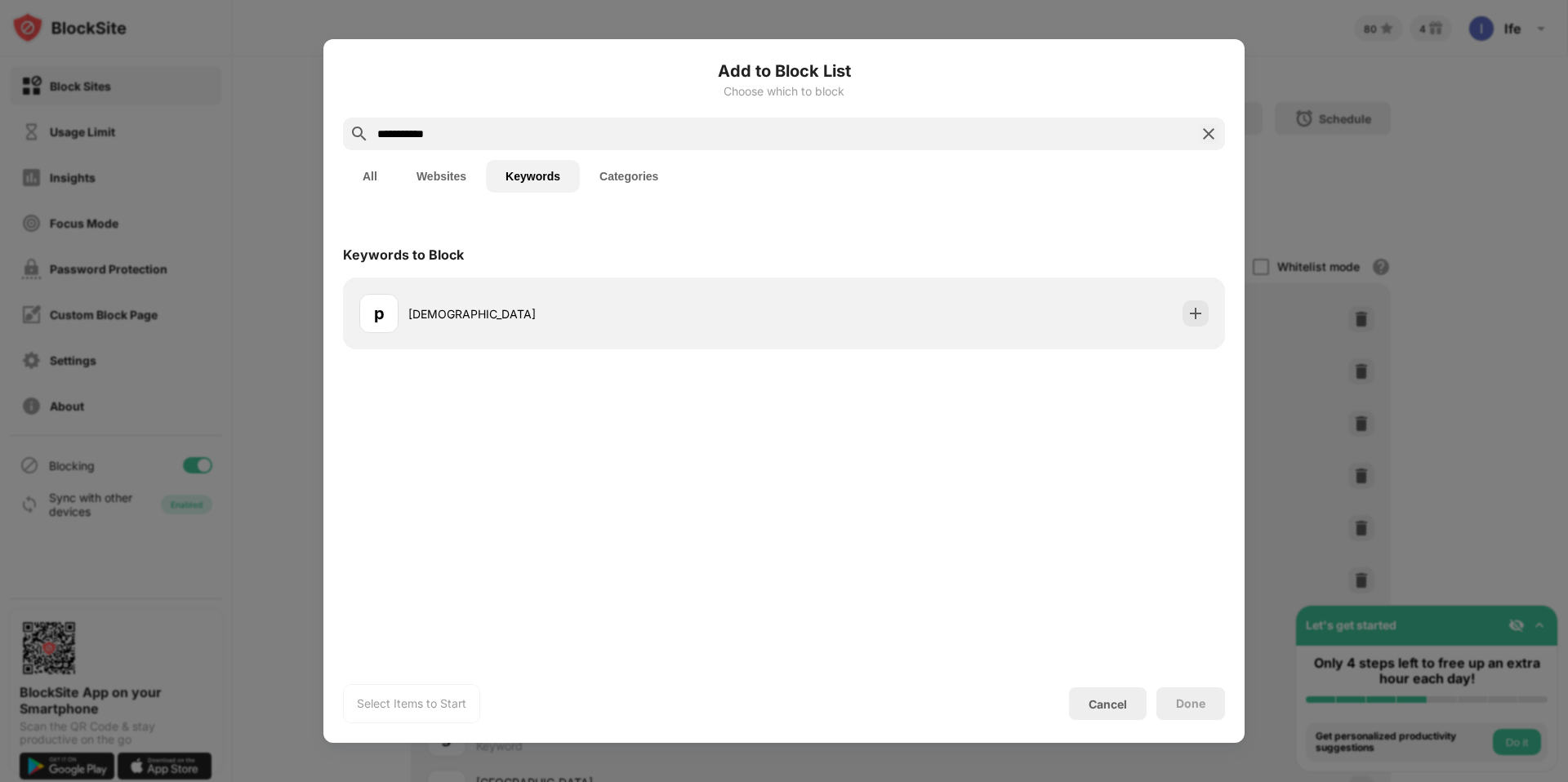
click at [492, 138] on input "**********" at bounding box center [784, 134] width 816 height 20
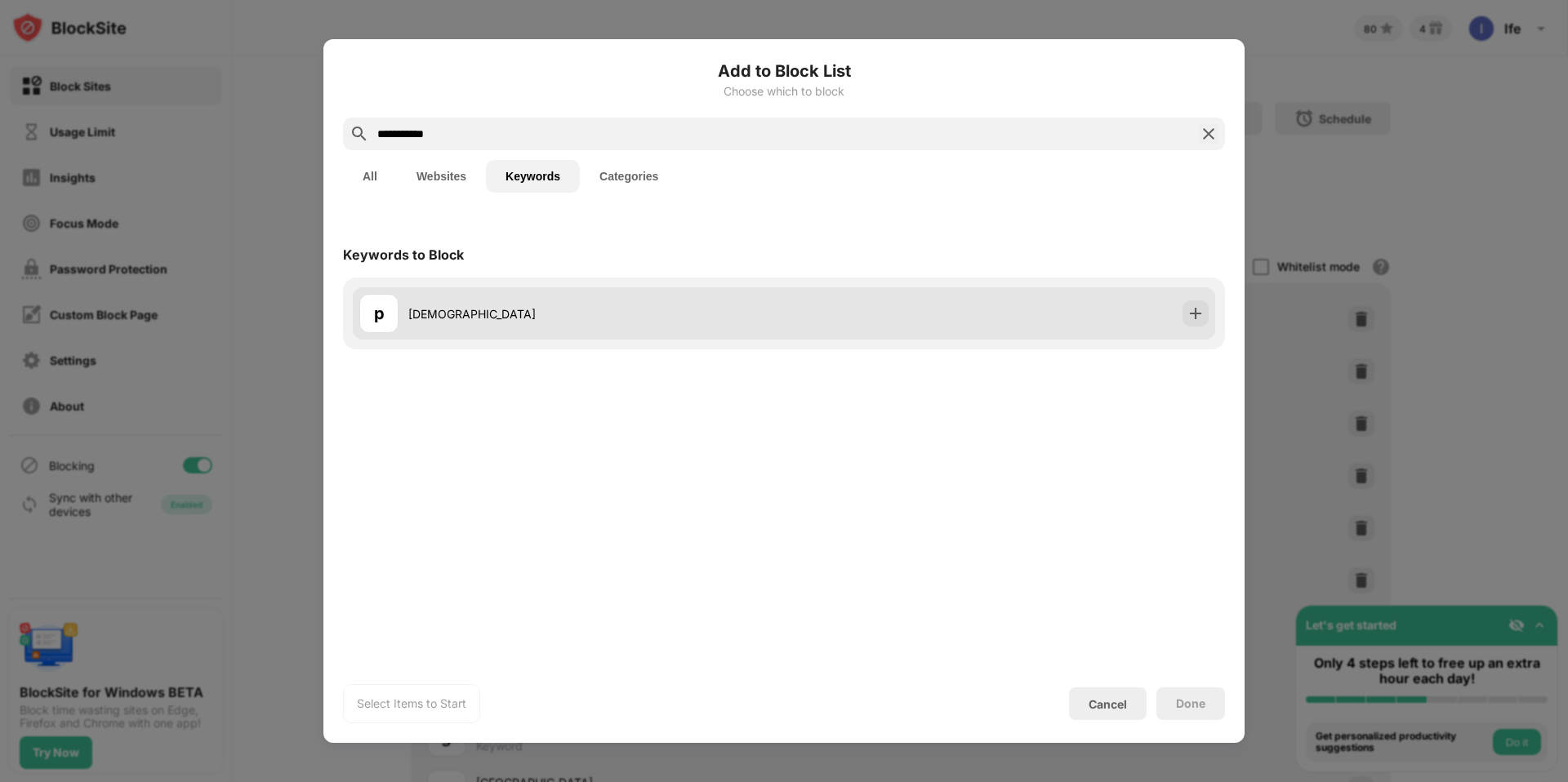
click at [425, 319] on div "[DEMOGRAPHIC_DATA]" at bounding box center [596, 313] width 376 height 17
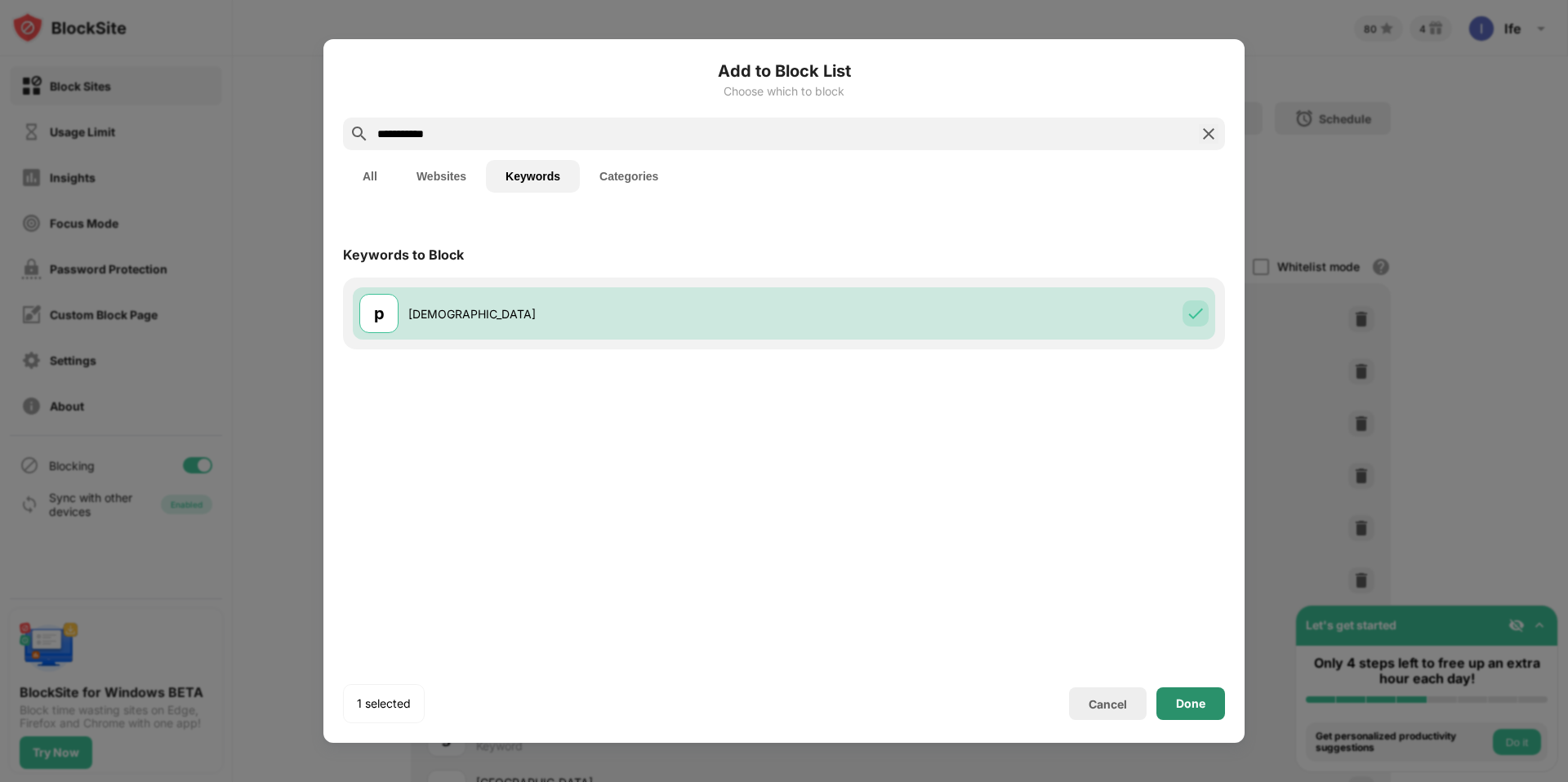
click at [1194, 694] on div "Done" at bounding box center [1190, 703] width 69 height 32
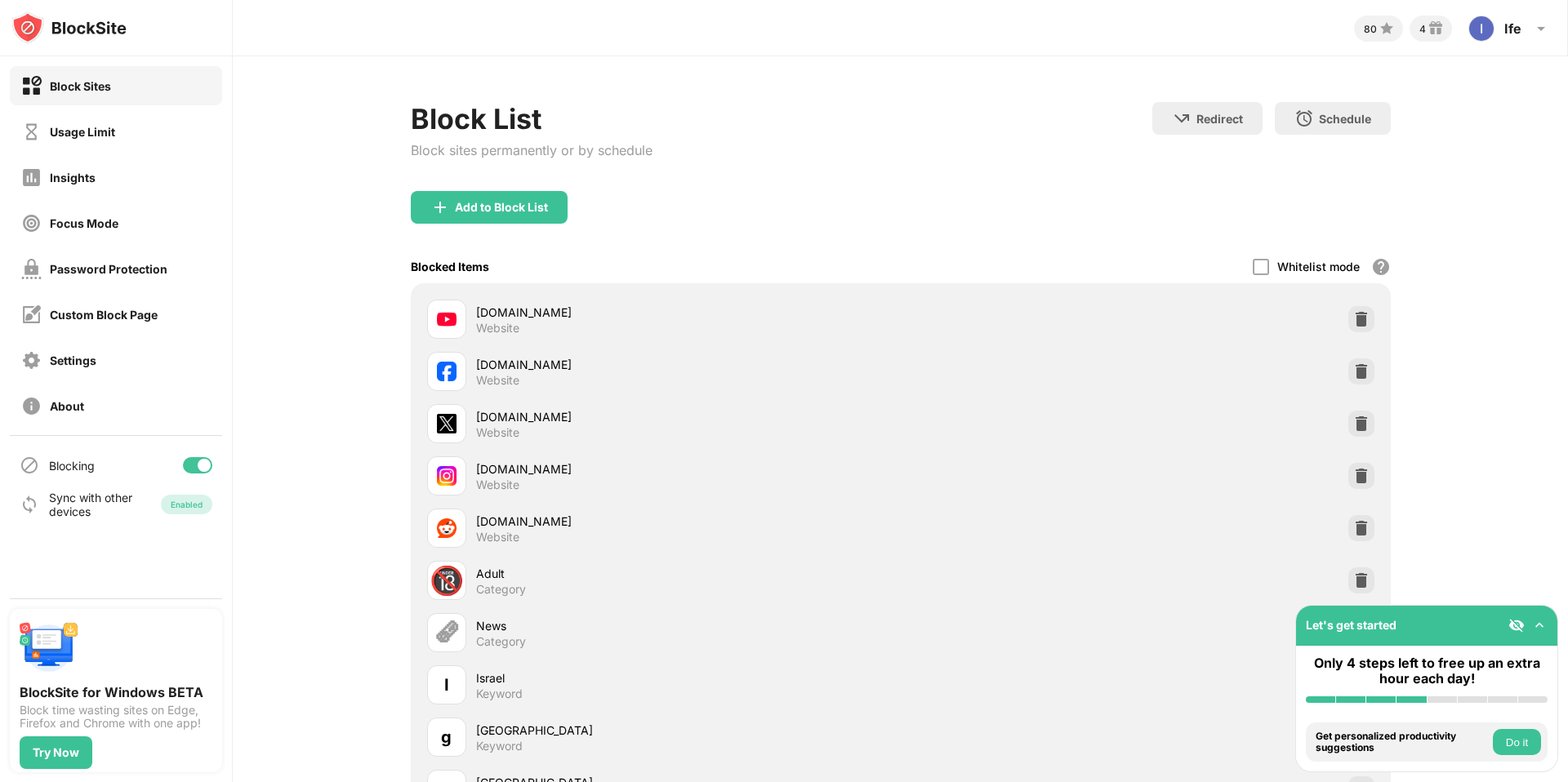
click at [120, 30] on img at bounding box center [69, 28] width 115 height 32
click at [90, 27] on img at bounding box center [69, 28] width 115 height 32
